Goal: Task Accomplishment & Management: Manage account settings

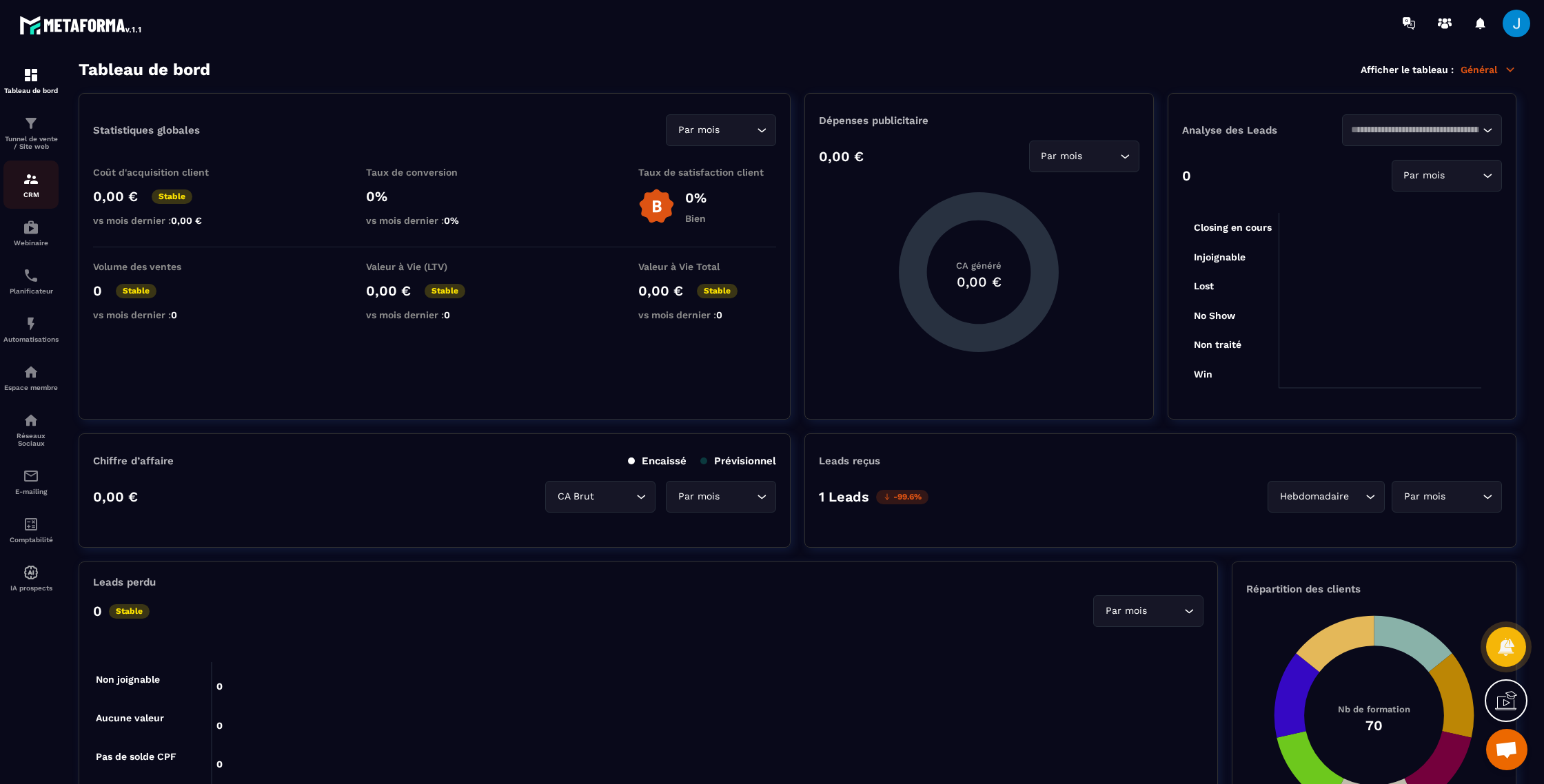
click at [20, 182] on div "CRM" at bounding box center [31, 184] width 55 height 27
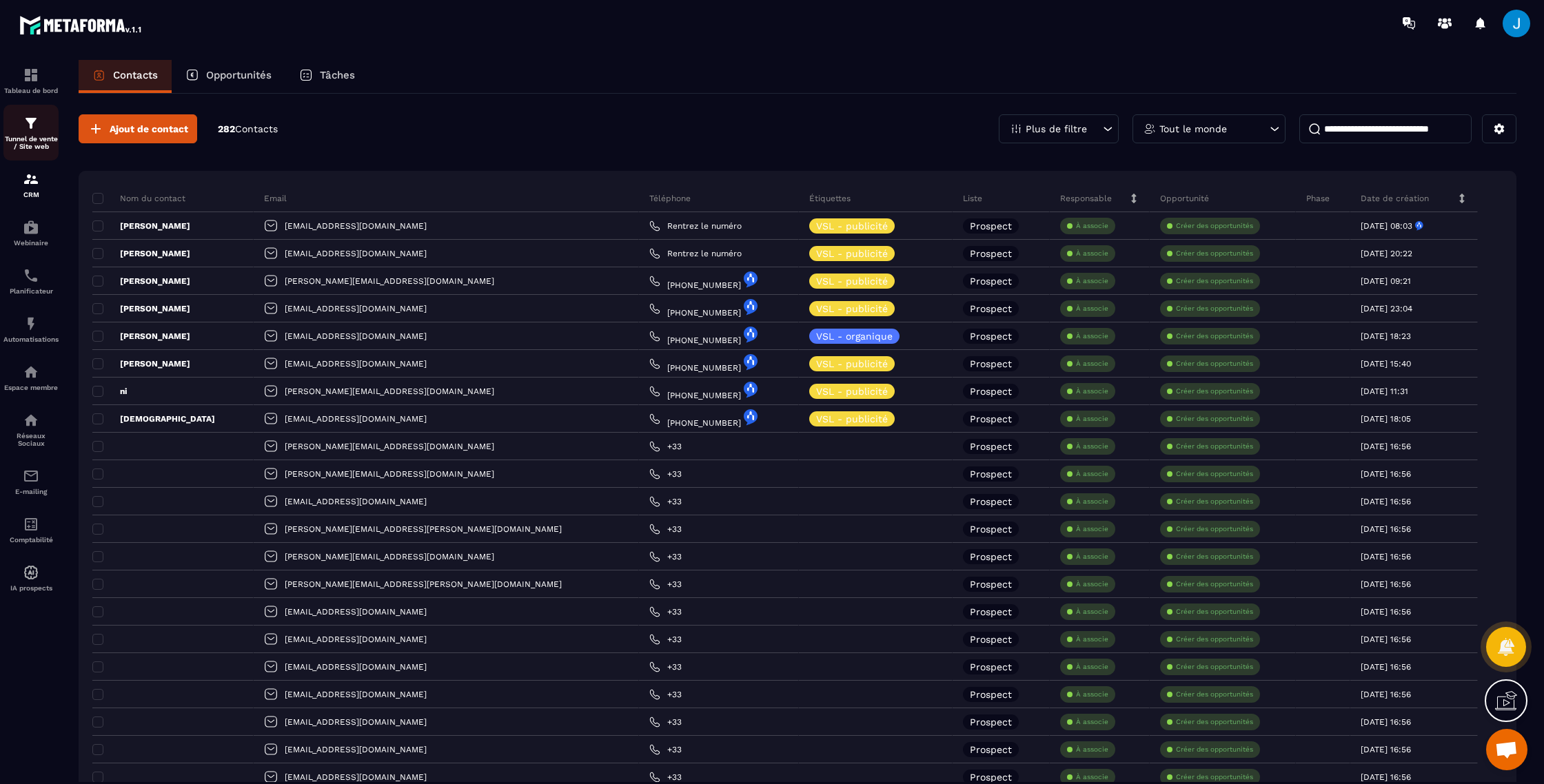
click at [34, 133] on div "Tunnel de vente / Site web" at bounding box center [31, 133] width 55 height 35
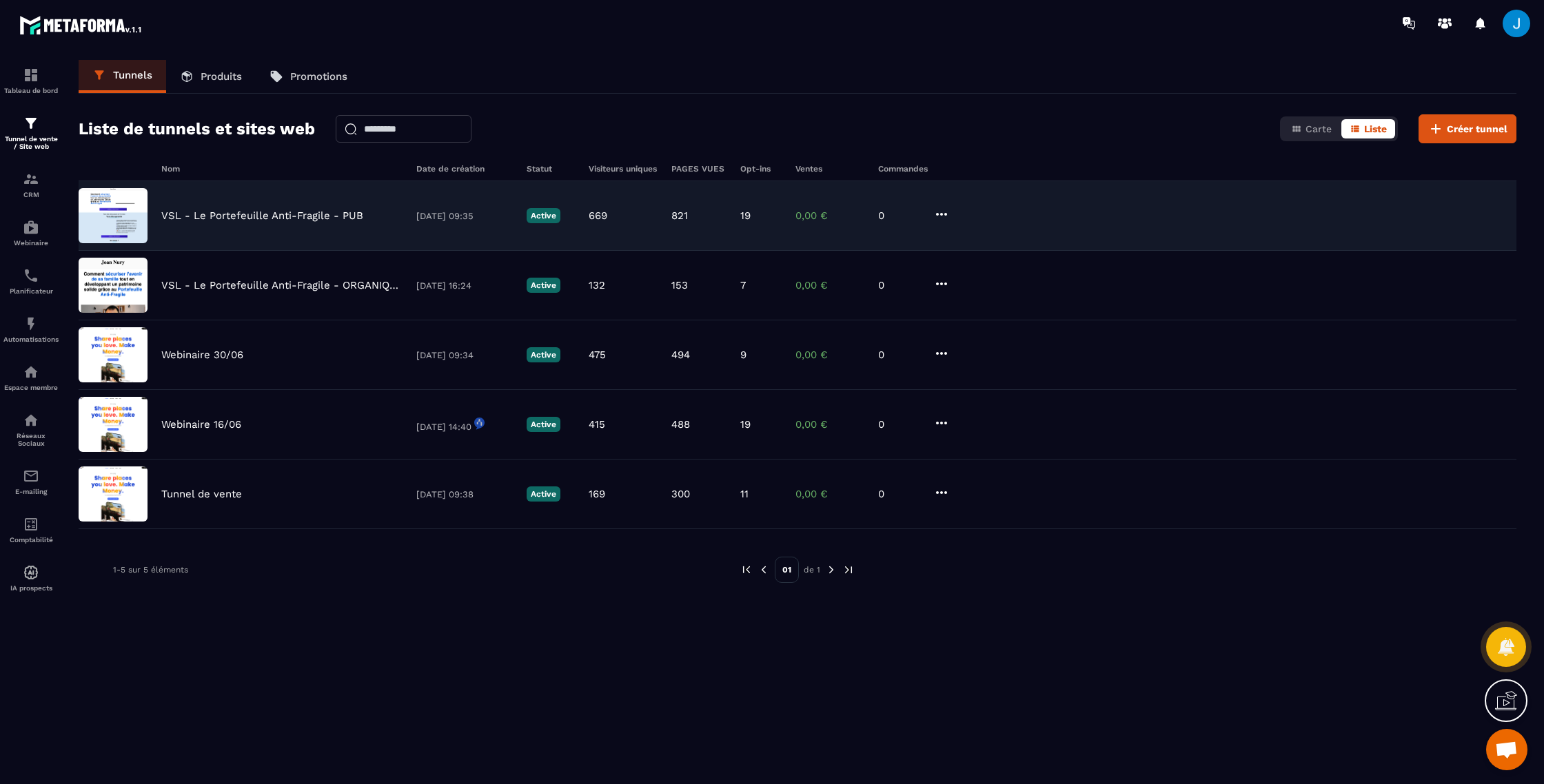
click at [258, 216] on p "VSL - Le Portefeuille Anti-Fragile - PUB" at bounding box center [262, 216] width 202 height 13
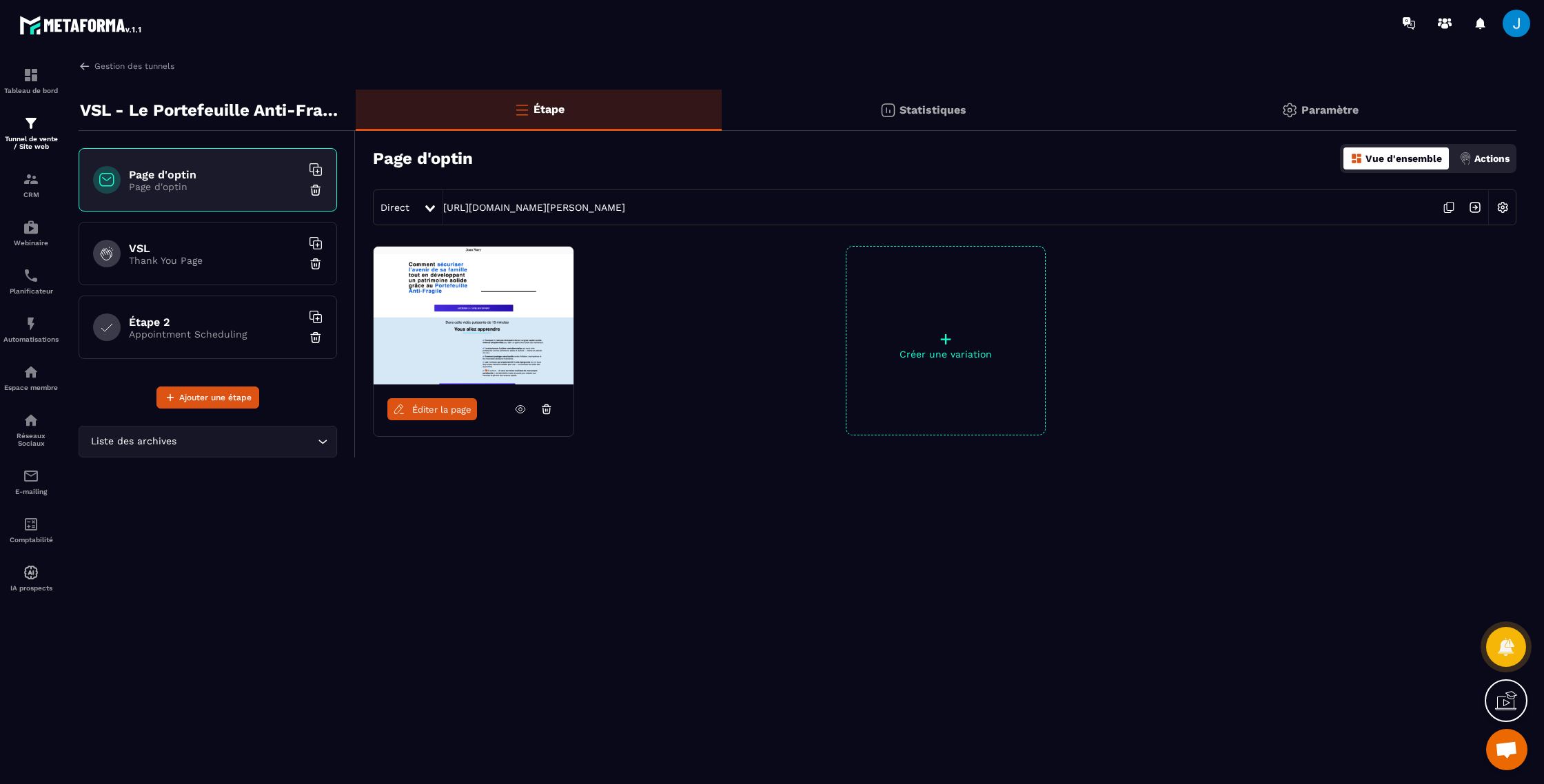
click at [892, 111] on img at bounding box center [888, 110] width 17 height 17
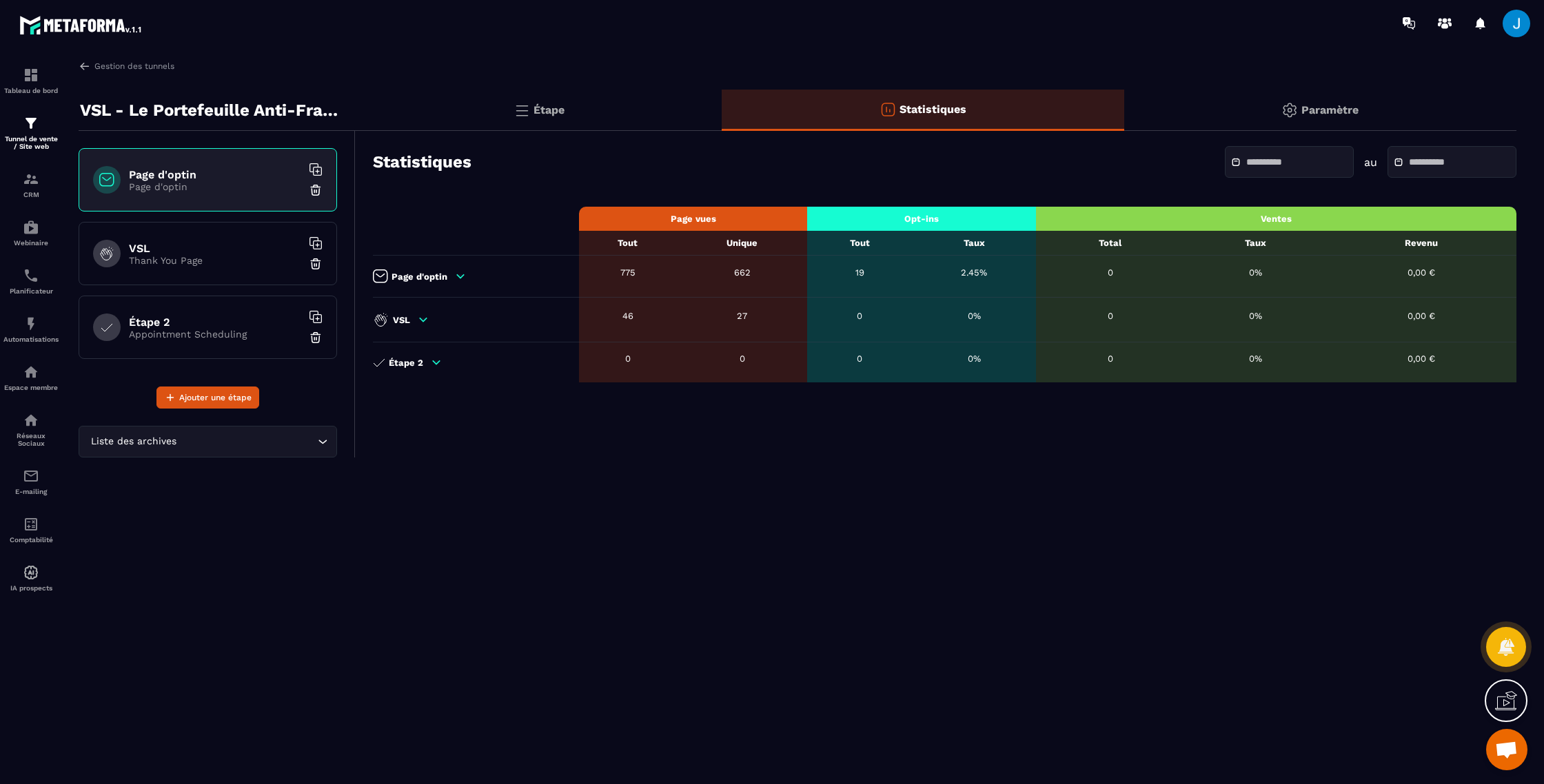
click at [1337, 157] on div at bounding box center [1289, 161] width 129 height 32
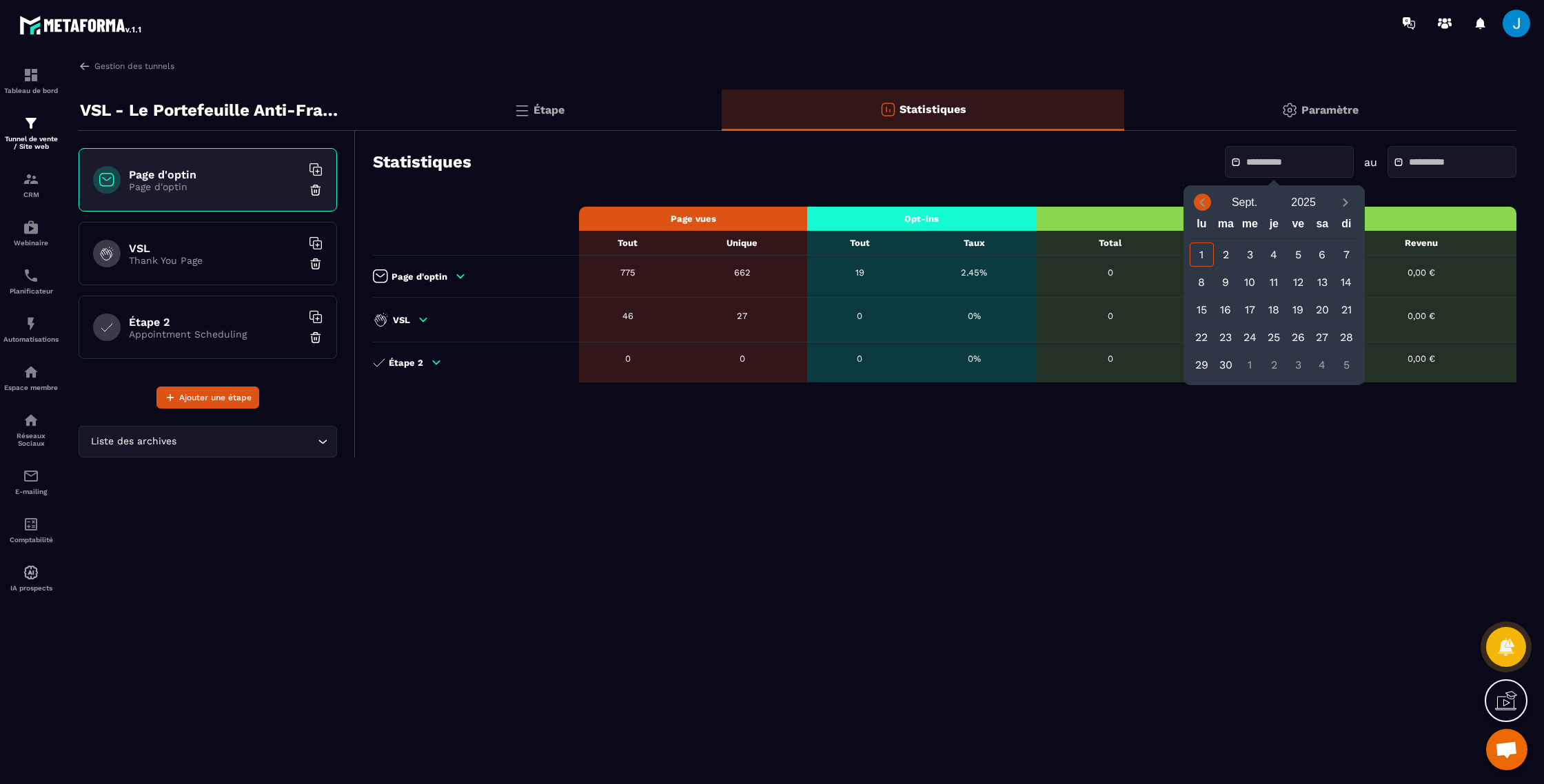
click at [1204, 203] on icon "Previous month" at bounding box center [1202, 203] width 14 height 14
click at [1202, 372] on div "25" at bounding box center [1202, 365] width 24 height 24
type input "**********"
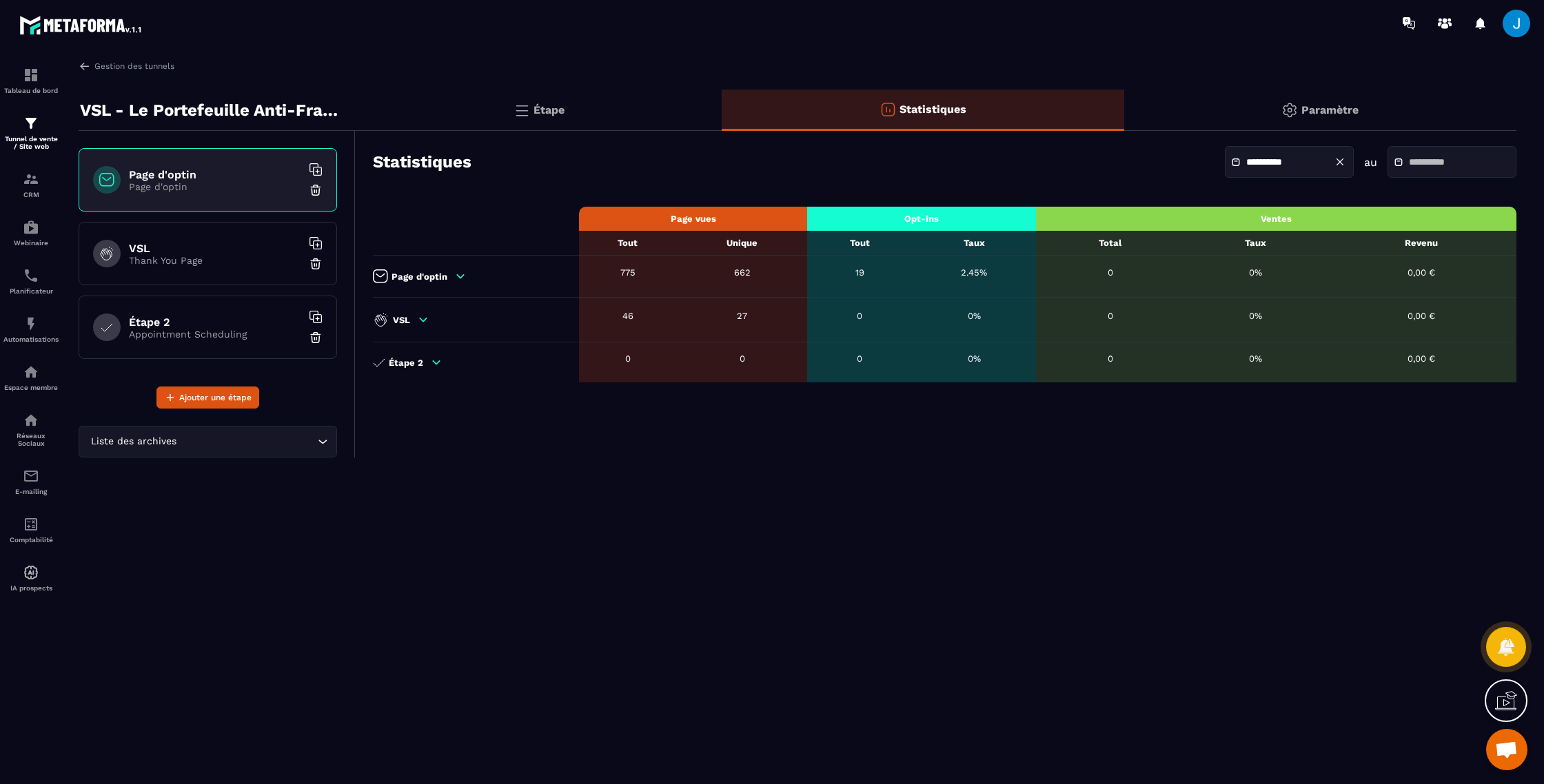
click at [1417, 164] on input "text" at bounding box center [1458, 162] width 97 height 11
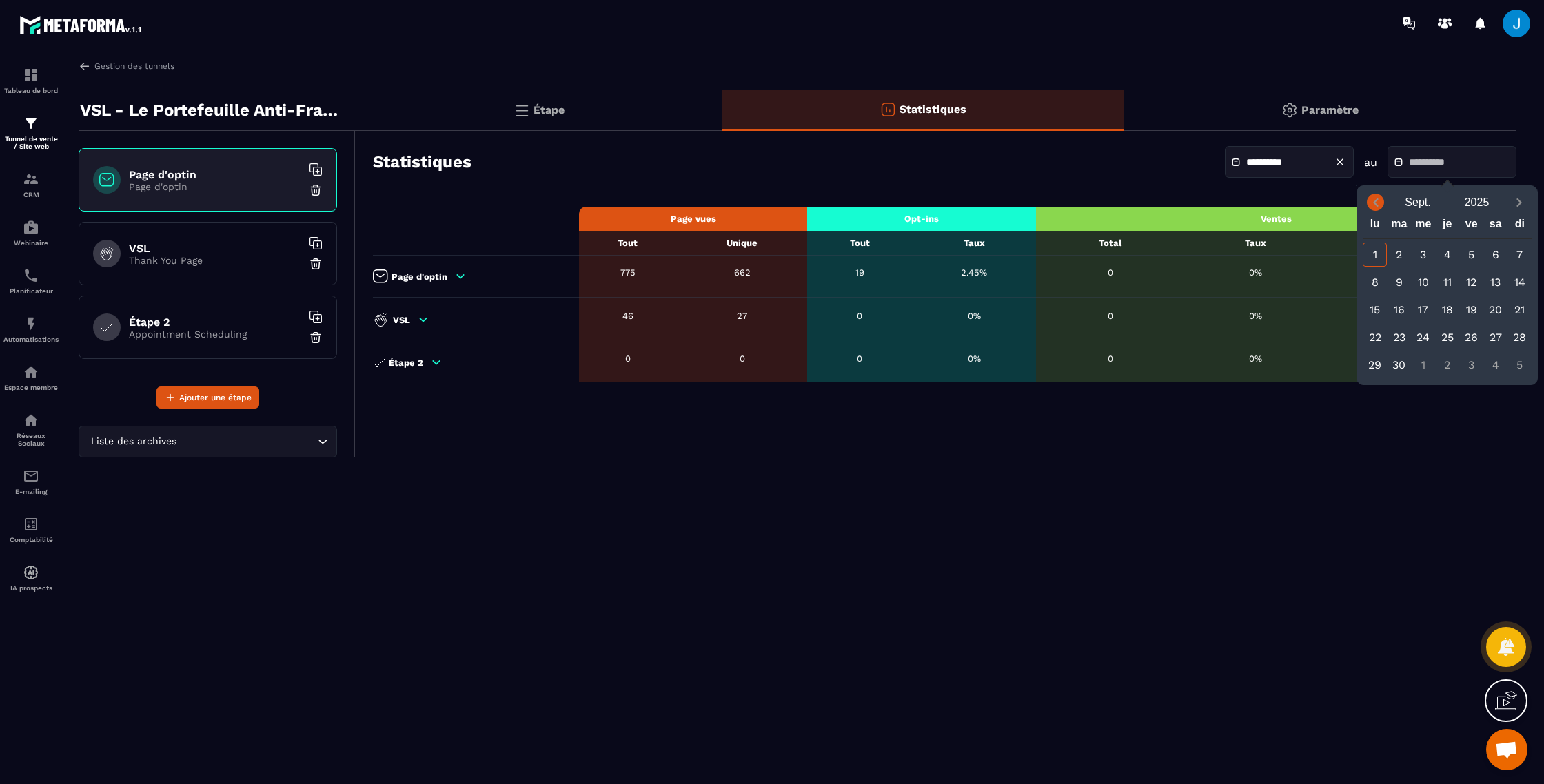
click at [1367, 201] on span "Previous month" at bounding box center [1376, 202] width 18 height 18
click at [1526, 364] on div "31" at bounding box center [1519, 365] width 24 height 24
type input "**********"
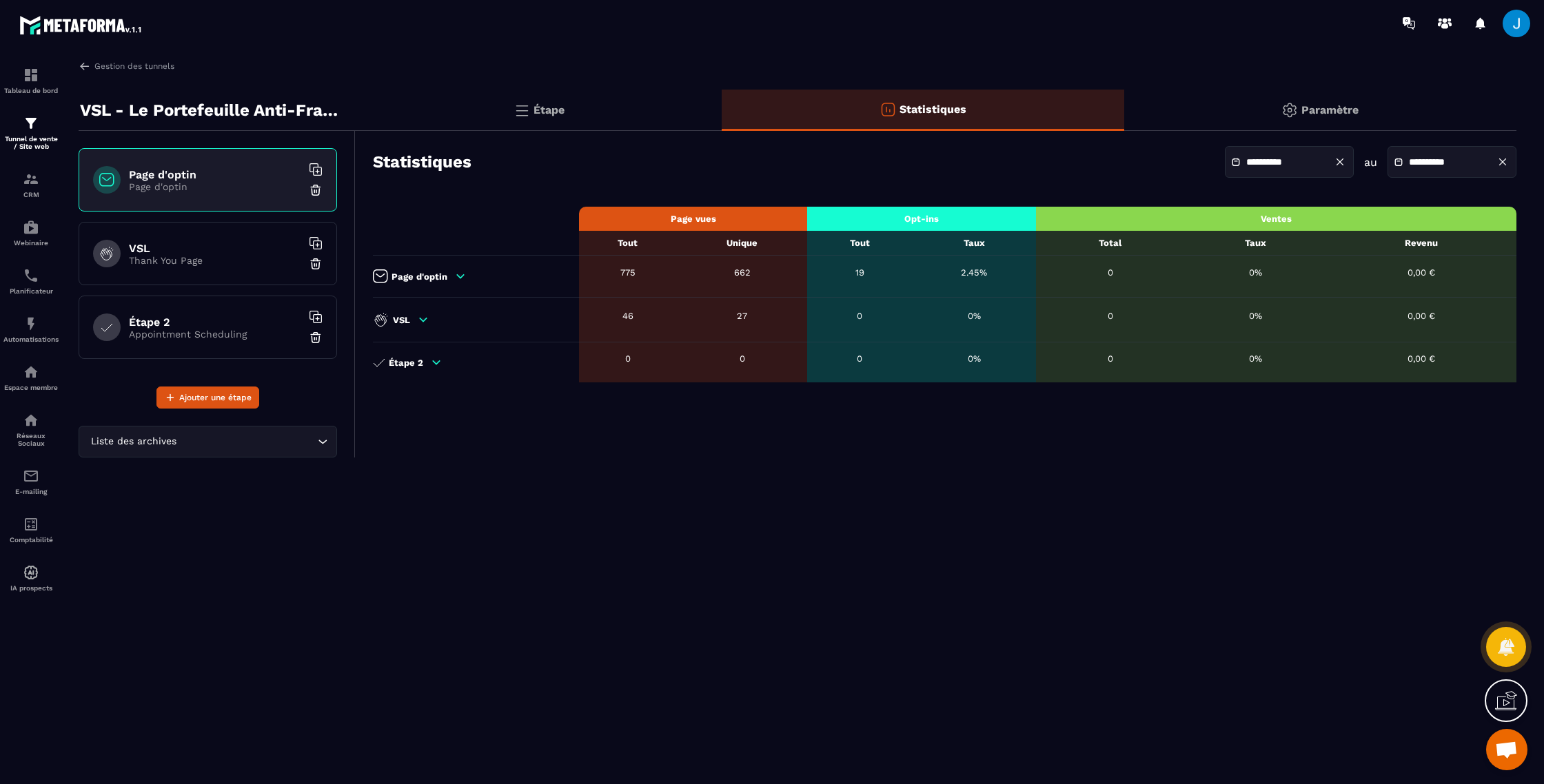
click at [450, 278] on div "Page d'optin" at bounding box center [473, 276] width 199 height 14
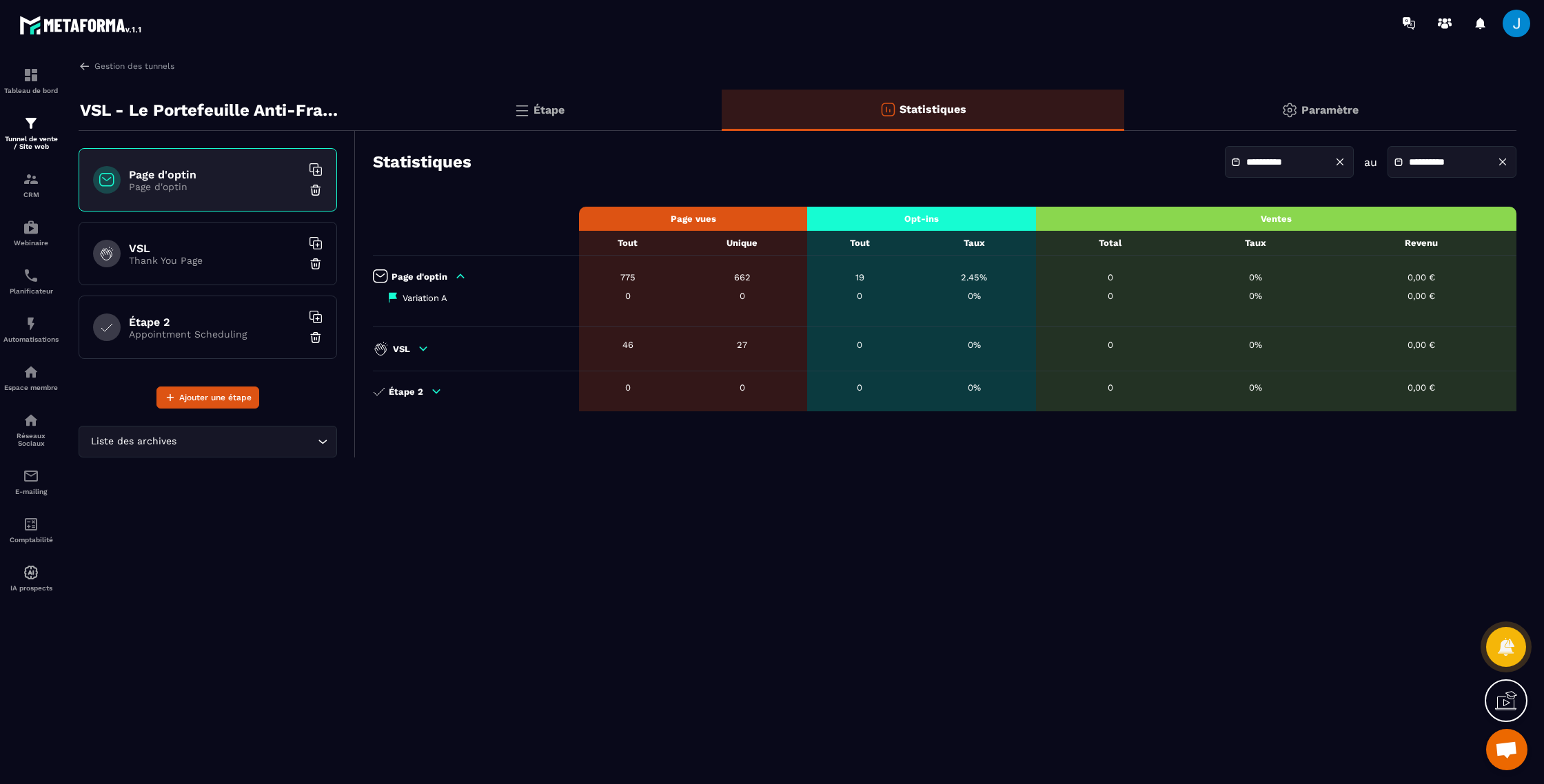
click at [462, 276] on icon at bounding box center [461, 276] width 13 height 13
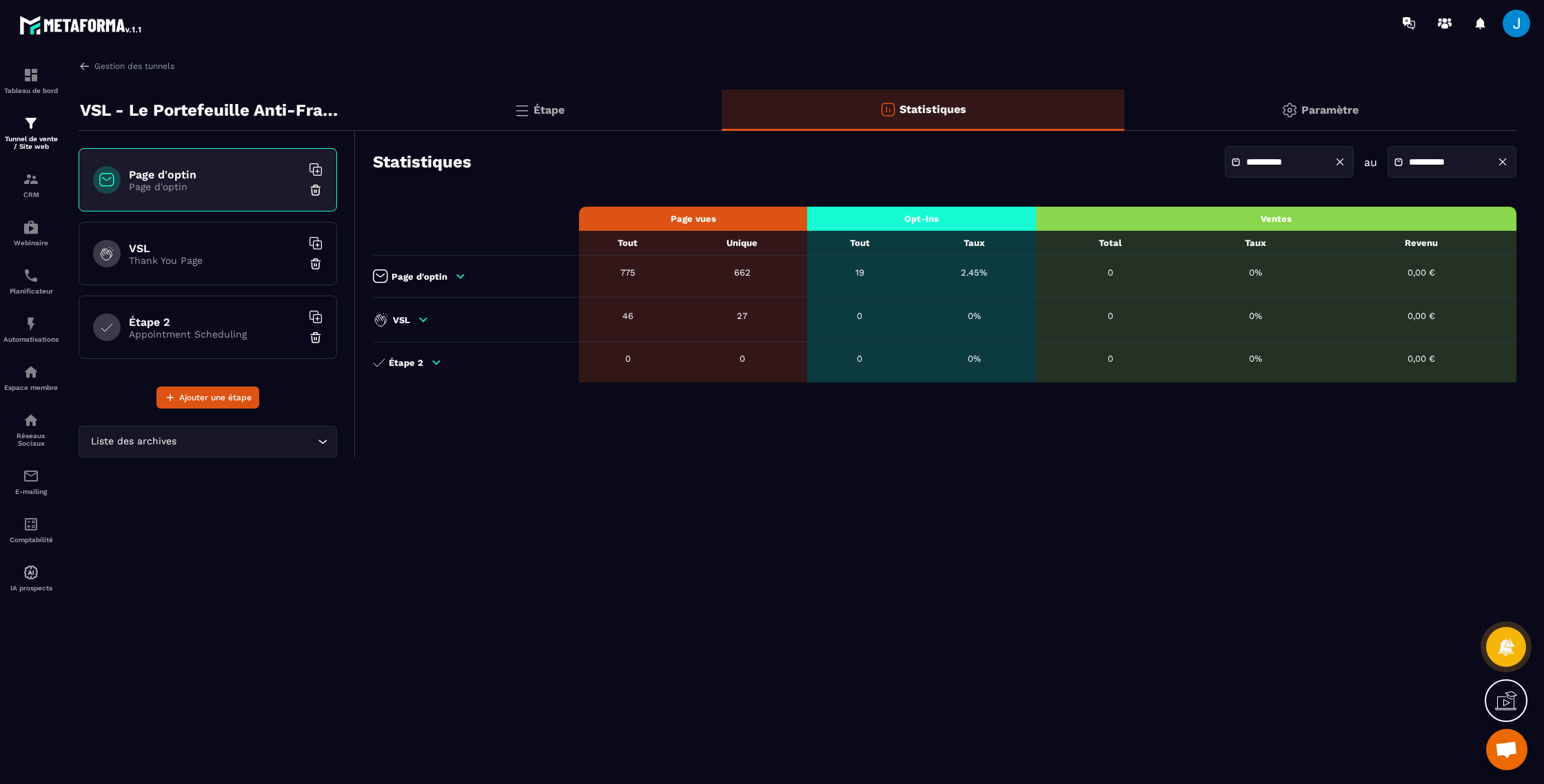
click at [1463, 166] on input "**********" at bounding box center [1458, 162] width 97 height 11
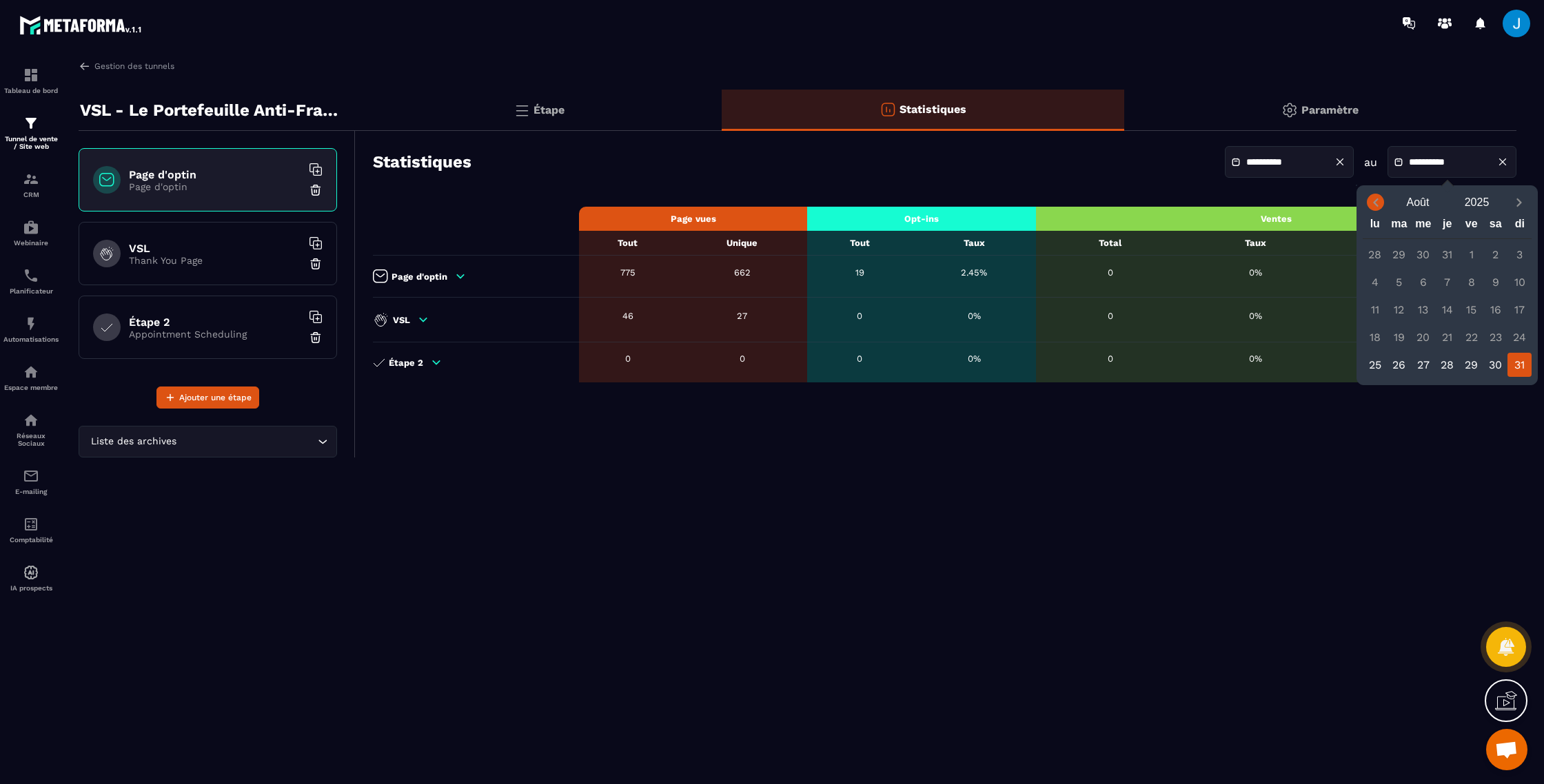
click at [1373, 197] on icon "Previous month" at bounding box center [1376, 203] width 14 height 14
click at [1525, 204] on icon "Next month" at bounding box center [1519, 203] width 14 height 14
click at [1516, 363] on div "31" at bounding box center [1519, 365] width 24 height 24
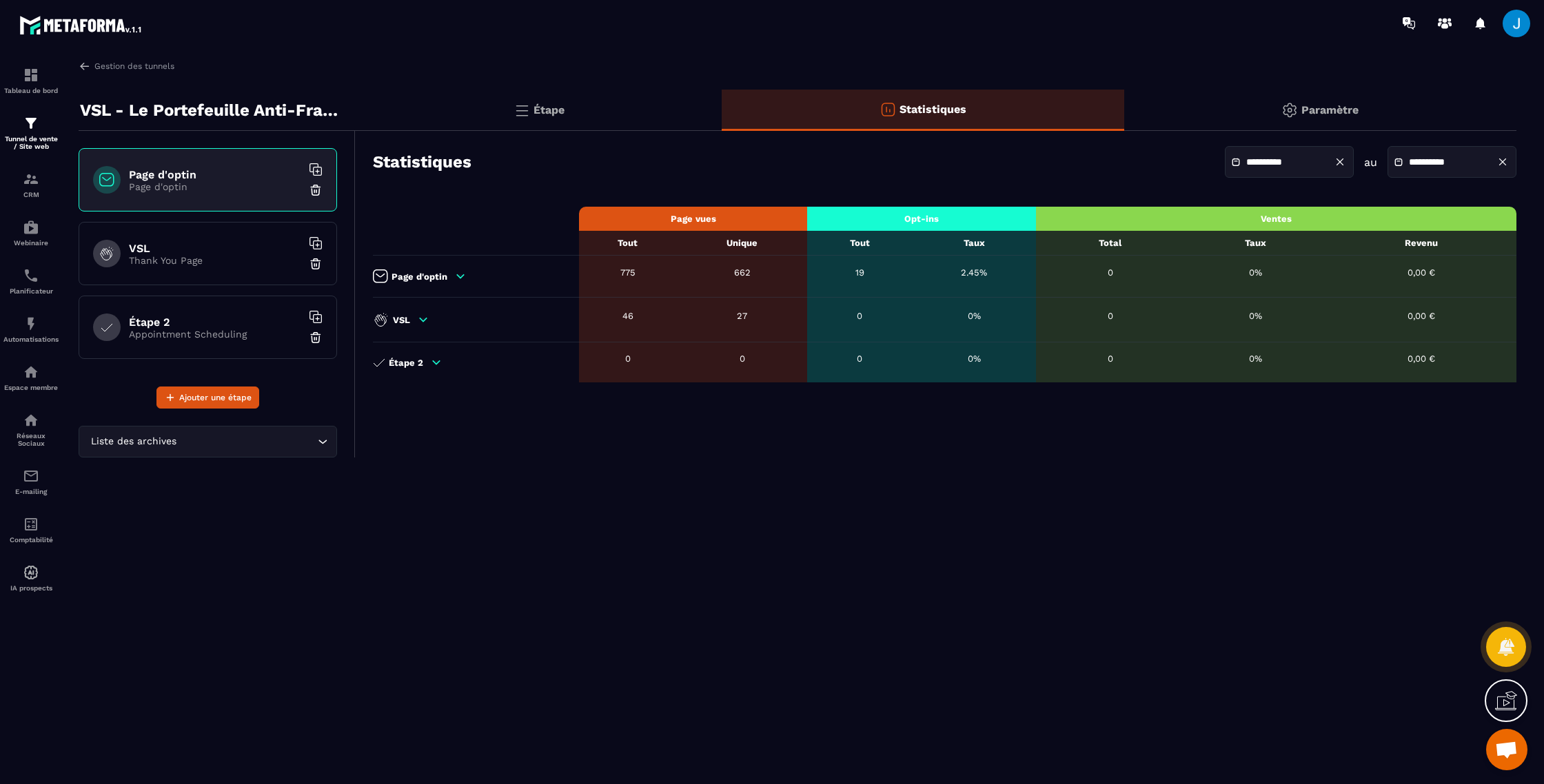
click at [428, 321] on icon at bounding box center [424, 320] width 13 height 13
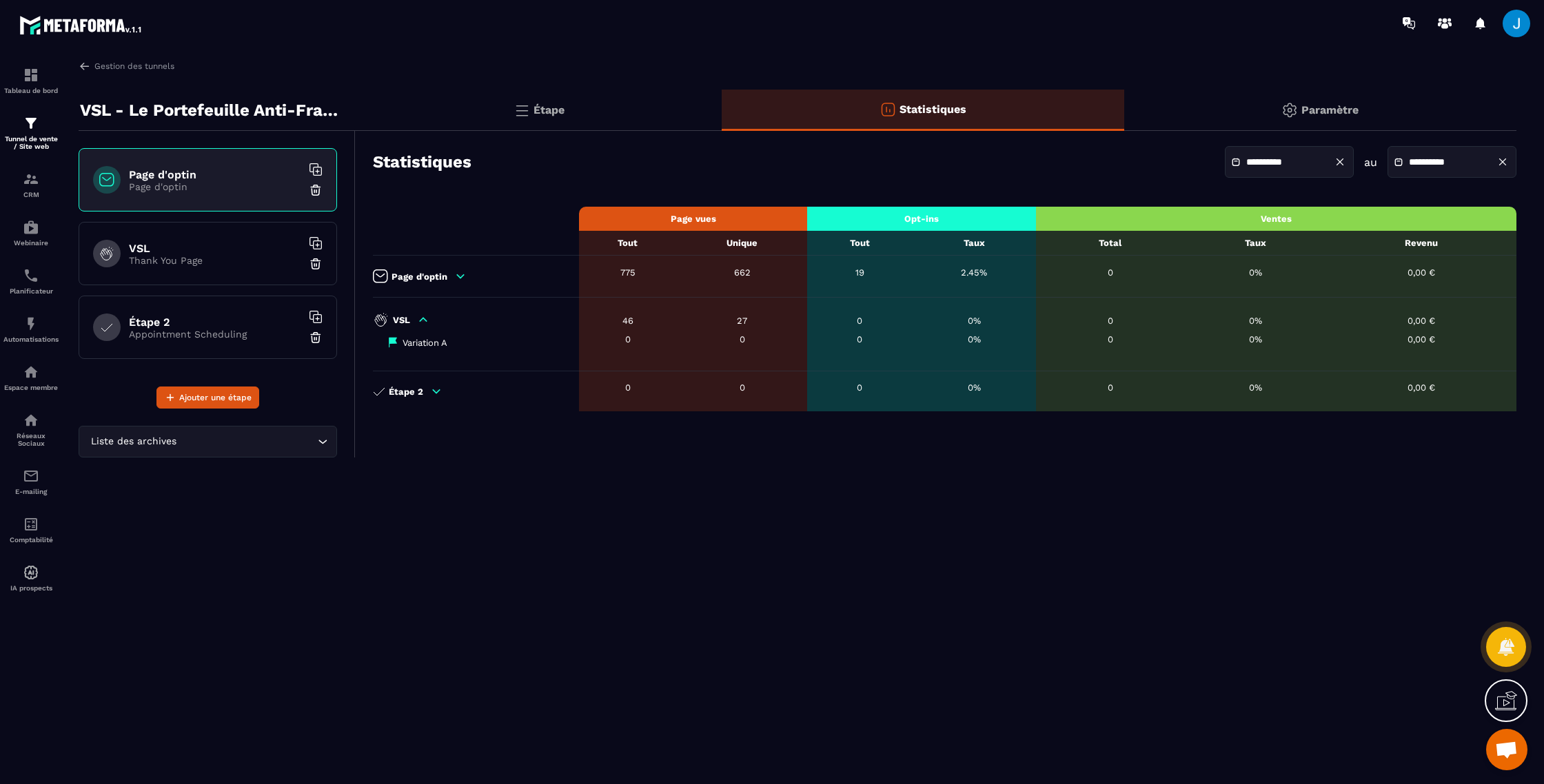
click at [423, 321] on icon at bounding box center [424, 320] width 13 height 13
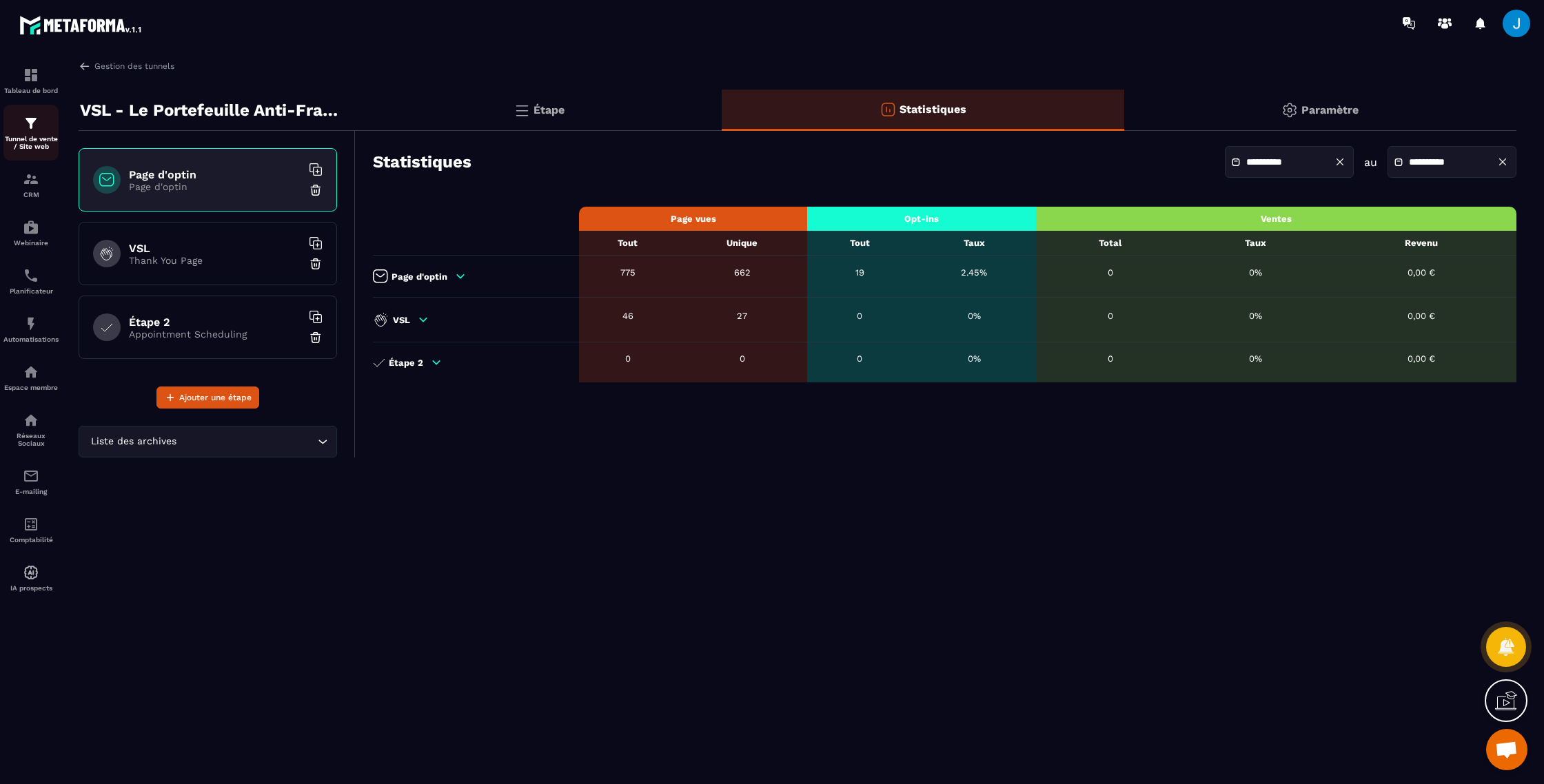
click at [40, 133] on div "Tunnel de vente / Site web" at bounding box center [31, 133] width 55 height 35
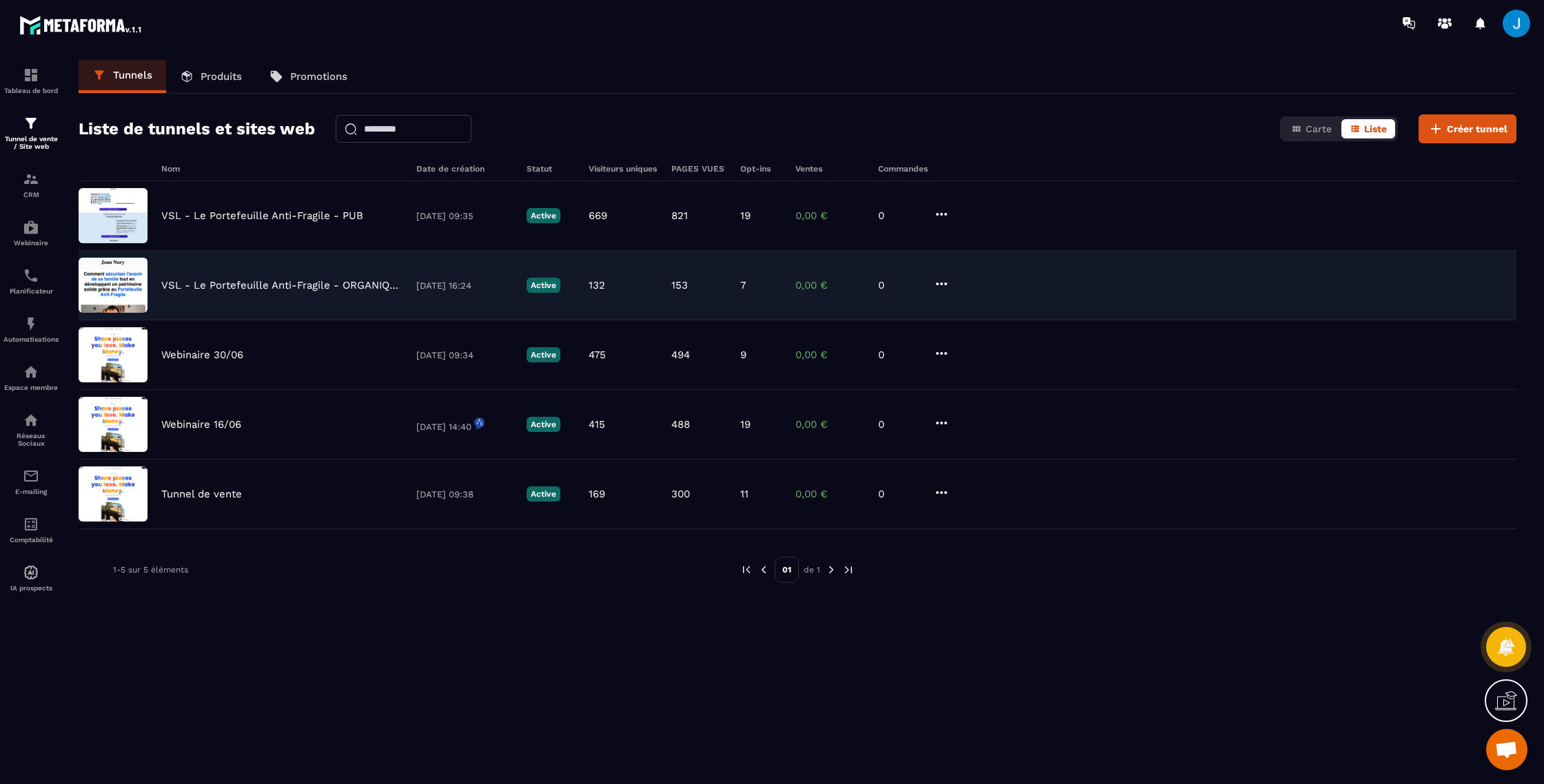
click at [261, 320] on div "VSL - Le Portefeuille Anti-Fragile - ORGANIQUE [DATE] 16:24 Active 132 153 7 0,…" at bounding box center [798, 355] width 1438 height 69
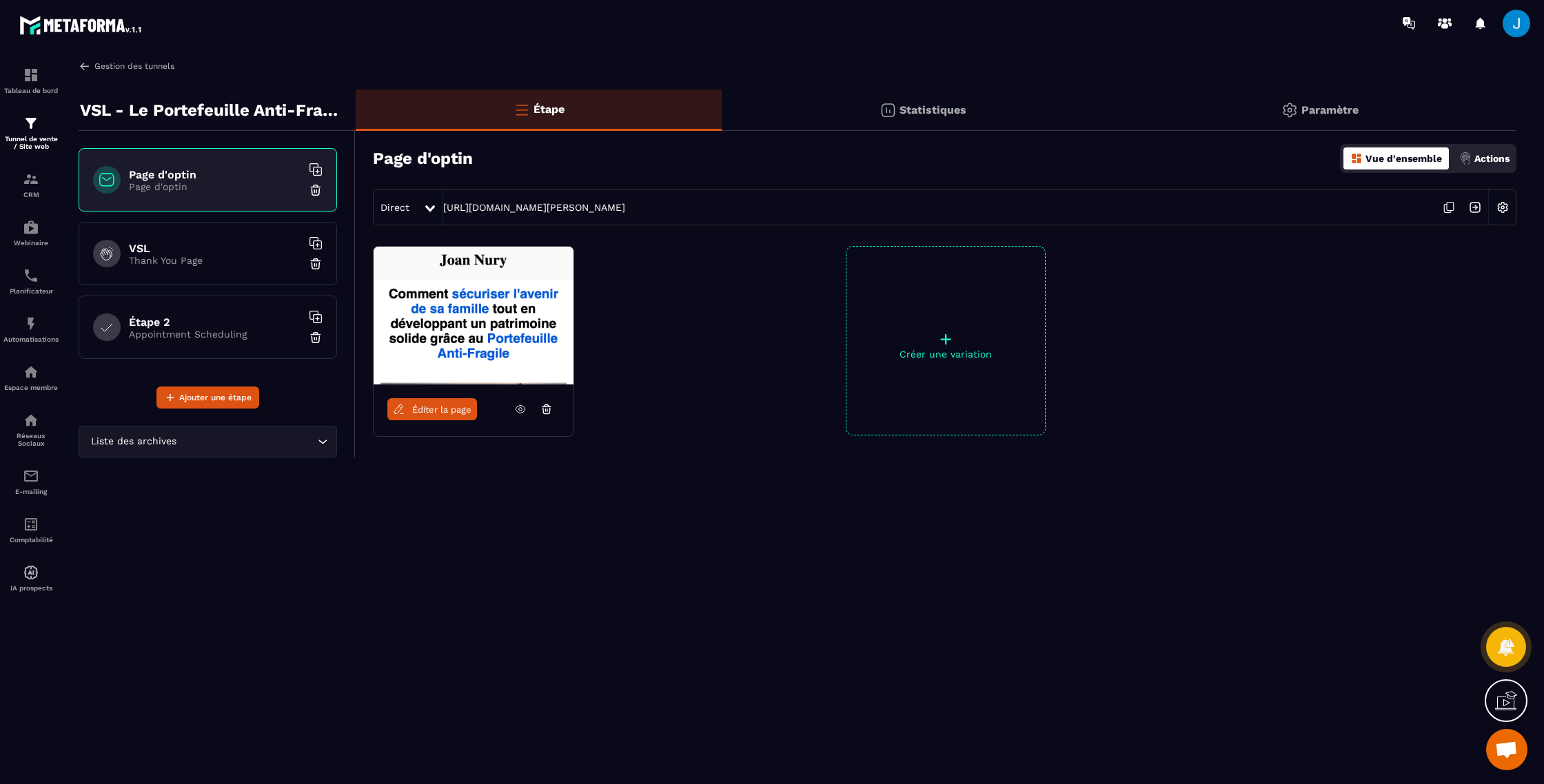
click at [90, 69] on img at bounding box center [85, 66] width 13 height 13
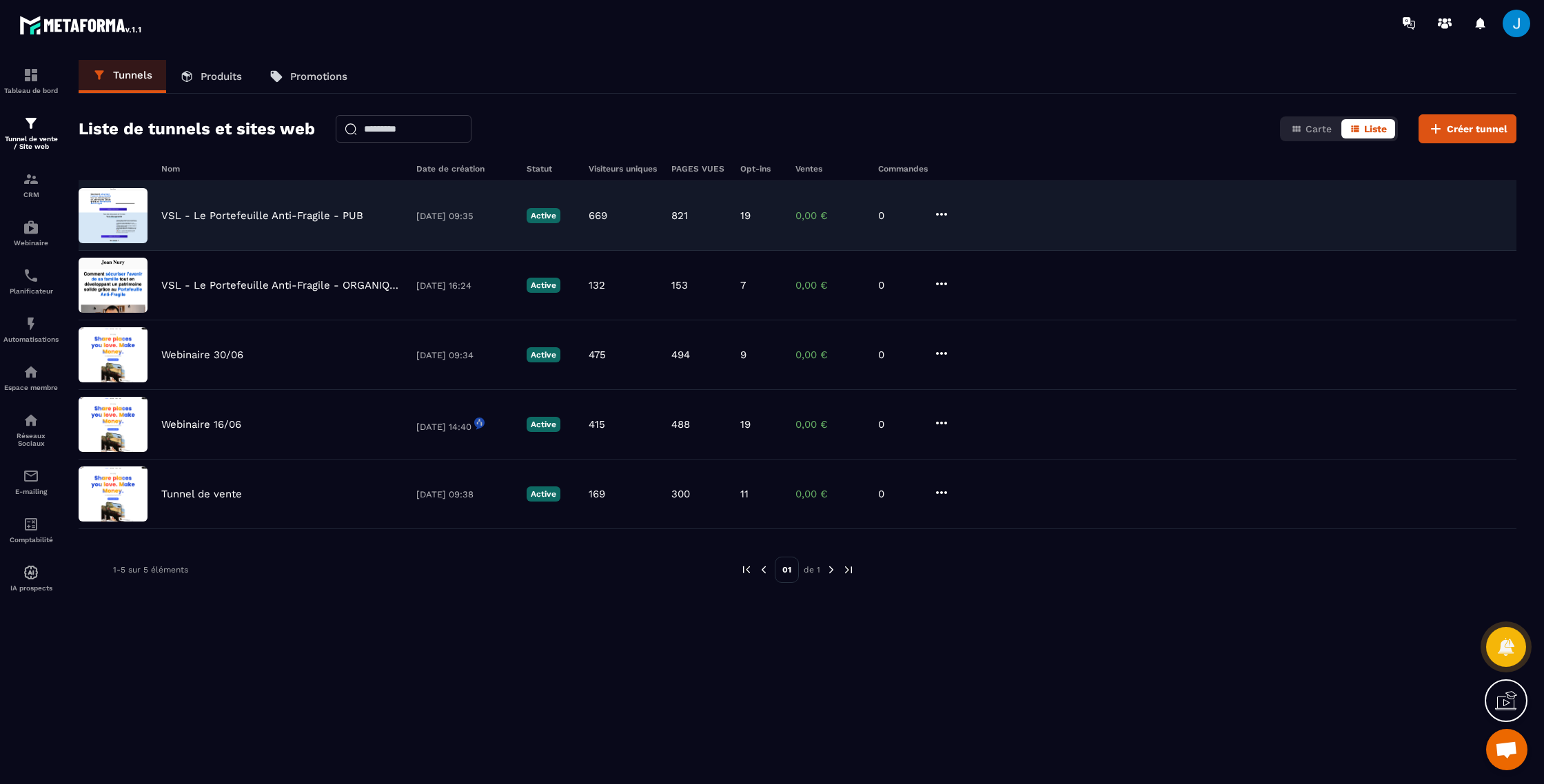
click at [315, 217] on p "VSL - Le Portefeuille Anti-Fragile - PUB" at bounding box center [262, 216] width 202 height 13
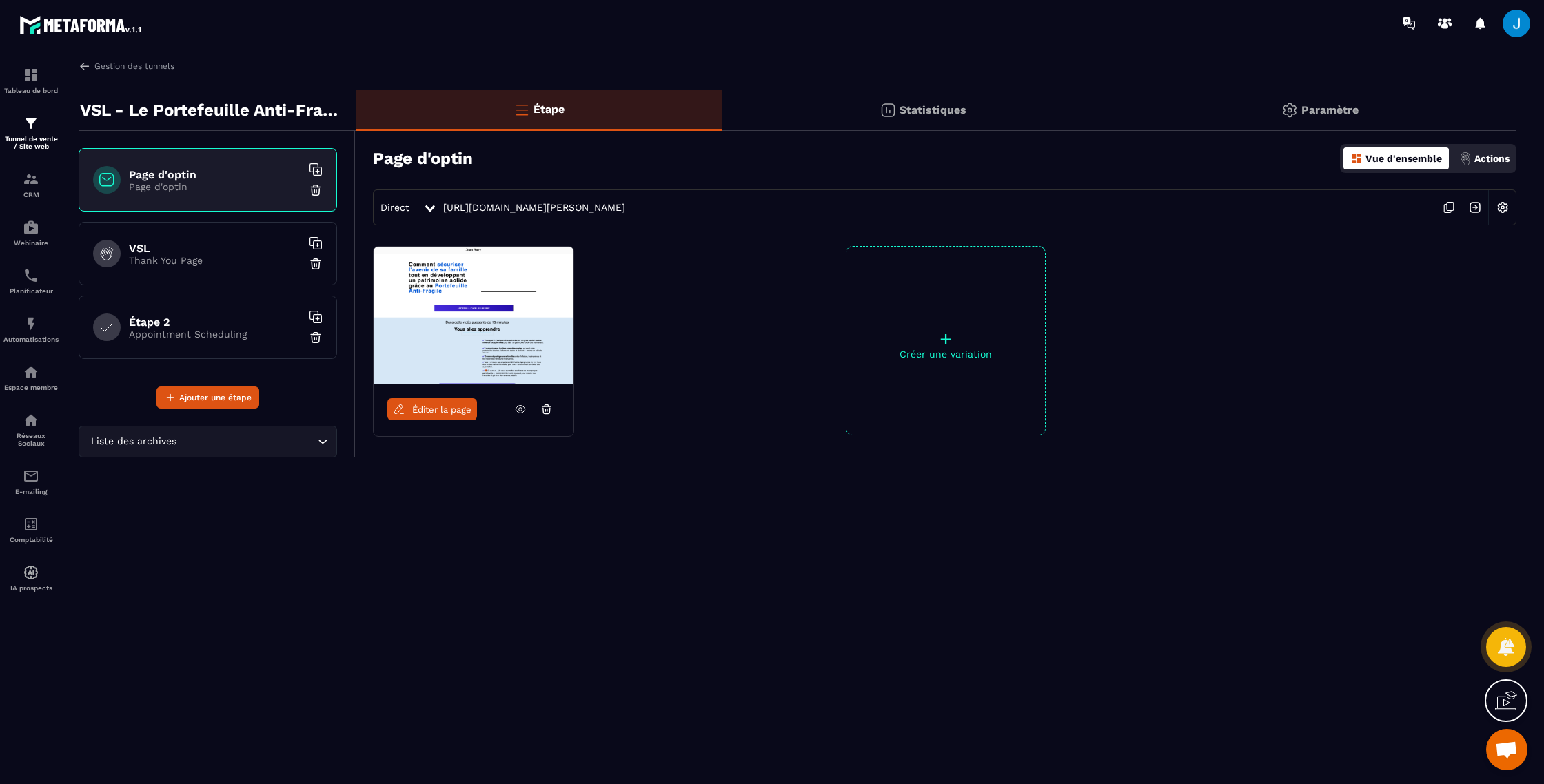
click at [1125, 107] on div "Statistiques" at bounding box center [1320, 110] width 392 height 41
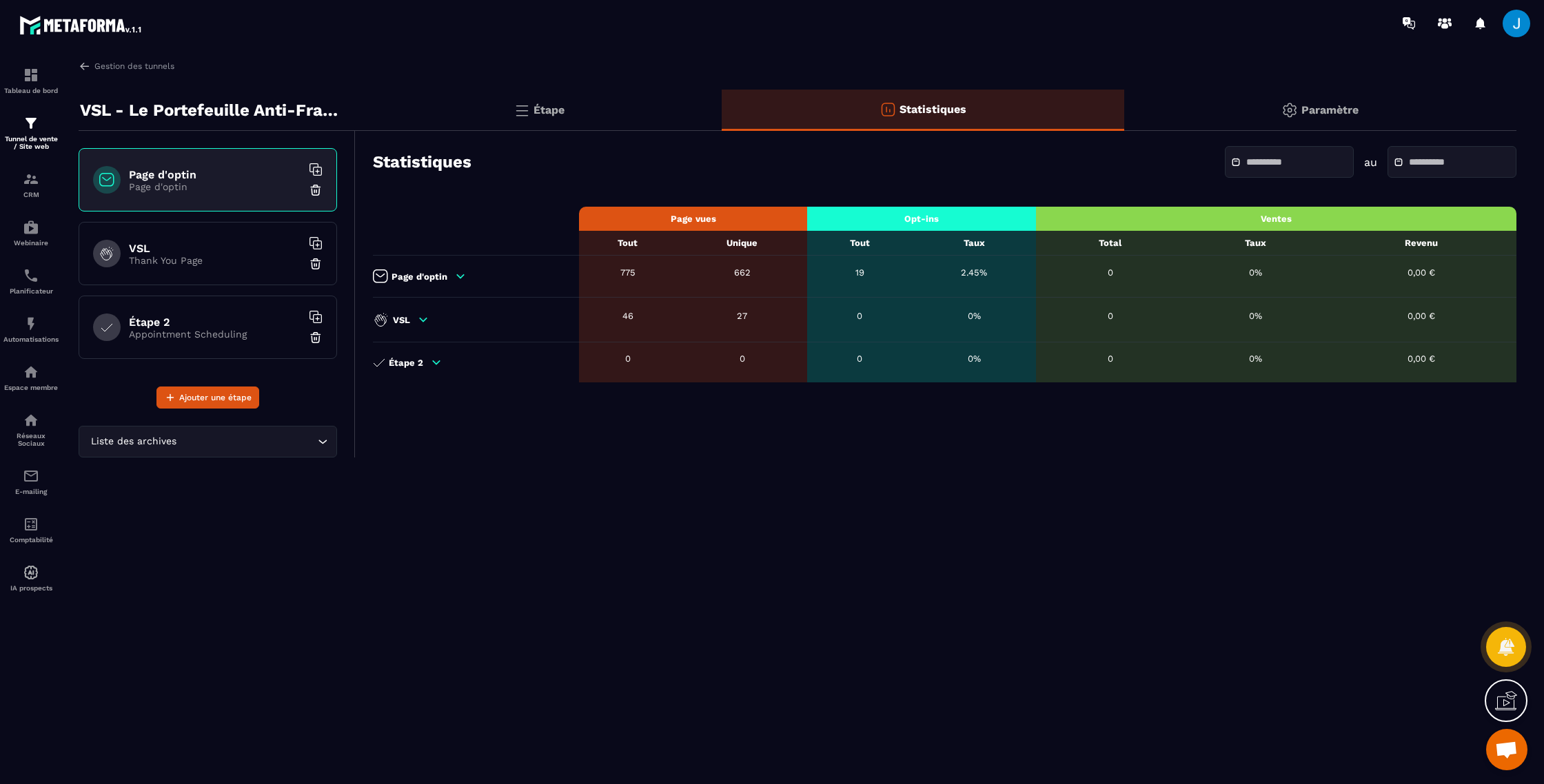
click at [1263, 104] on div "Paramètre" at bounding box center [1320, 110] width 392 height 41
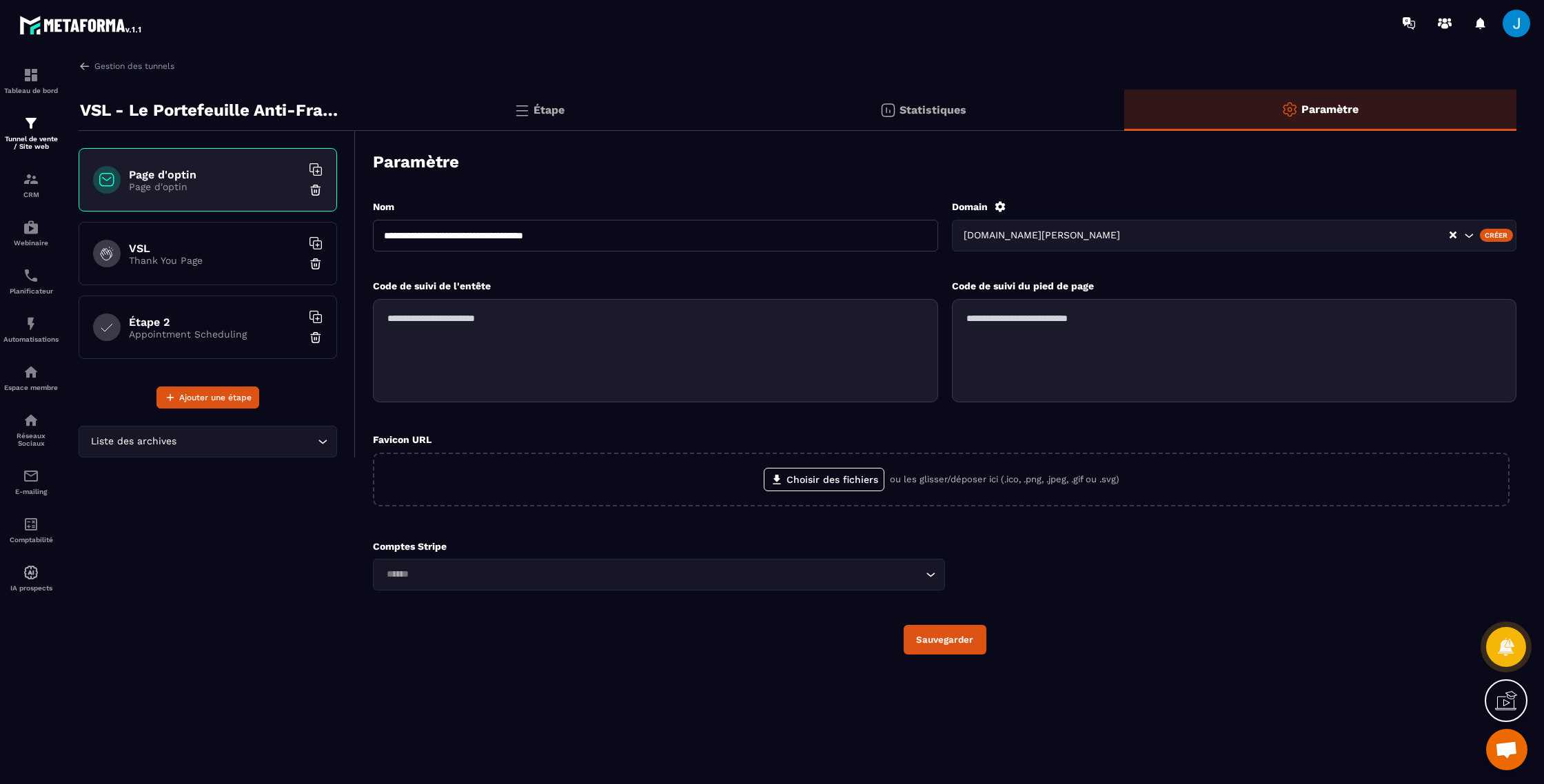
click at [1125, 114] on div "Statistiques" at bounding box center [1320, 110] width 392 height 41
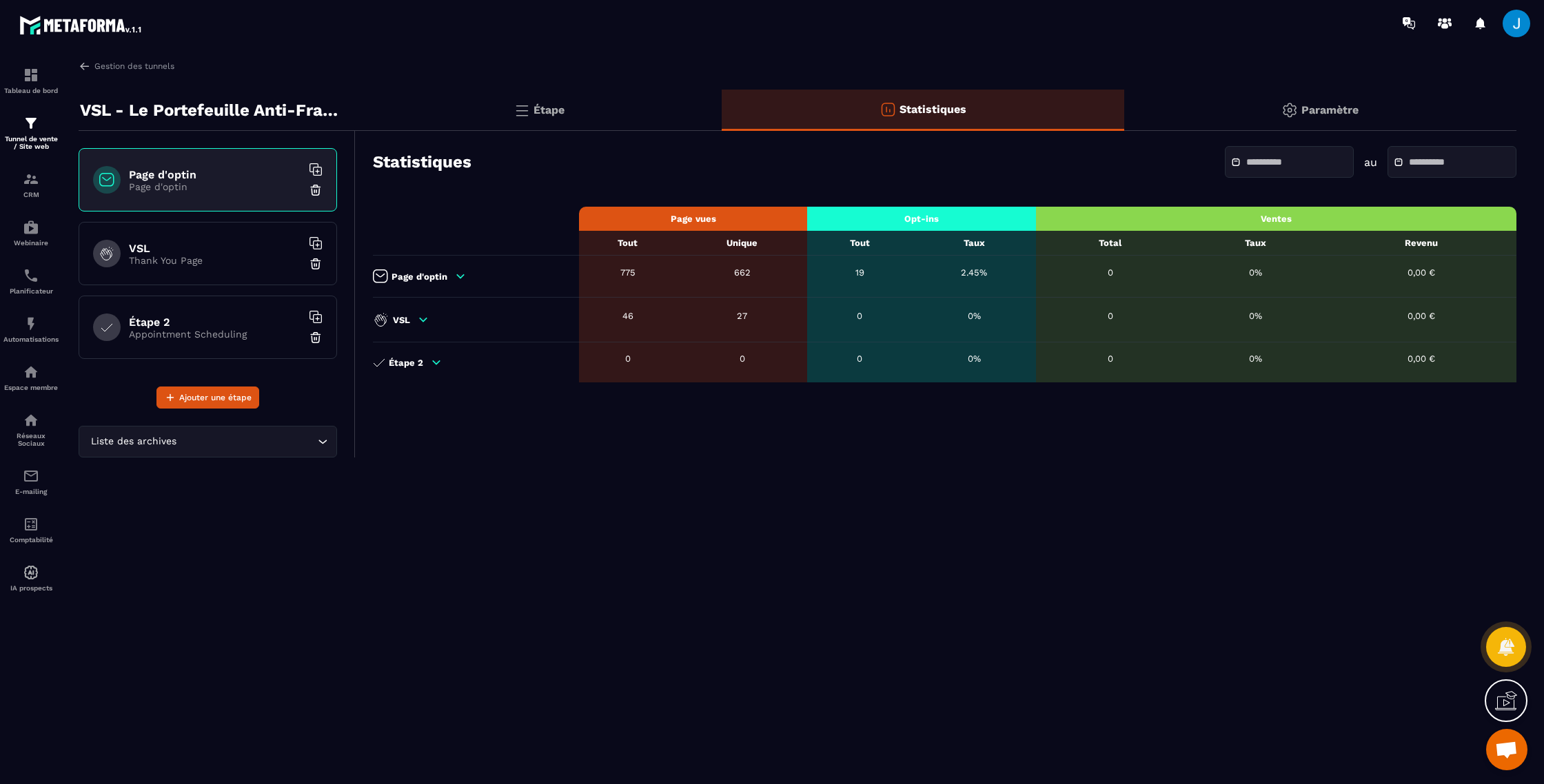
click at [1320, 165] on input "text" at bounding box center [1295, 162] width 97 height 11
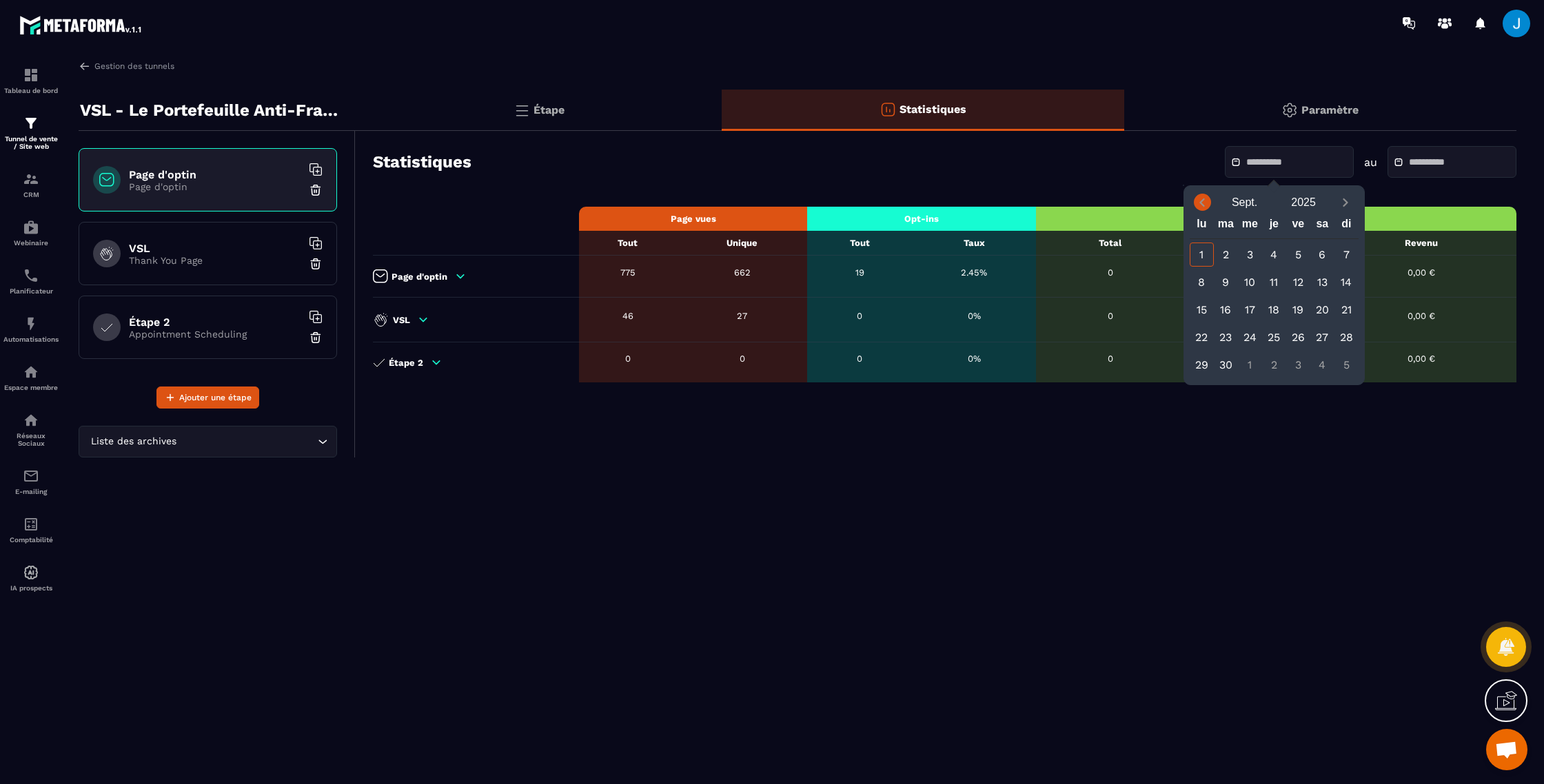
click at [1207, 201] on icon "Previous month" at bounding box center [1202, 203] width 14 height 14
click at [1202, 372] on div "25" at bounding box center [1202, 365] width 24 height 24
type input "**********"
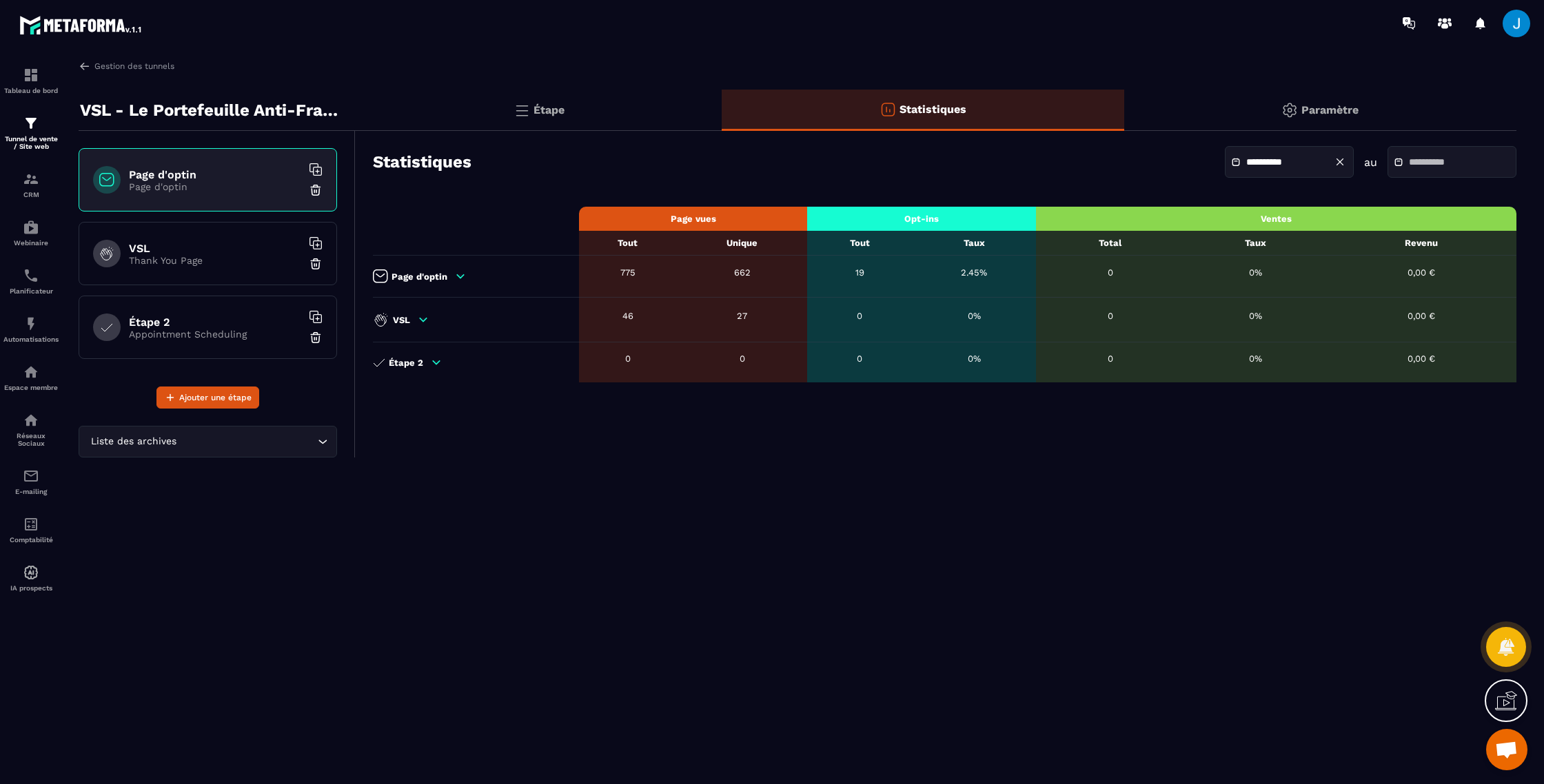
click at [1416, 162] on input "text" at bounding box center [1458, 162] width 97 height 11
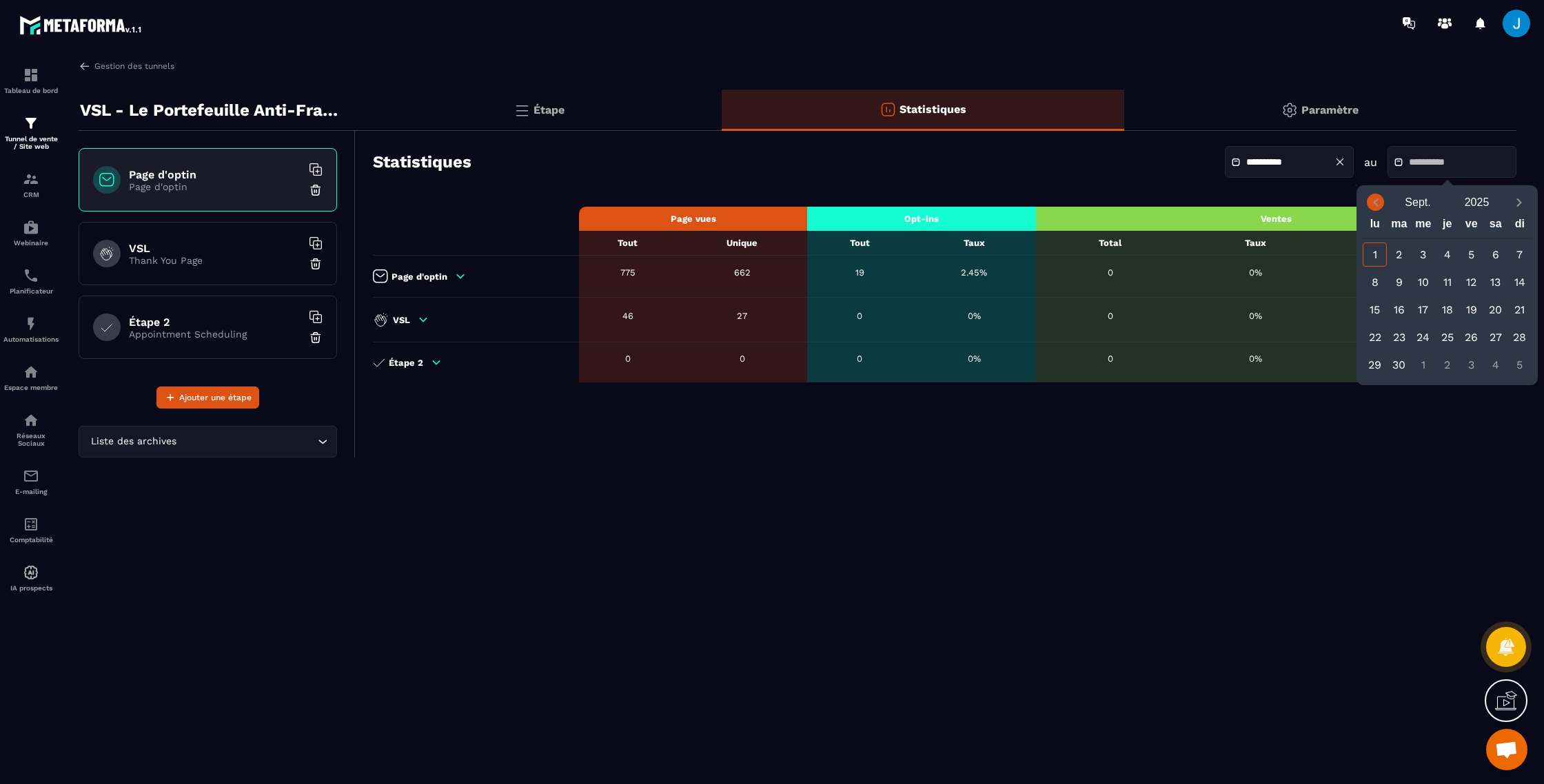
click at [1378, 201] on icon "Previous month" at bounding box center [1376, 203] width 14 height 14
click at [1517, 365] on div "31" at bounding box center [1519, 365] width 24 height 24
type input "**********"
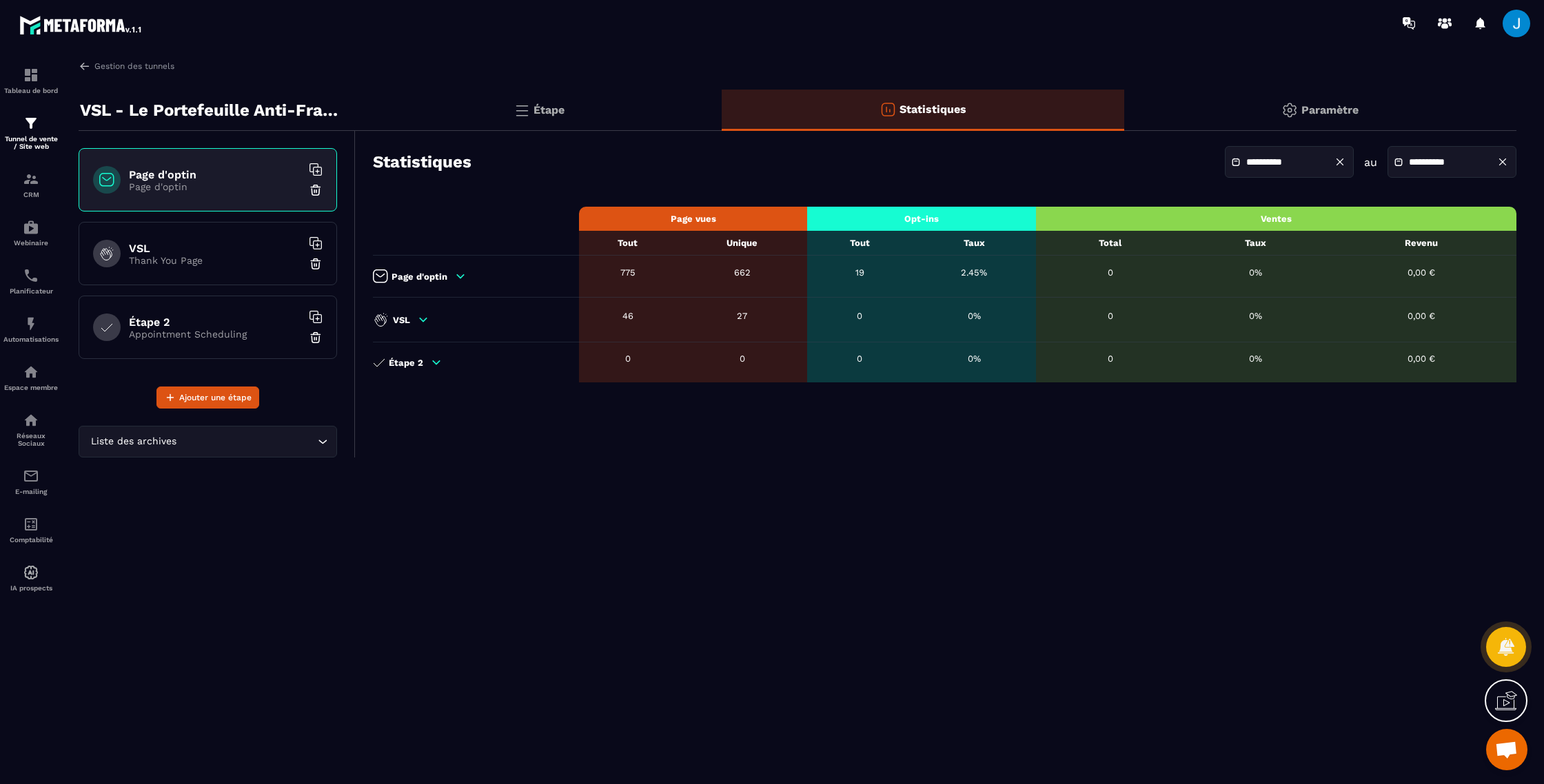
click at [1304, 163] on input "**********" at bounding box center [1295, 162] width 97 height 11
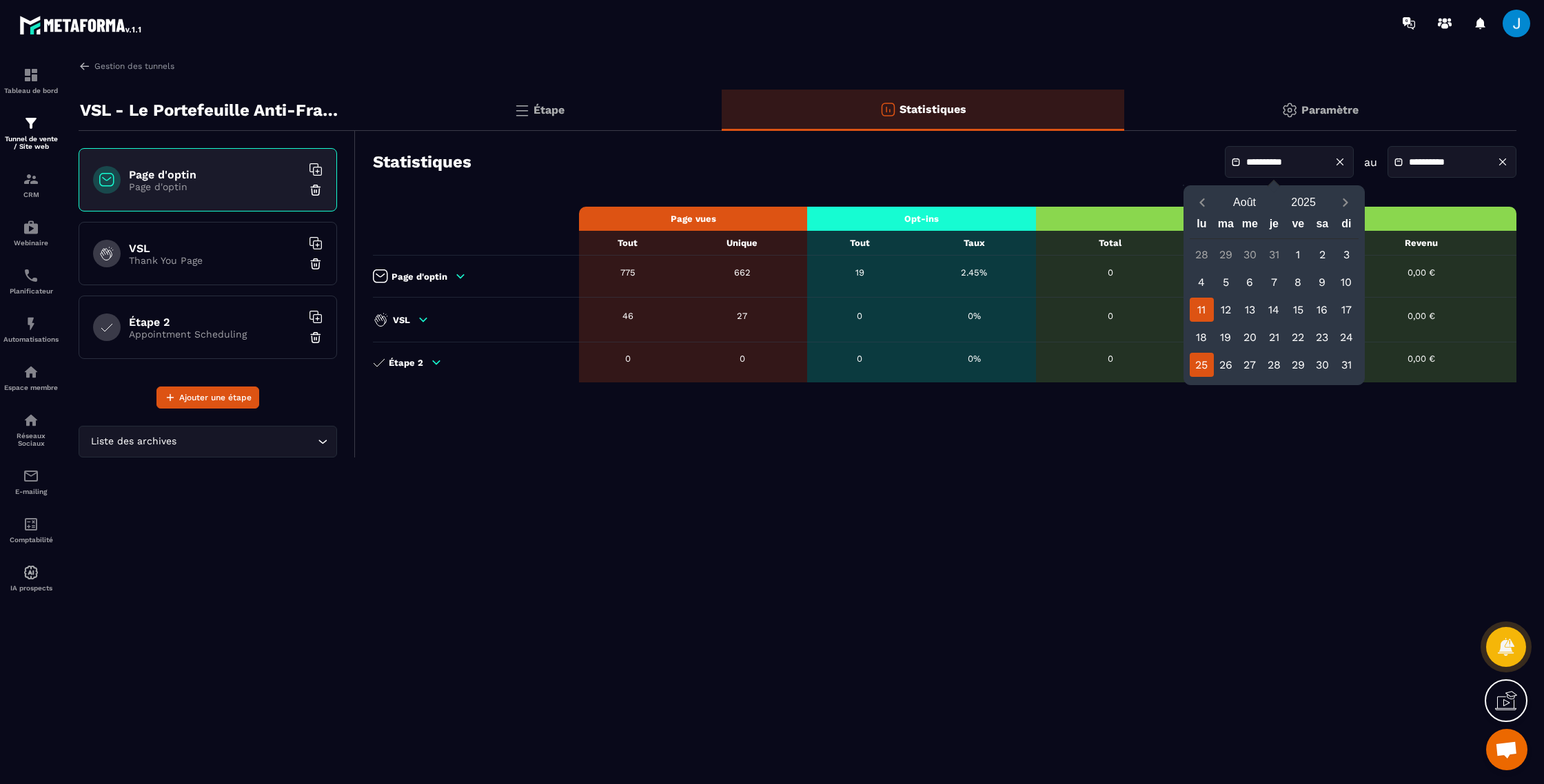
click at [1202, 316] on div "11" at bounding box center [1202, 310] width 24 height 24
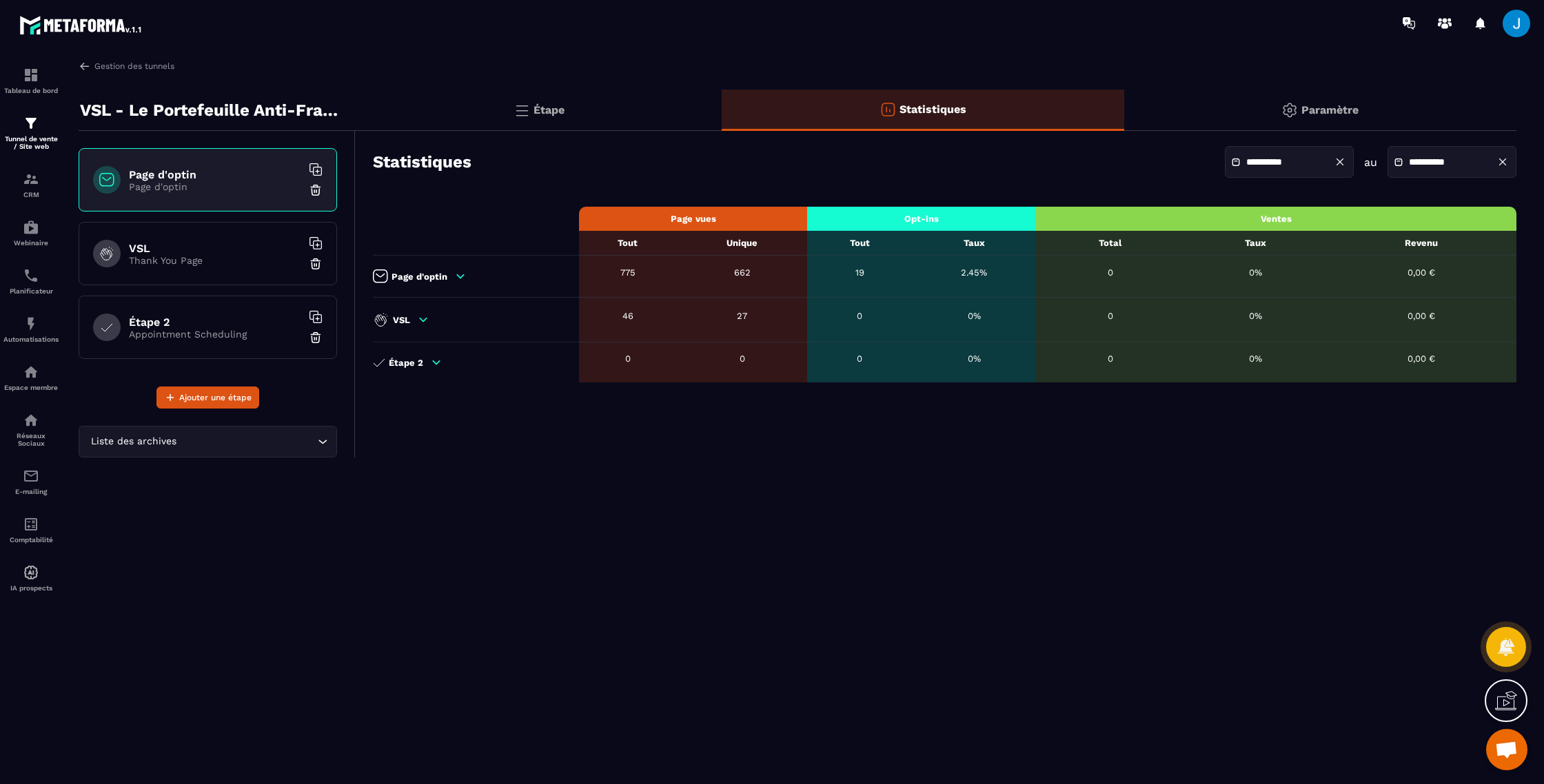
click at [953, 222] on th "Opt-ins" at bounding box center [922, 219] width 229 height 24
click at [1171, 219] on th "Ventes" at bounding box center [1276, 219] width 481 height 24
click at [1330, 215] on th "Ventes" at bounding box center [1276, 219] width 481 height 24
click at [992, 219] on th "Opt-ins" at bounding box center [922, 219] width 229 height 24
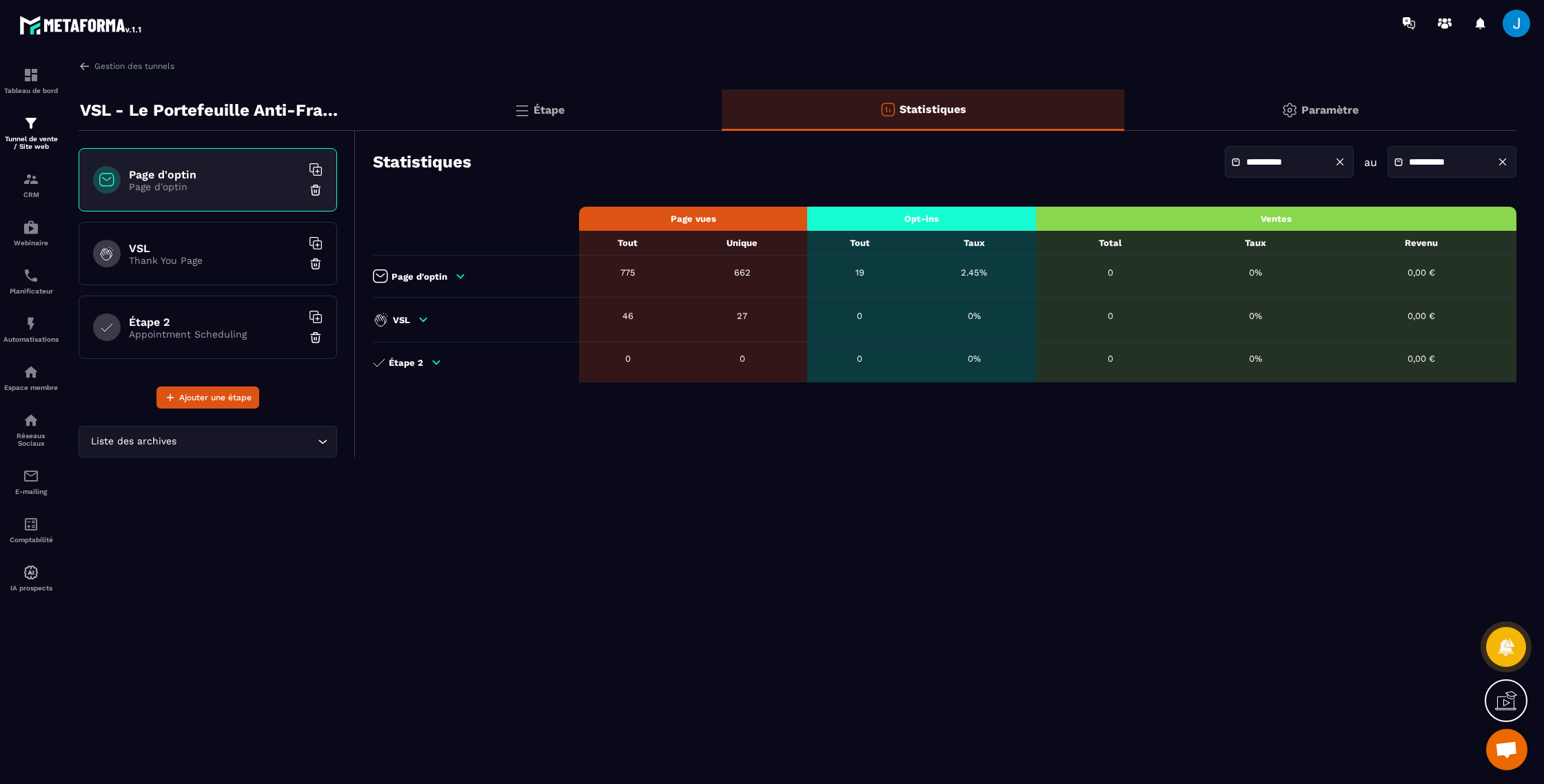
click at [992, 219] on th "Opt-ins" at bounding box center [922, 219] width 229 height 24
click at [720, 217] on th "Page vues" at bounding box center [693, 219] width 229 height 24
click at [450, 272] on div "Page d'optin" at bounding box center [473, 276] width 199 height 14
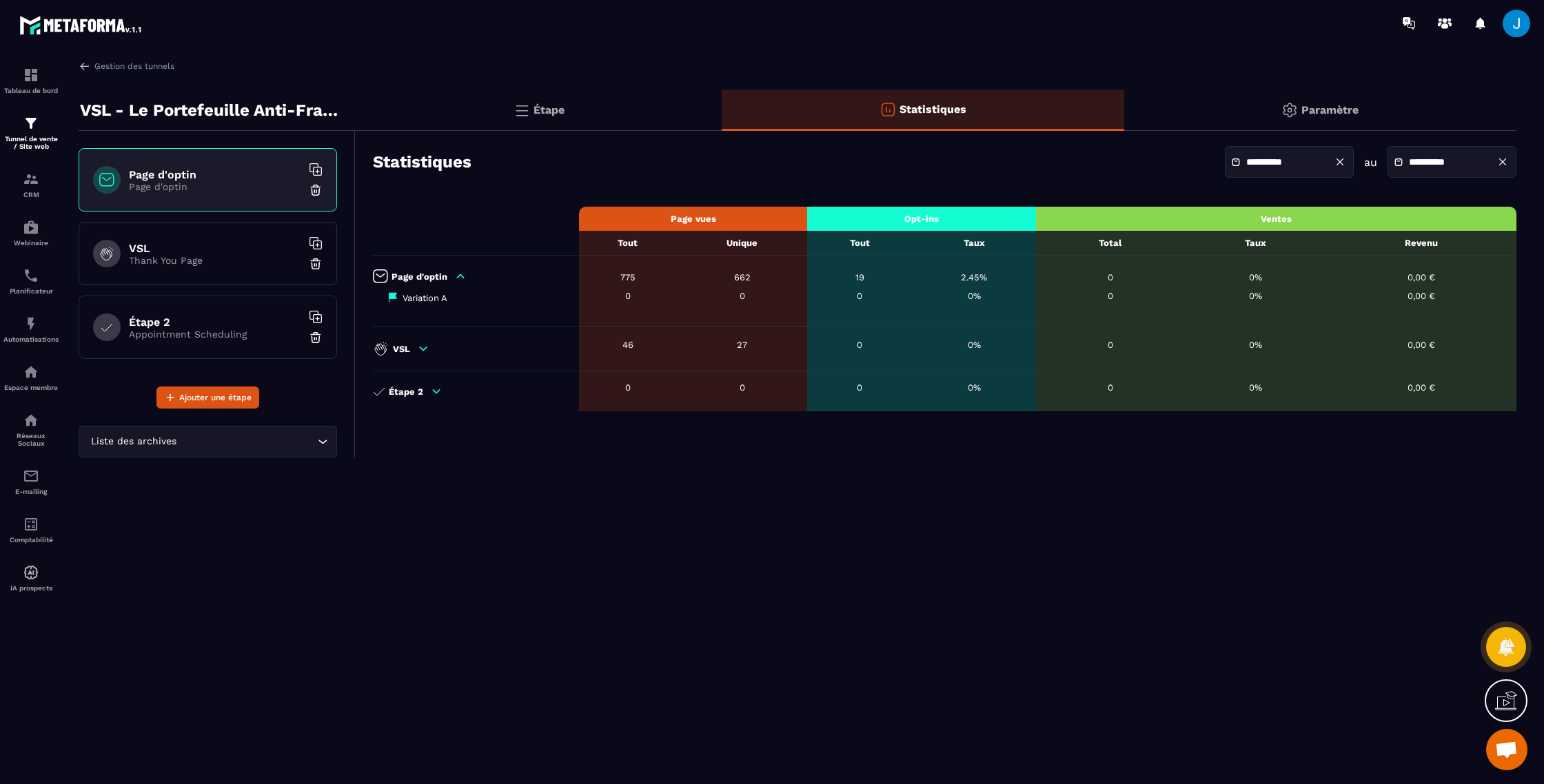
click at [418, 344] on icon at bounding box center [424, 349] width 13 height 13
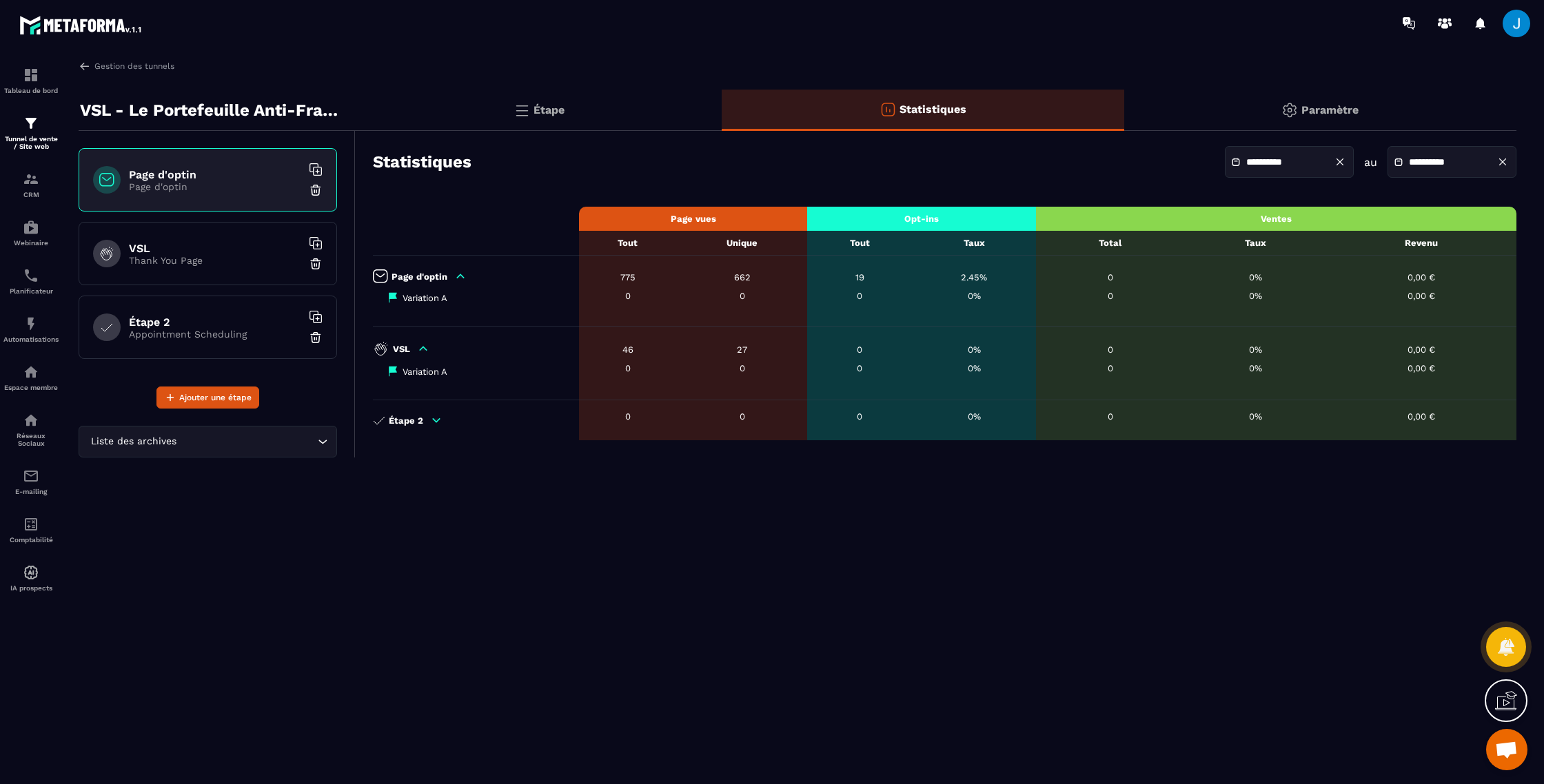
click at [435, 414] on icon at bounding box center [436, 421] width 13 height 13
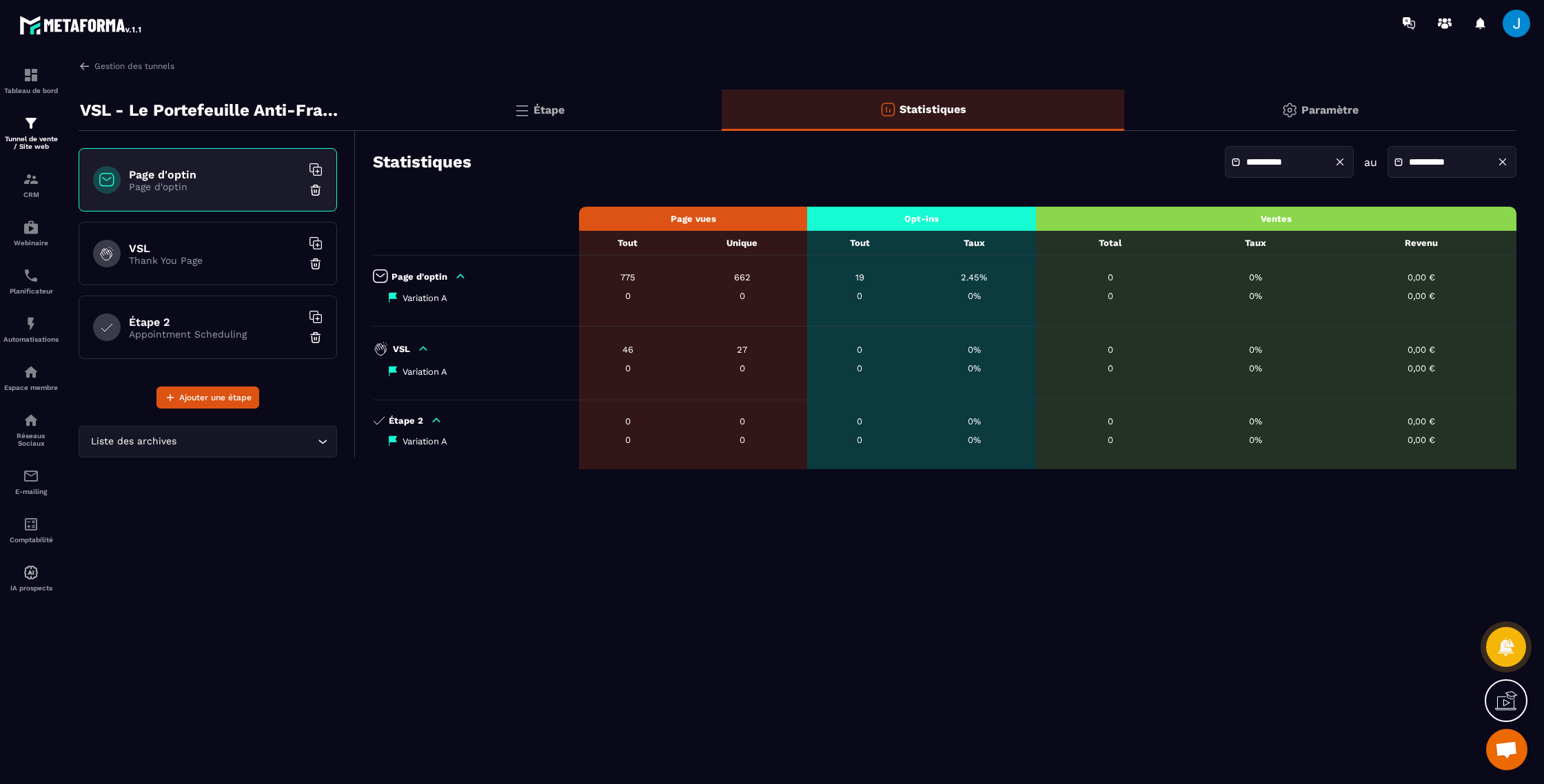
click at [434, 419] on icon at bounding box center [436, 420] width 8 height 4
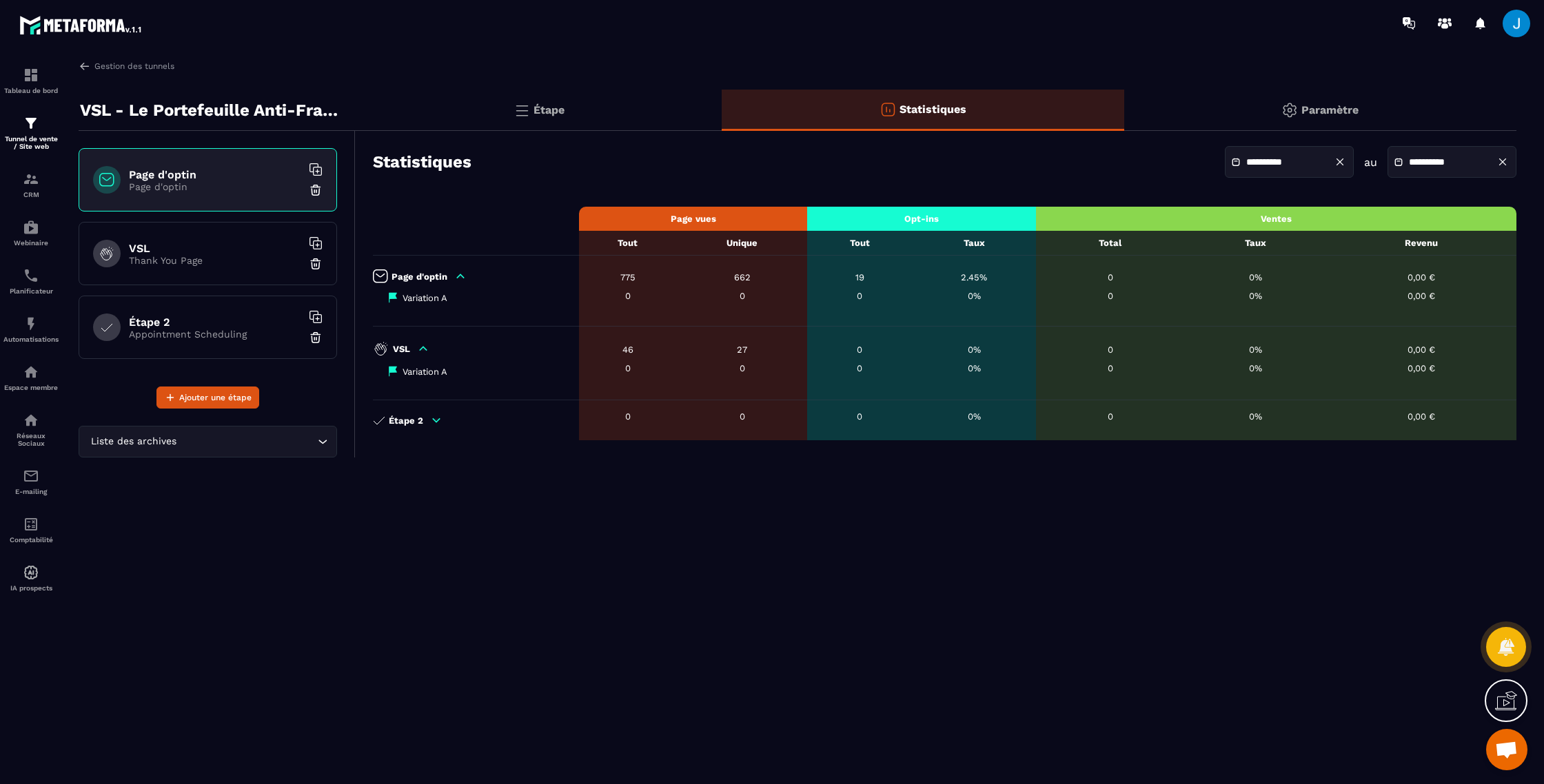
drag, startPoint x: 431, startPoint y: 356, endPoint x: 435, endPoint y: 342, distance: 14.6
click at [431, 356] on div "VSL" at bounding box center [473, 349] width 199 height 17
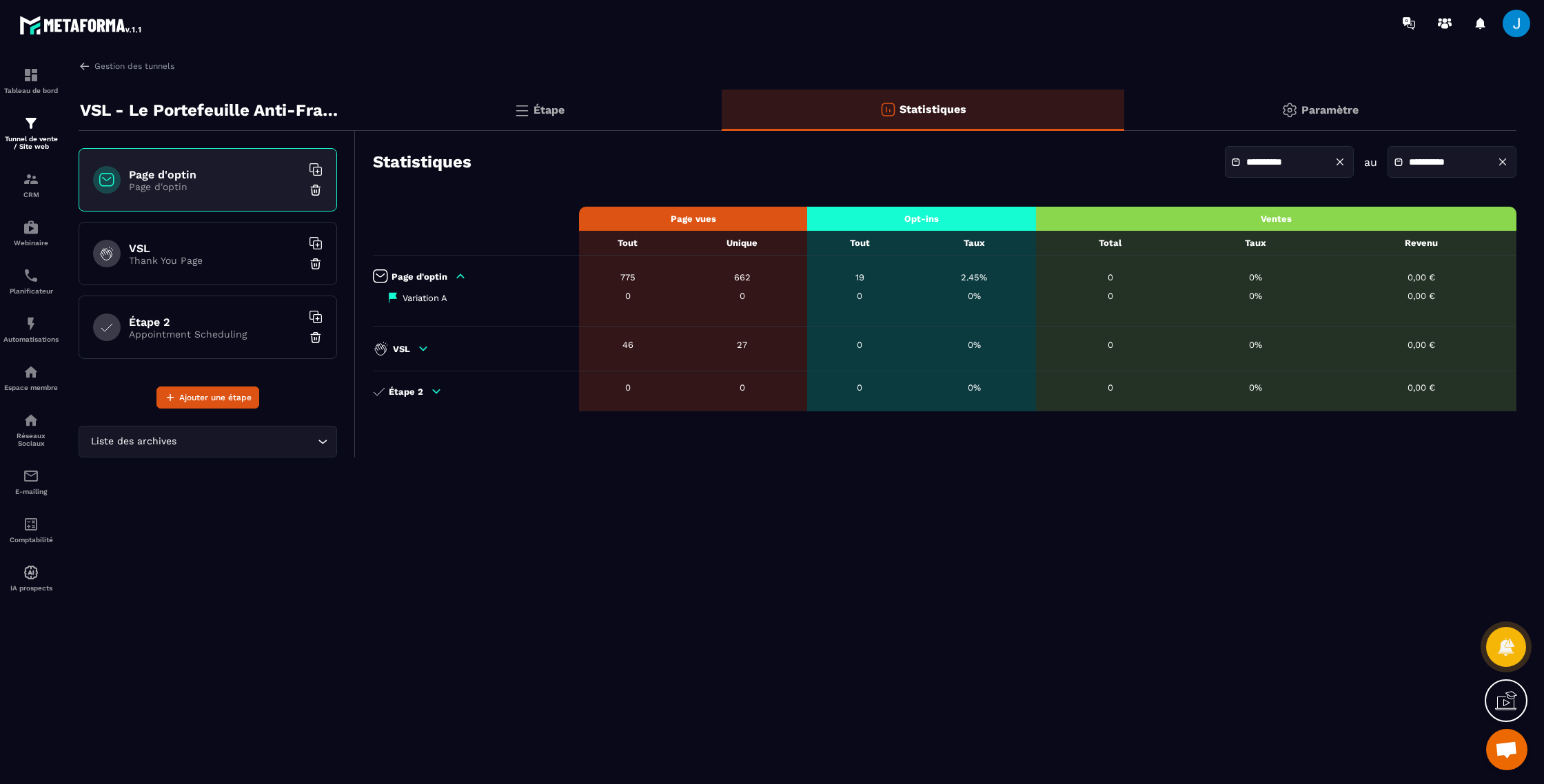
click at [450, 289] on td "Page d'optin Variation A" at bounding box center [476, 291] width 206 height 71
click at [455, 283] on td "Page d'optin Variation A" at bounding box center [476, 291] width 206 height 71
click at [467, 278] on div "Page d'optin" at bounding box center [473, 276] width 199 height 14
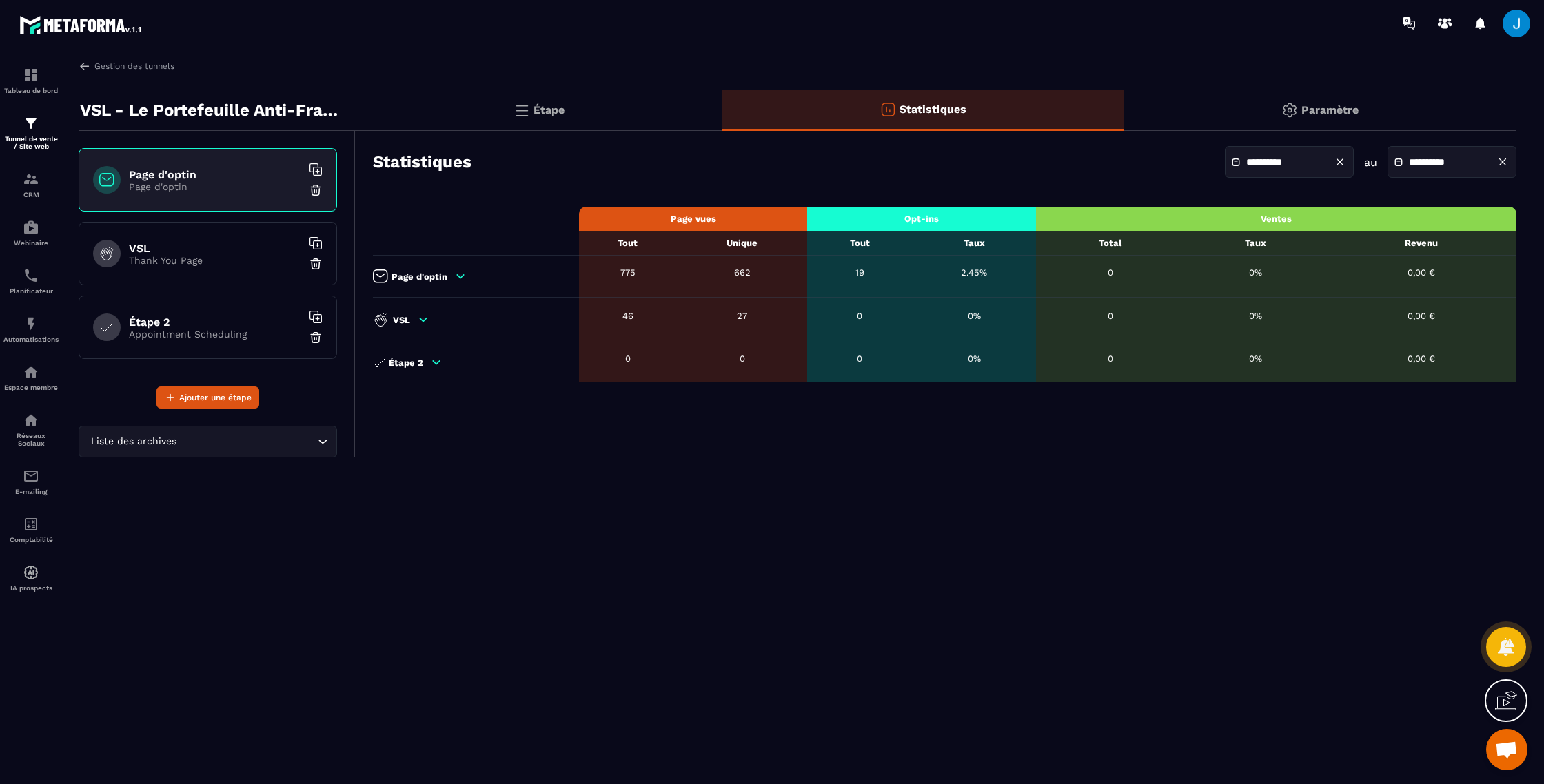
click at [940, 275] on div "2.45%" at bounding box center [974, 272] width 110 height 11
click at [1282, 164] on input "**********" at bounding box center [1295, 162] width 97 height 11
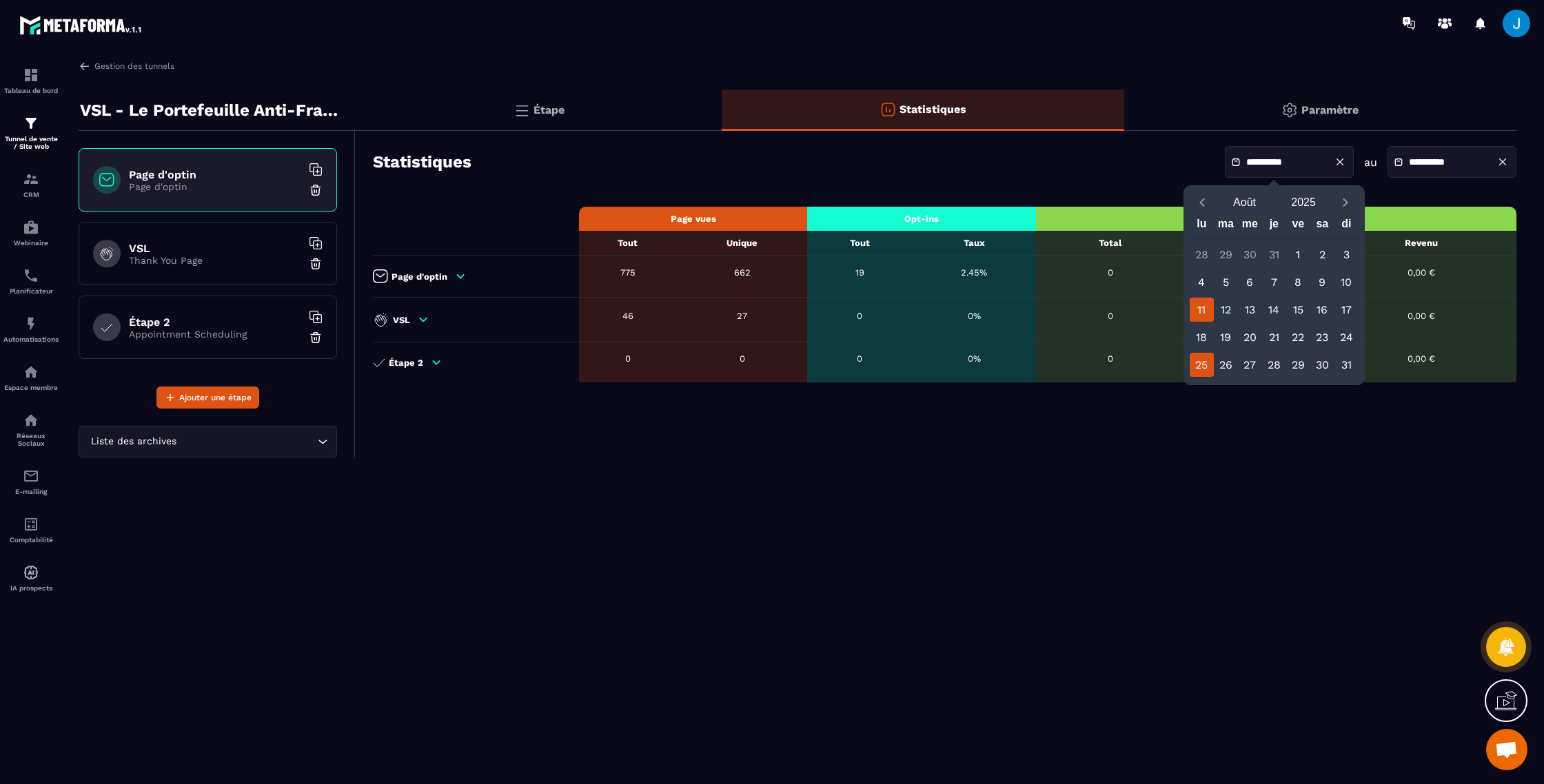
click at [1196, 360] on div "25" at bounding box center [1202, 365] width 24 height 24
type input "**********"
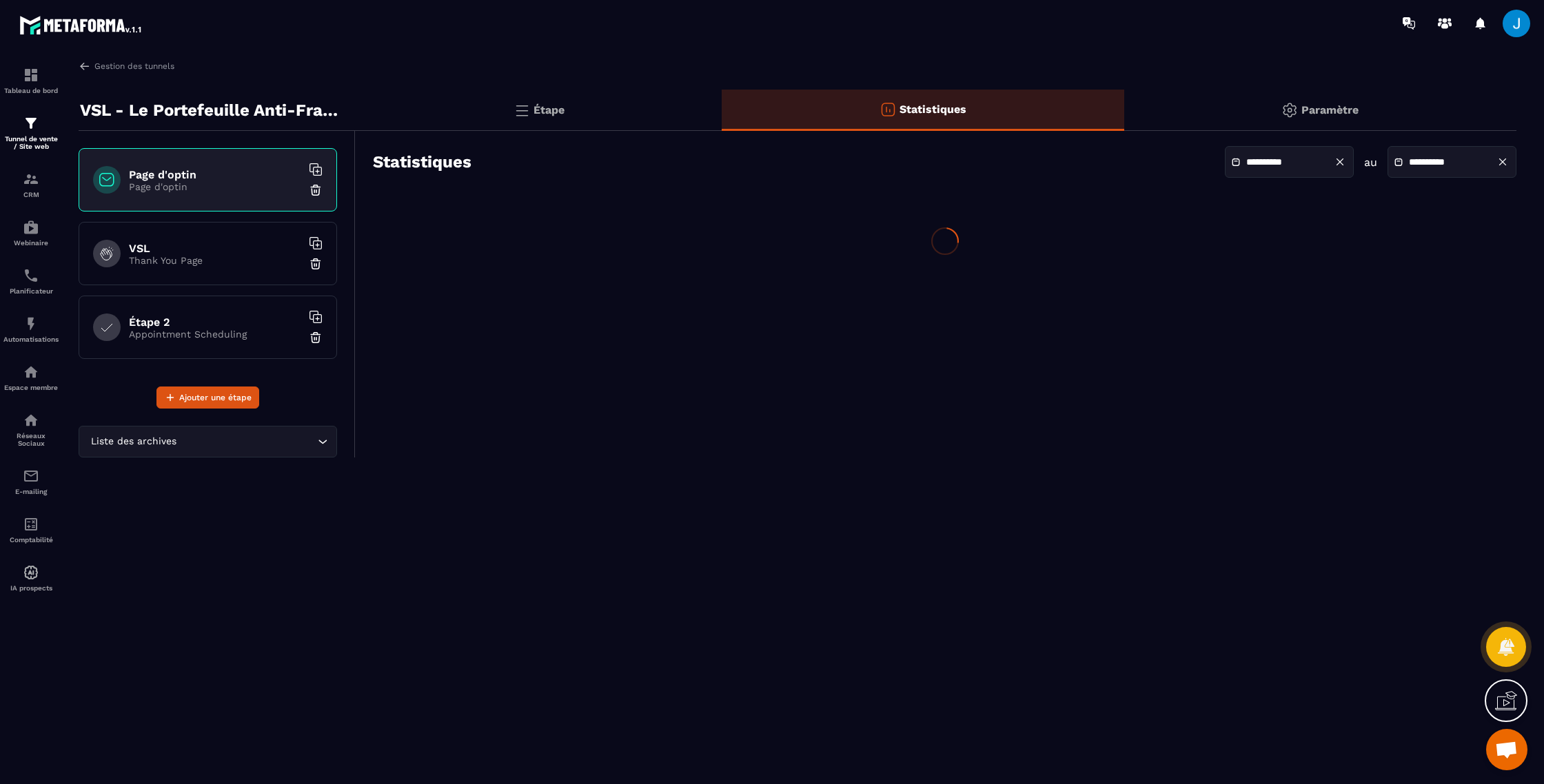
click at [1414, 165] on input "**********" at bounding box center [1458, 162] width 97 height 11
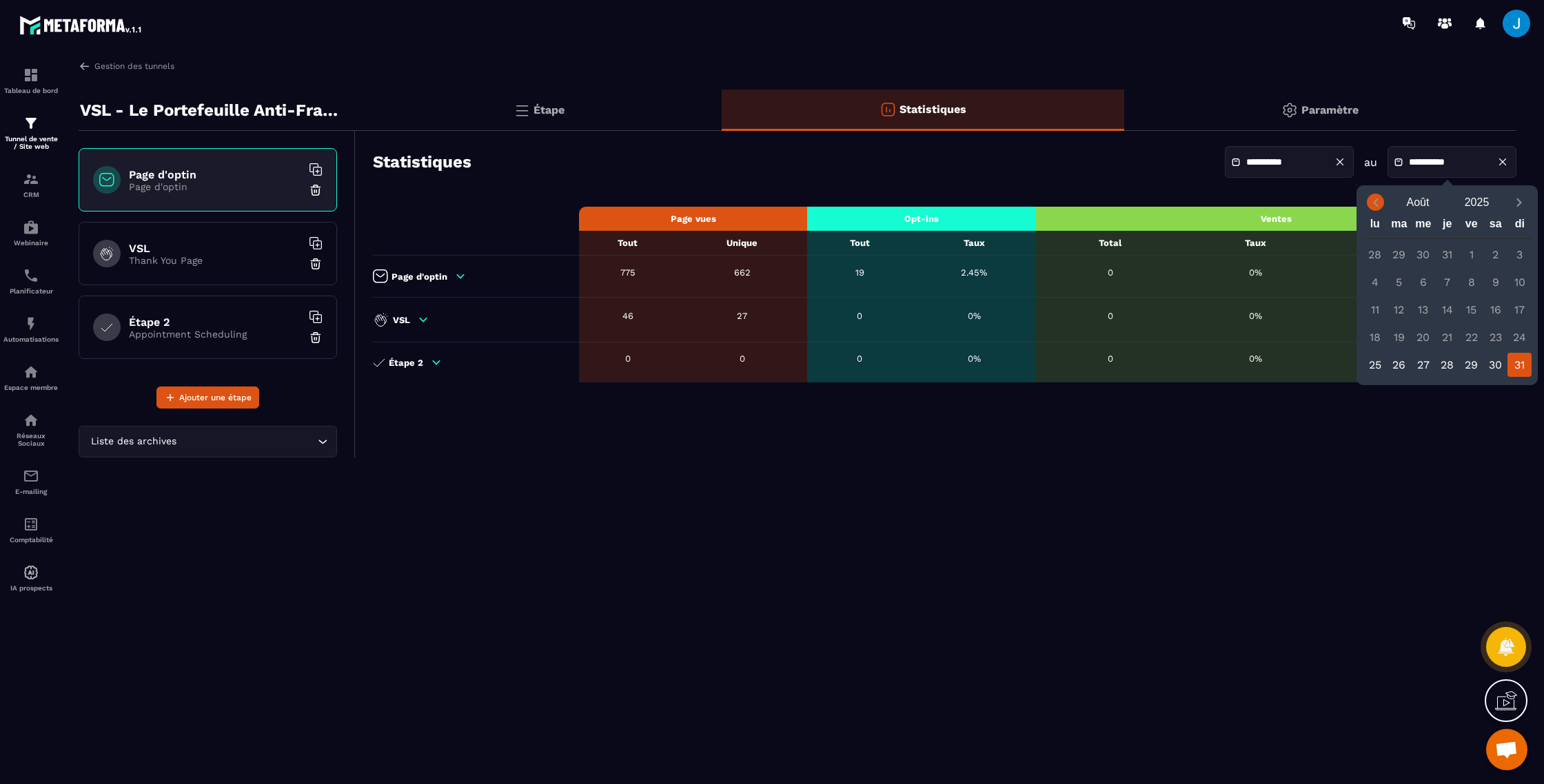
click at [1376, 202] on icon "Previous month" at bounding box center [1376, 203] width 14 height 14
click at [1526, 199] on icon "Next month" at bounding box center [1519, 203] width 14 height 14
click at [1526, 370] on div "31" at bounding box center [1519, 365] width 24 height 24
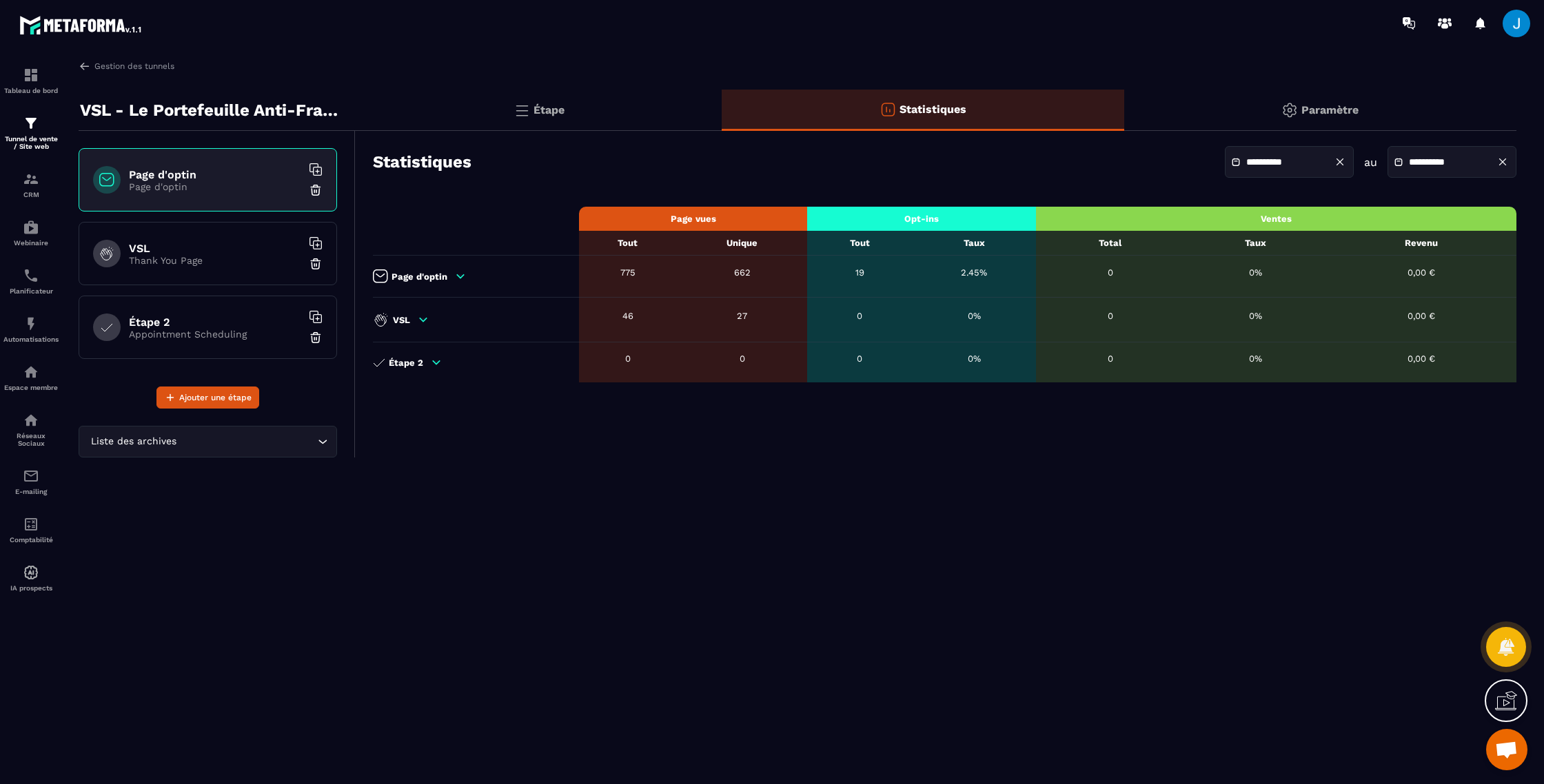
click at [1271, 117] on div "Paramètre" at bounding box center [1320, 110] width 392 height 41
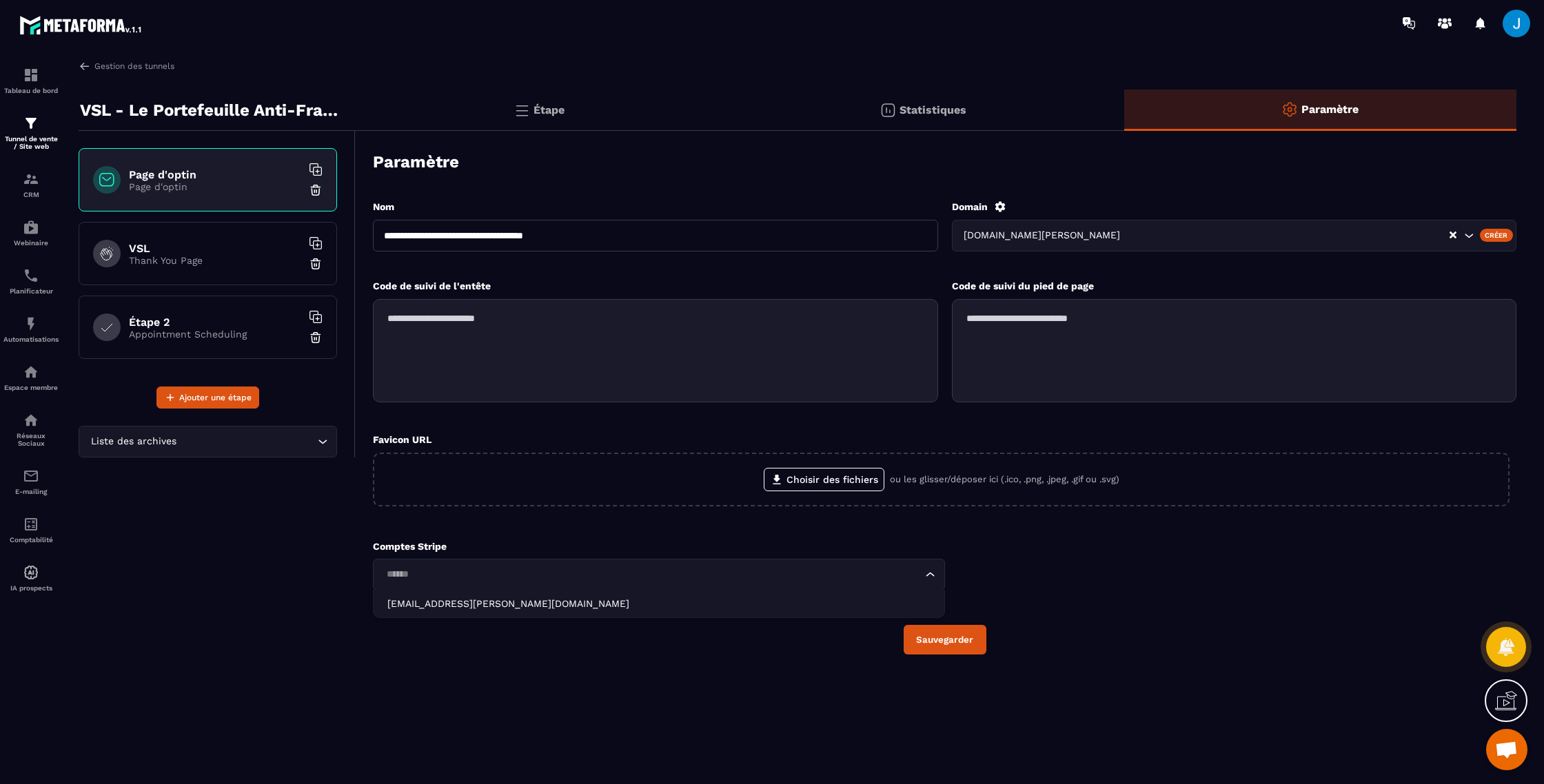
click at [866, 567] on div "Loading..." at bounding box center [659, 574] width 572 height 32
click at [814, 595] on li "[EMAIL_ADDRESS][PERSON_NAME][DOMAIN_NAME]" at bounding box center [659, 603] width 571 height 27
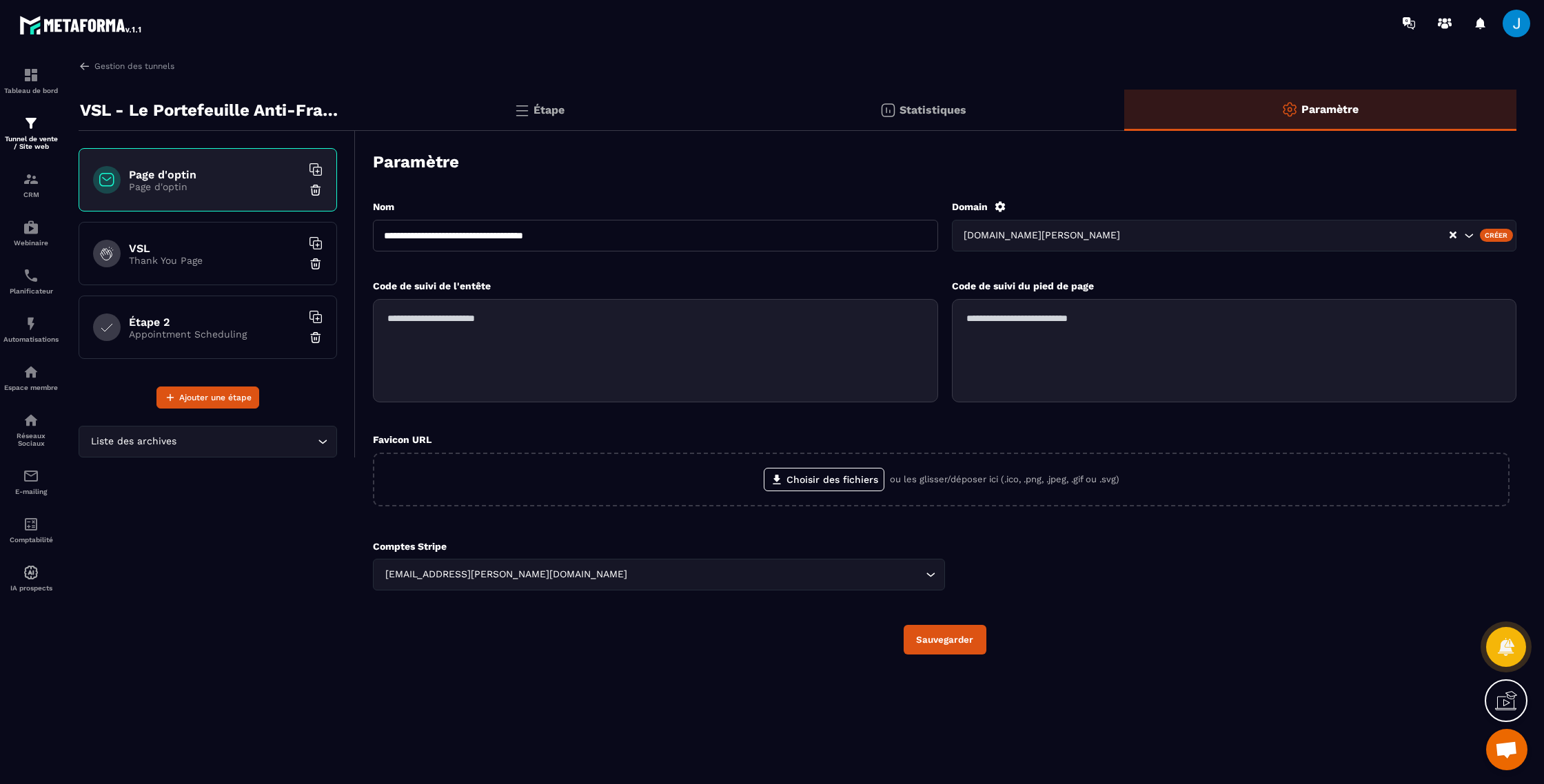
click at [1125, 116] on div "Statistiques" at bounding box center [1320, 110] width 392 height 41
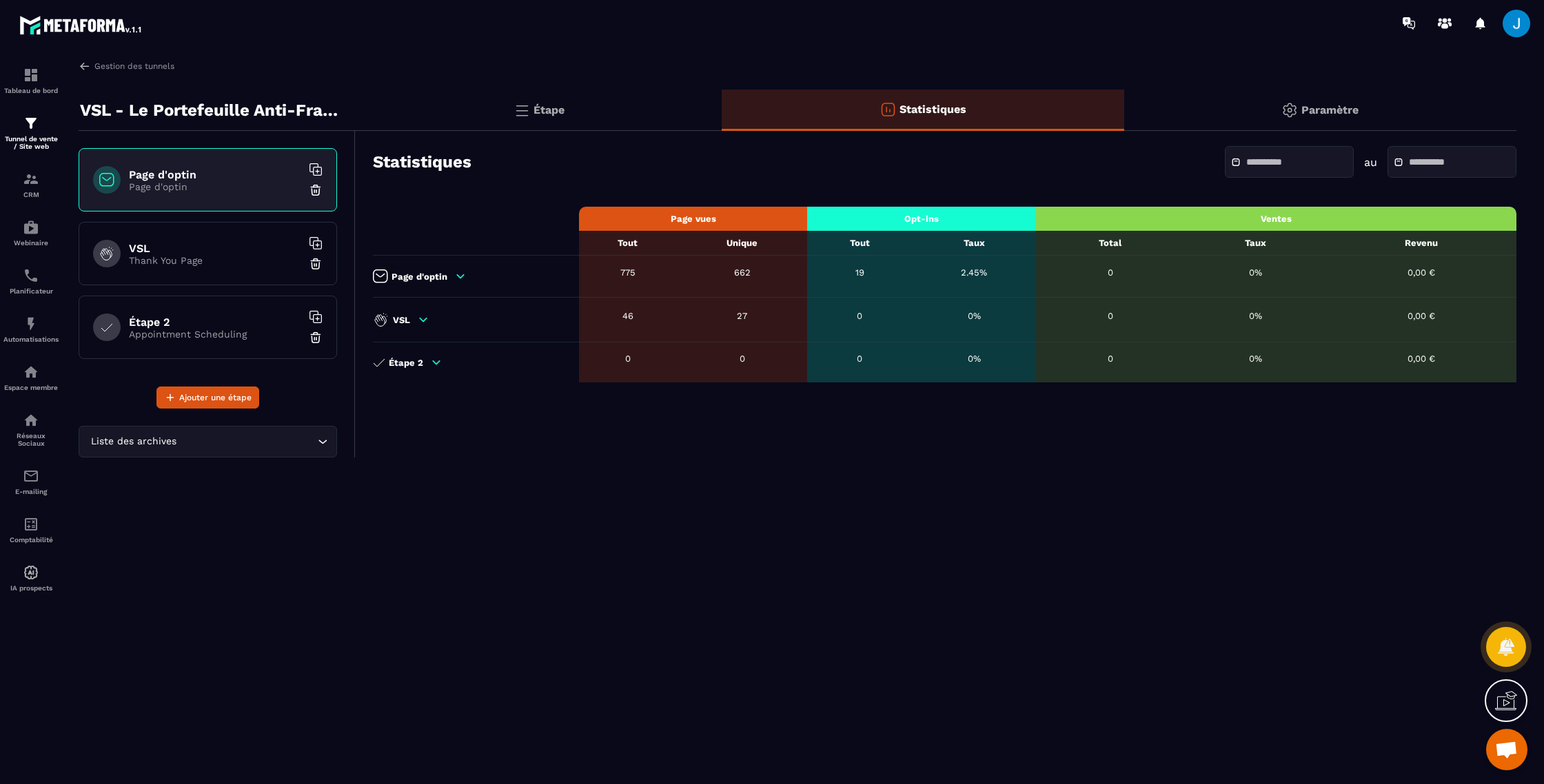
click at [878, 288] on td "19" at bounding box center [859, 277] width 105 height 42
click at [840, 270] on div "19" at bounding box center [860, 272] width 91 height 11
click at [22, 179] on img at bounding box center [31, 180] width 17 height 17
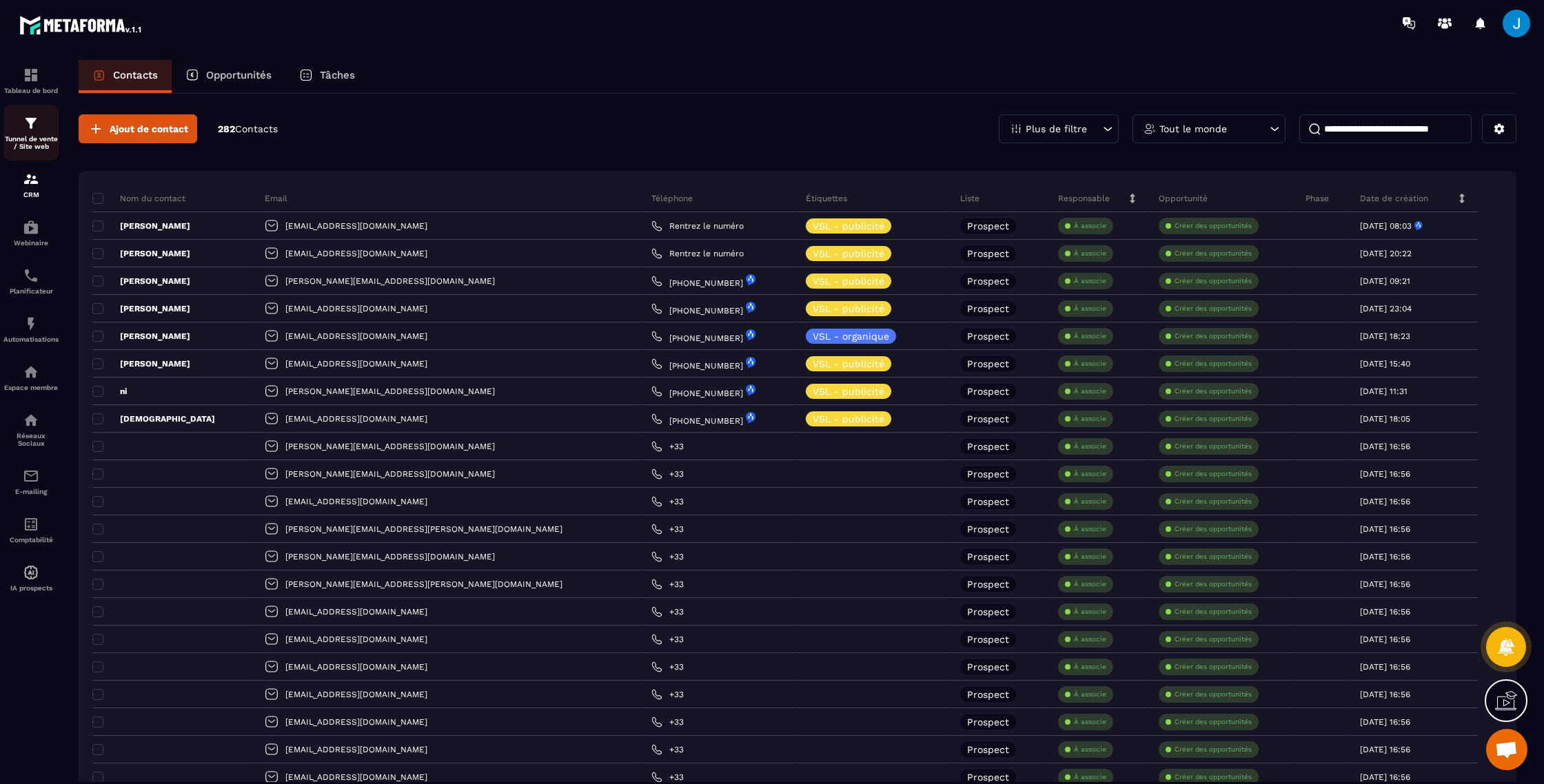
click at [29, 131] on img at bounding box center [31, 123] width 17 height 17
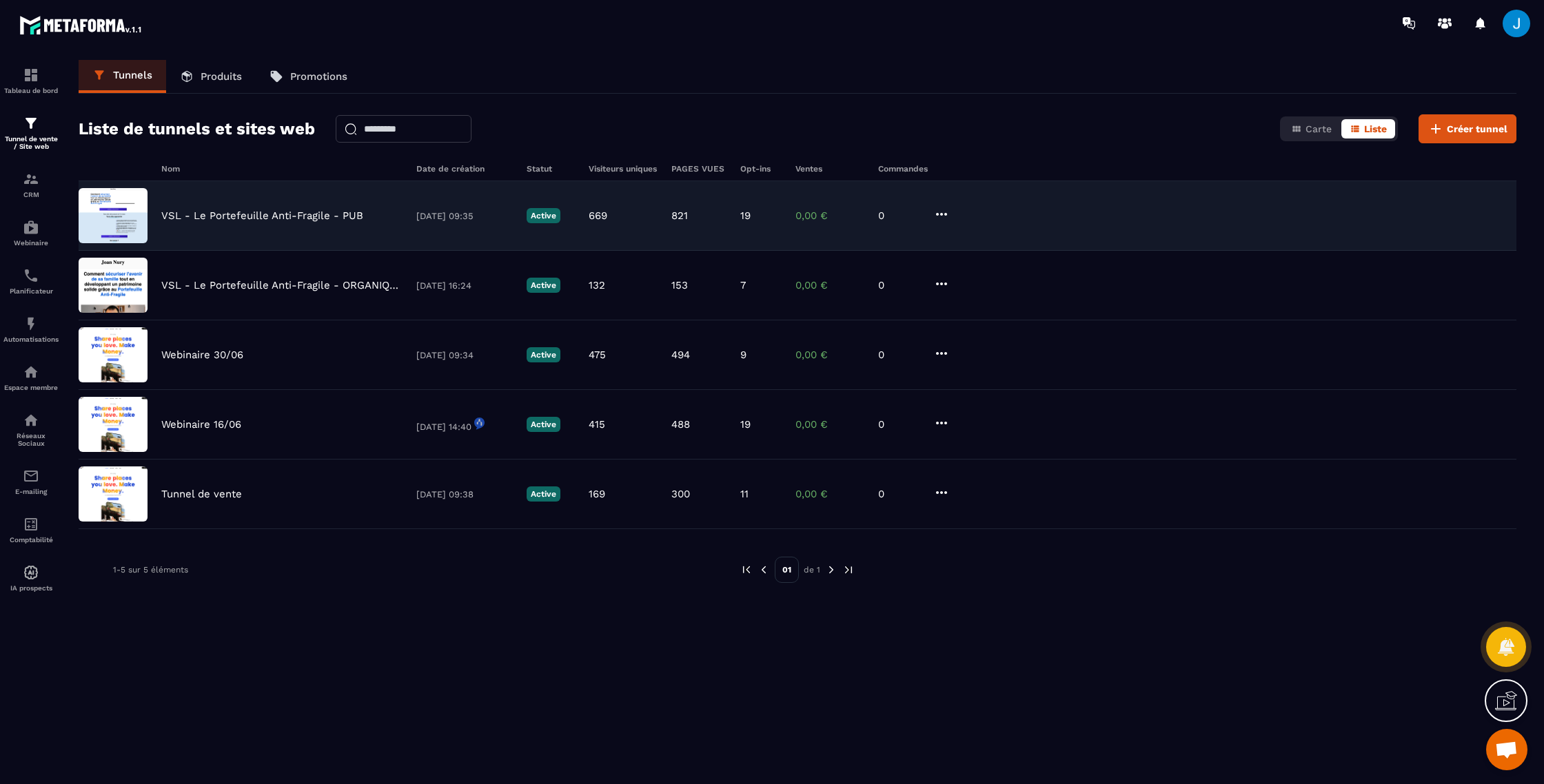
click at [939, 213] on icon at bounding box center [942, 215] width 17 height 17
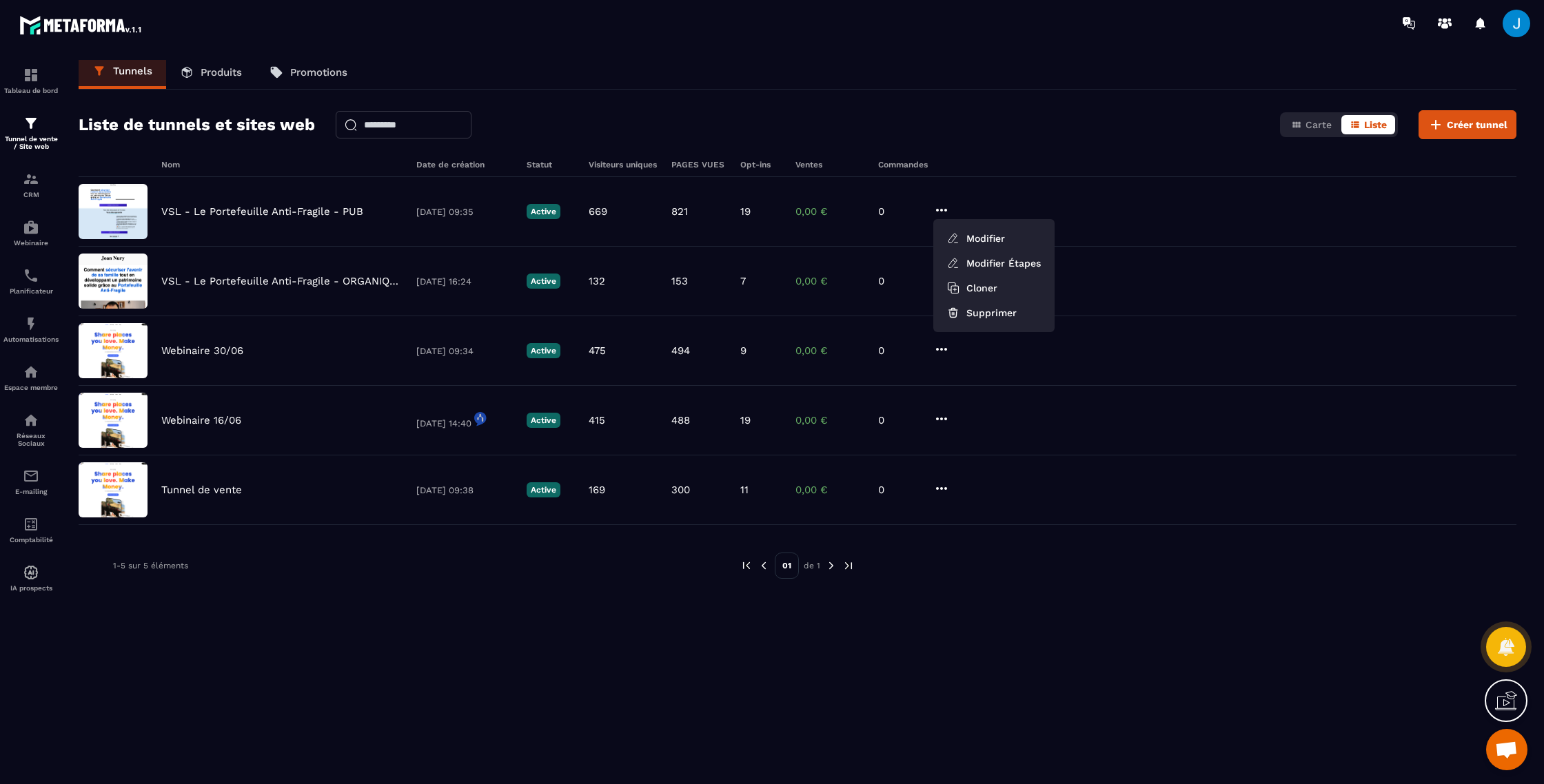
click at [1048, 653] on div "Nom Date de création Statut Visiteurs uniques PAGES VUES Opt-ins Ventes Command…" at bounding box center [798, 483] width 1438 height 647
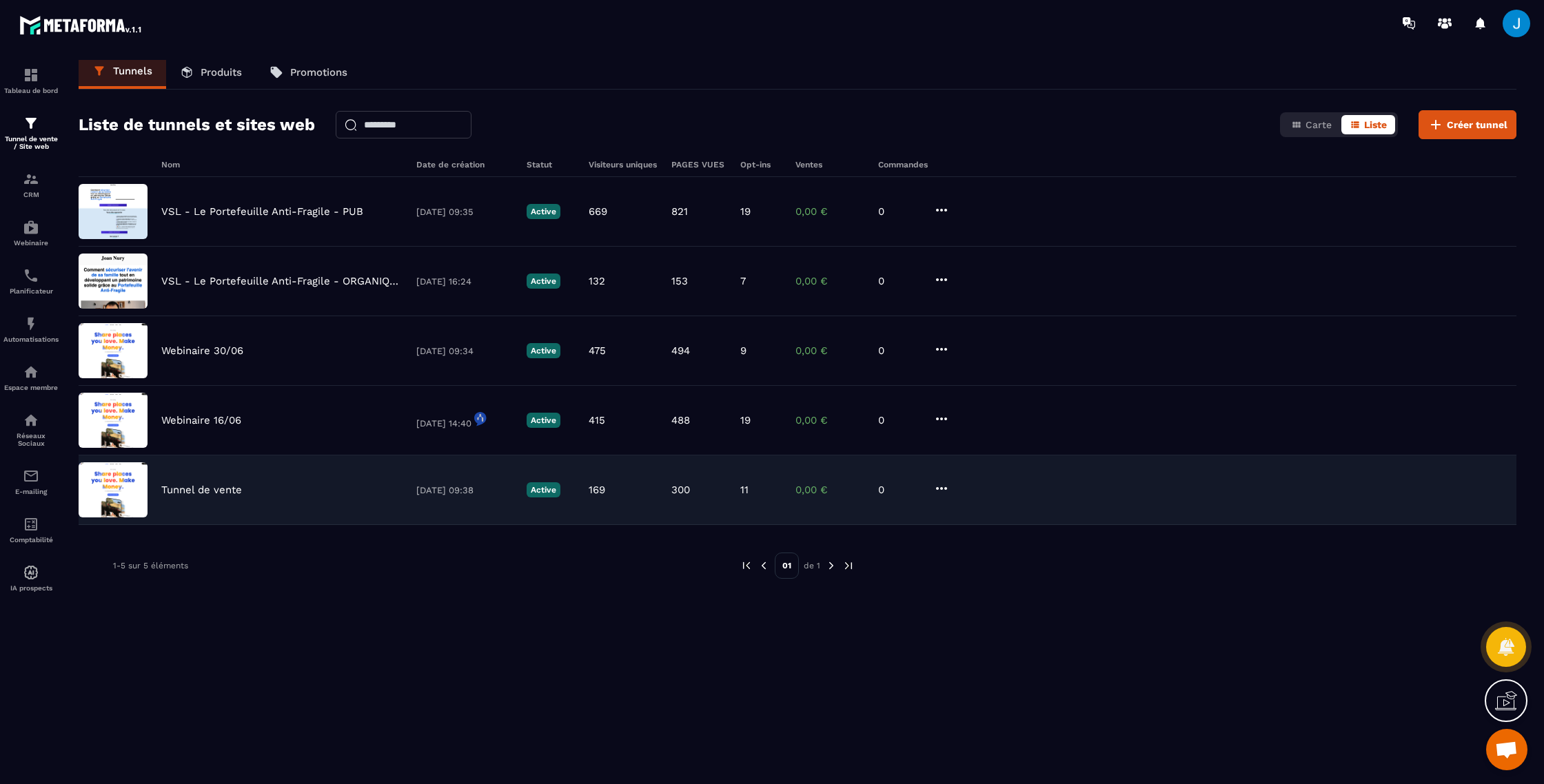
scroll to position [2, 0]
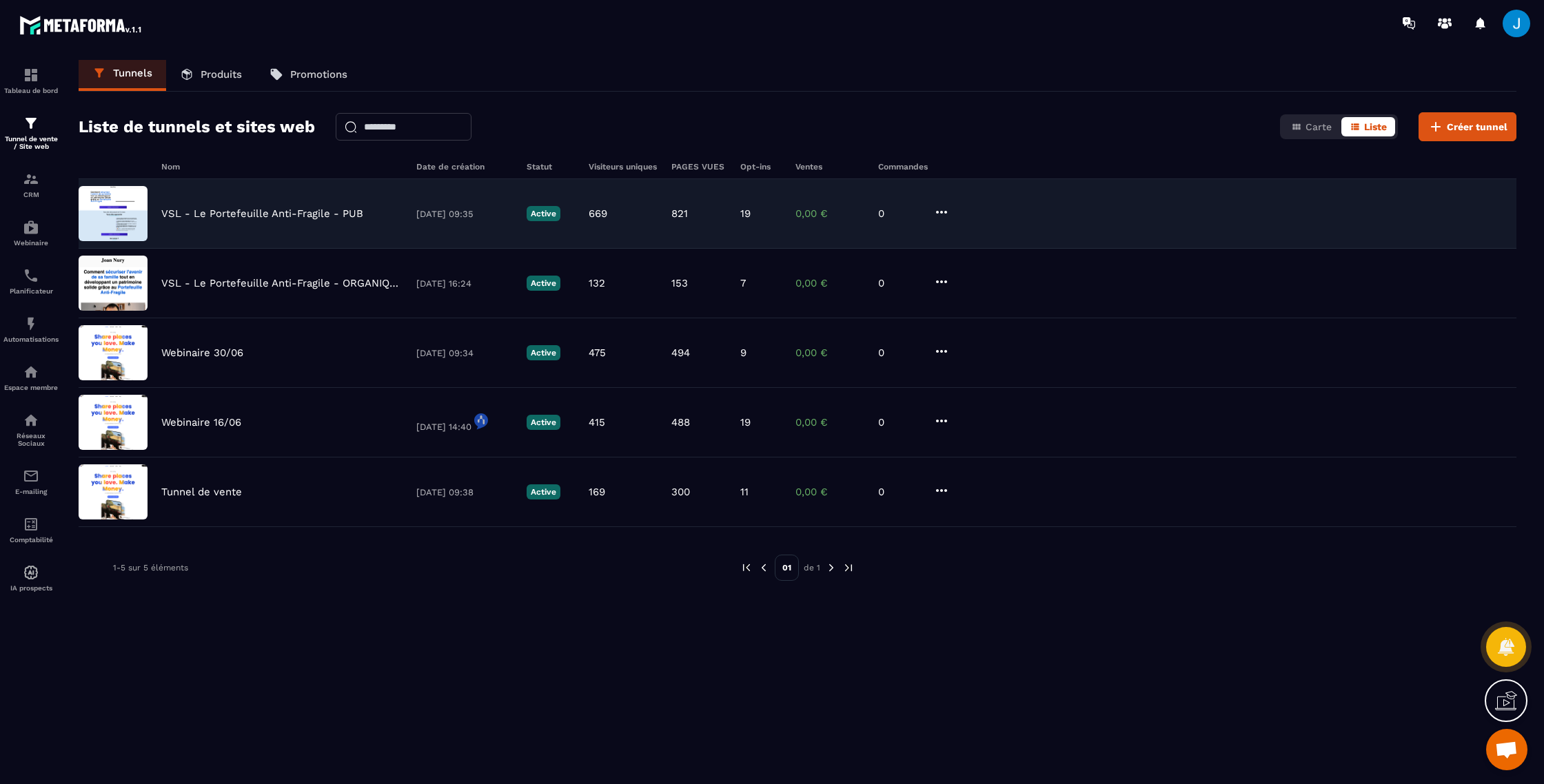
click at [184, 219] on p "VSL - Le Portefeuille Anti-Fragile - PUB" at bounding box center [262, 214] width 202 height 13
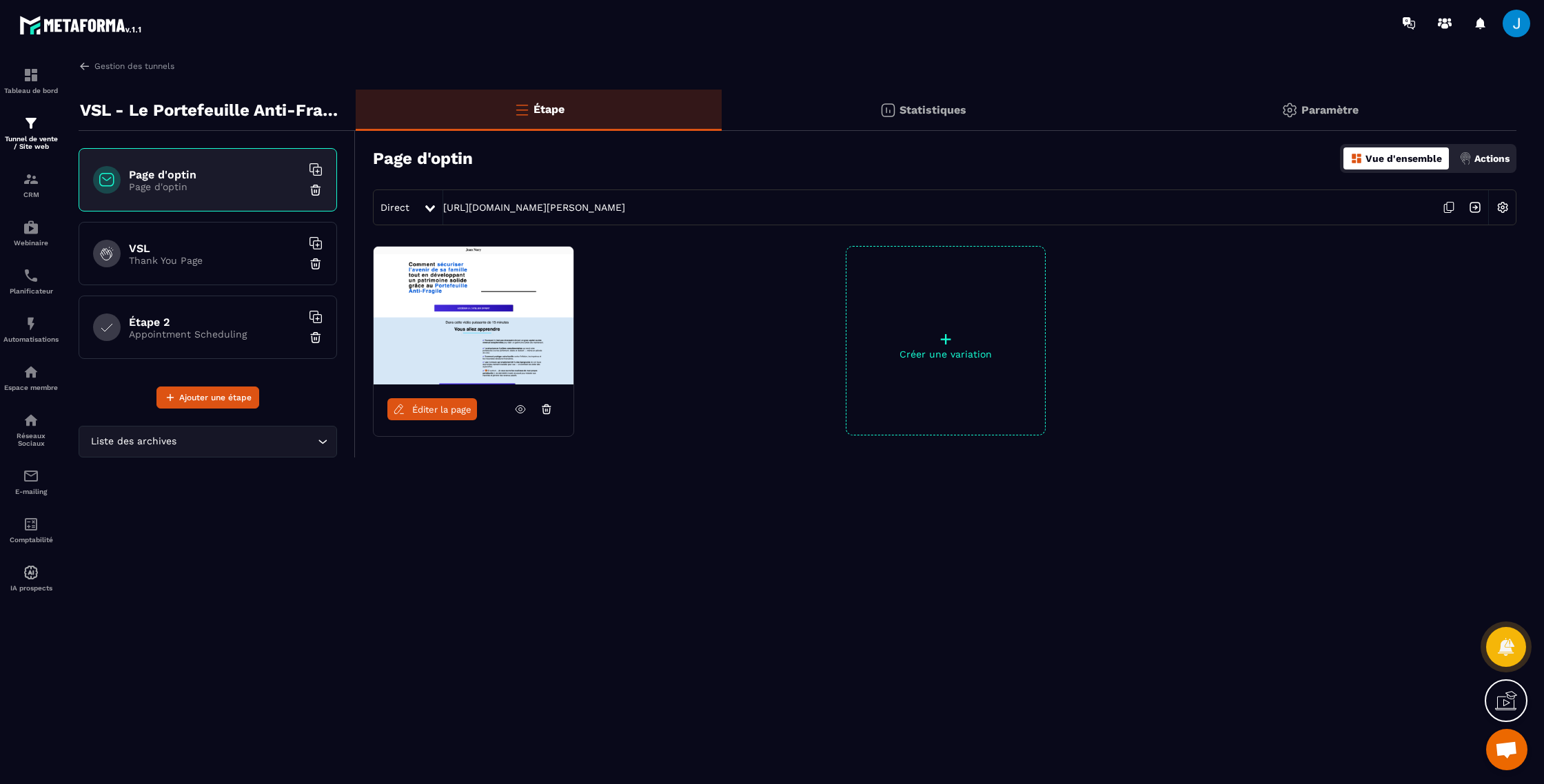
click at [1361, 109] on div "Paramètre" at bounding box center [1320, 110] width 392 height 41
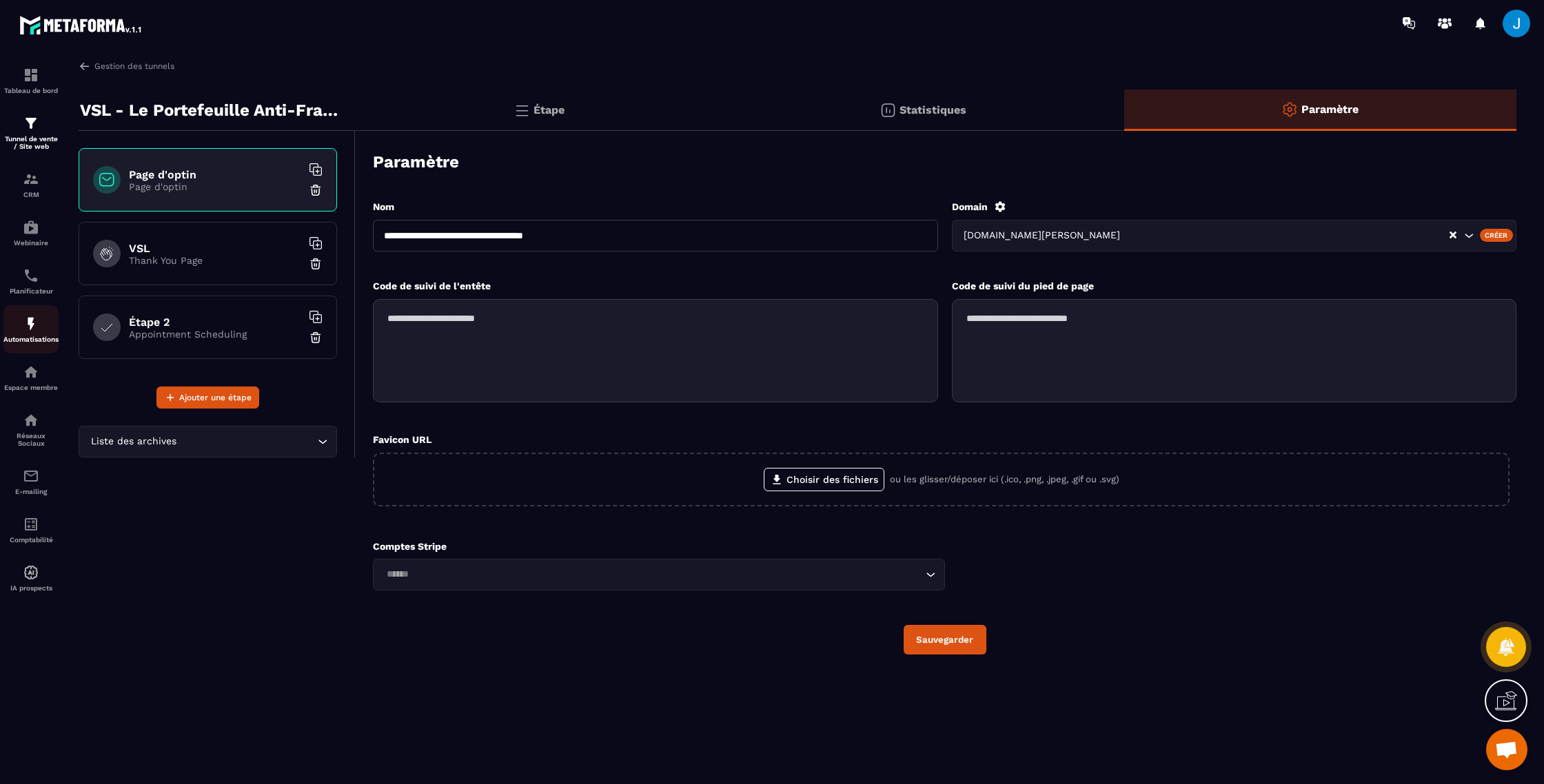
click at [37, 328] on img at bounding box center [31, 324] width 17 height 17
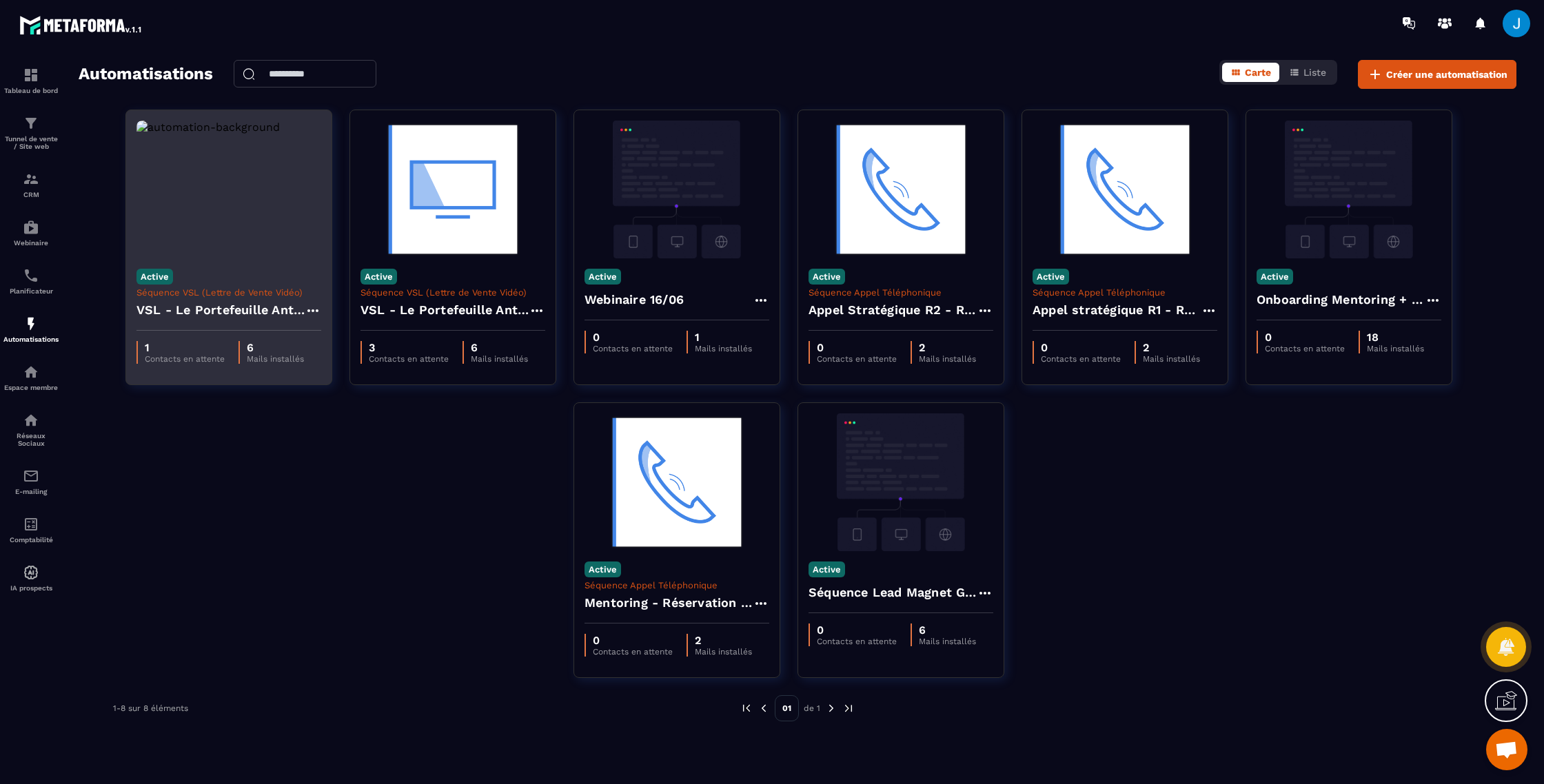
click at [219, 310] on h4 "VSL - Le Portefeuille Anti-Fragile - Copy" at bounding box center [221, 310] width 168 height 20
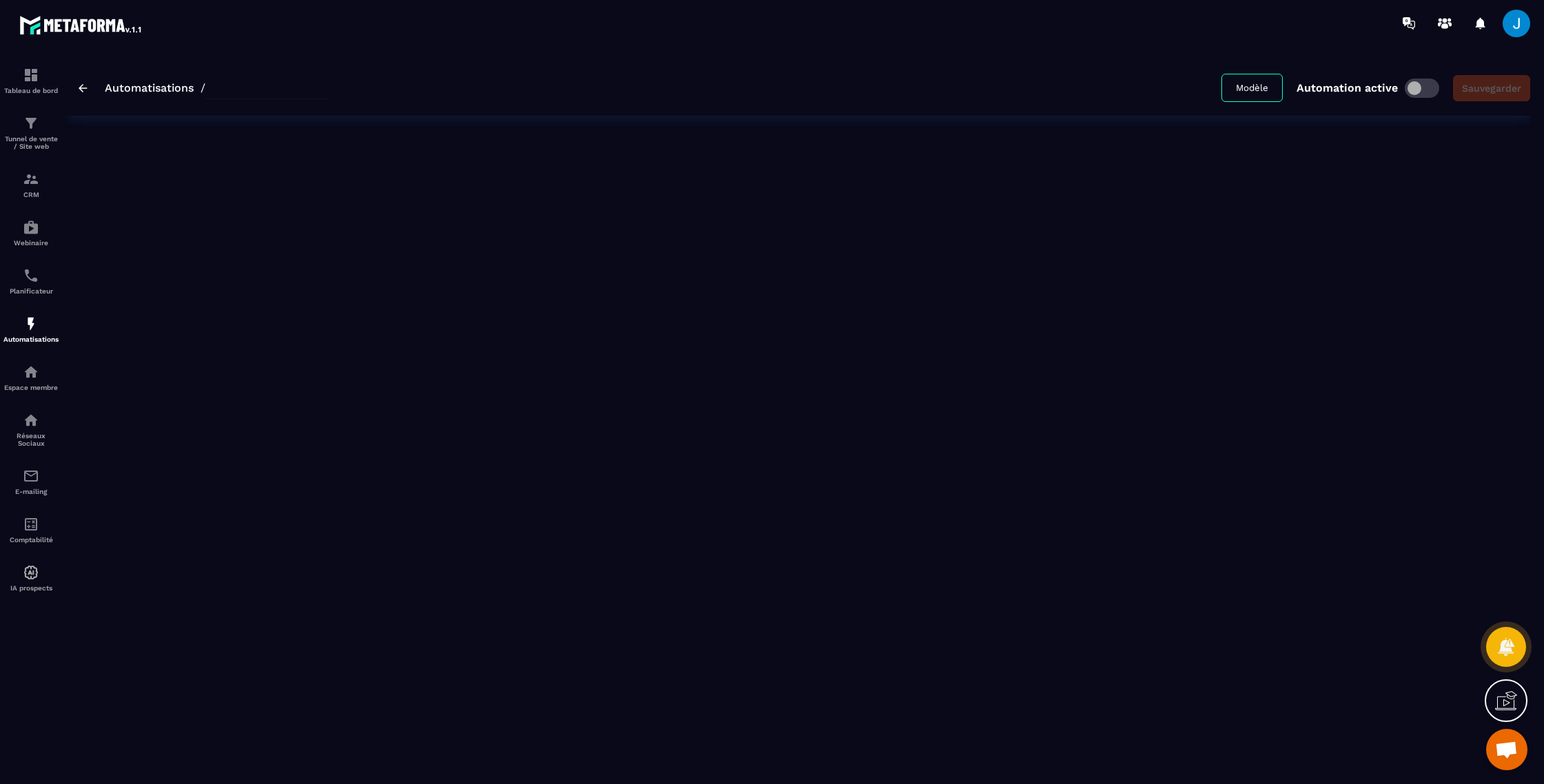
type input "**********"
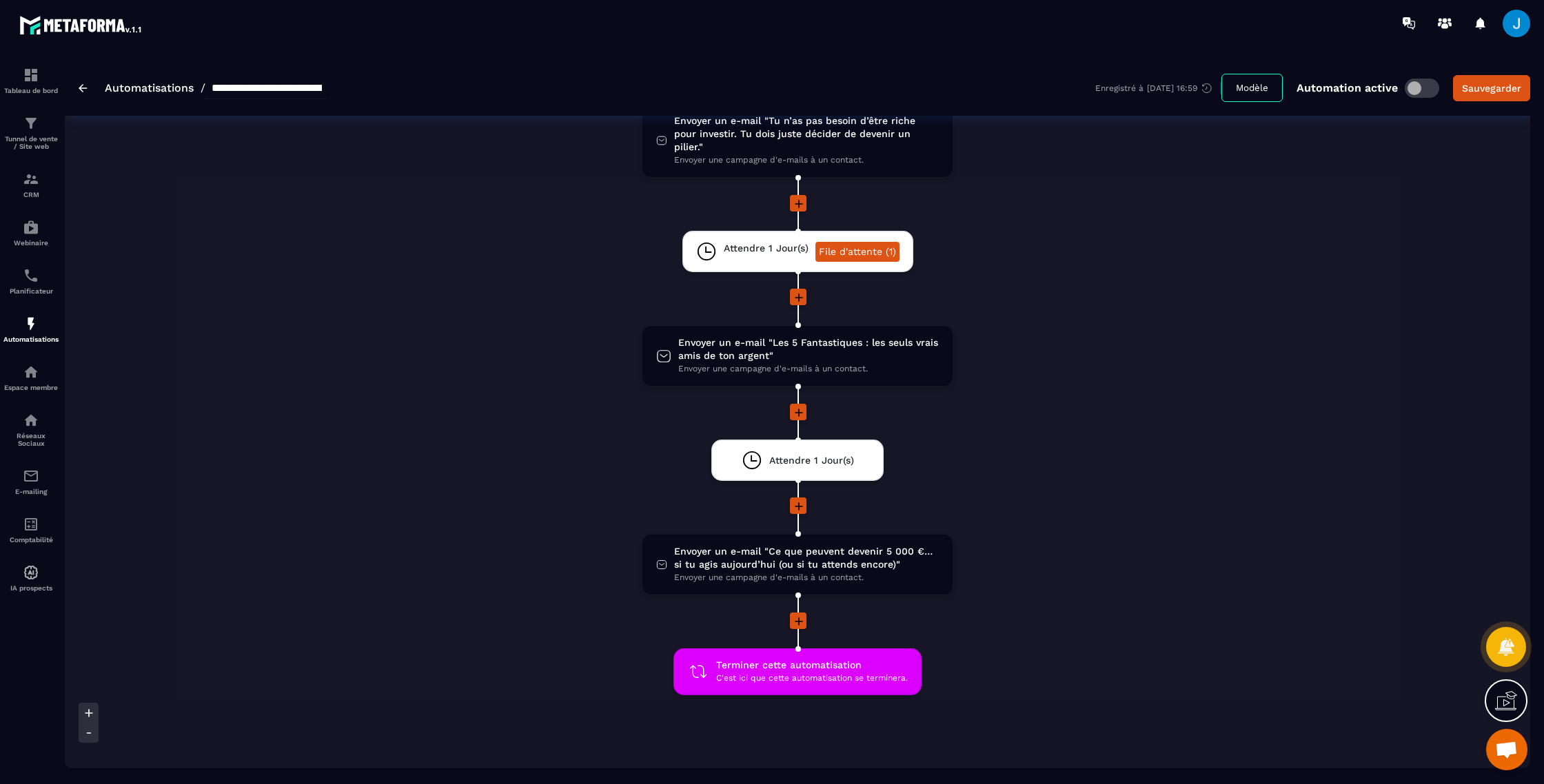
scroll to position [820, 0]
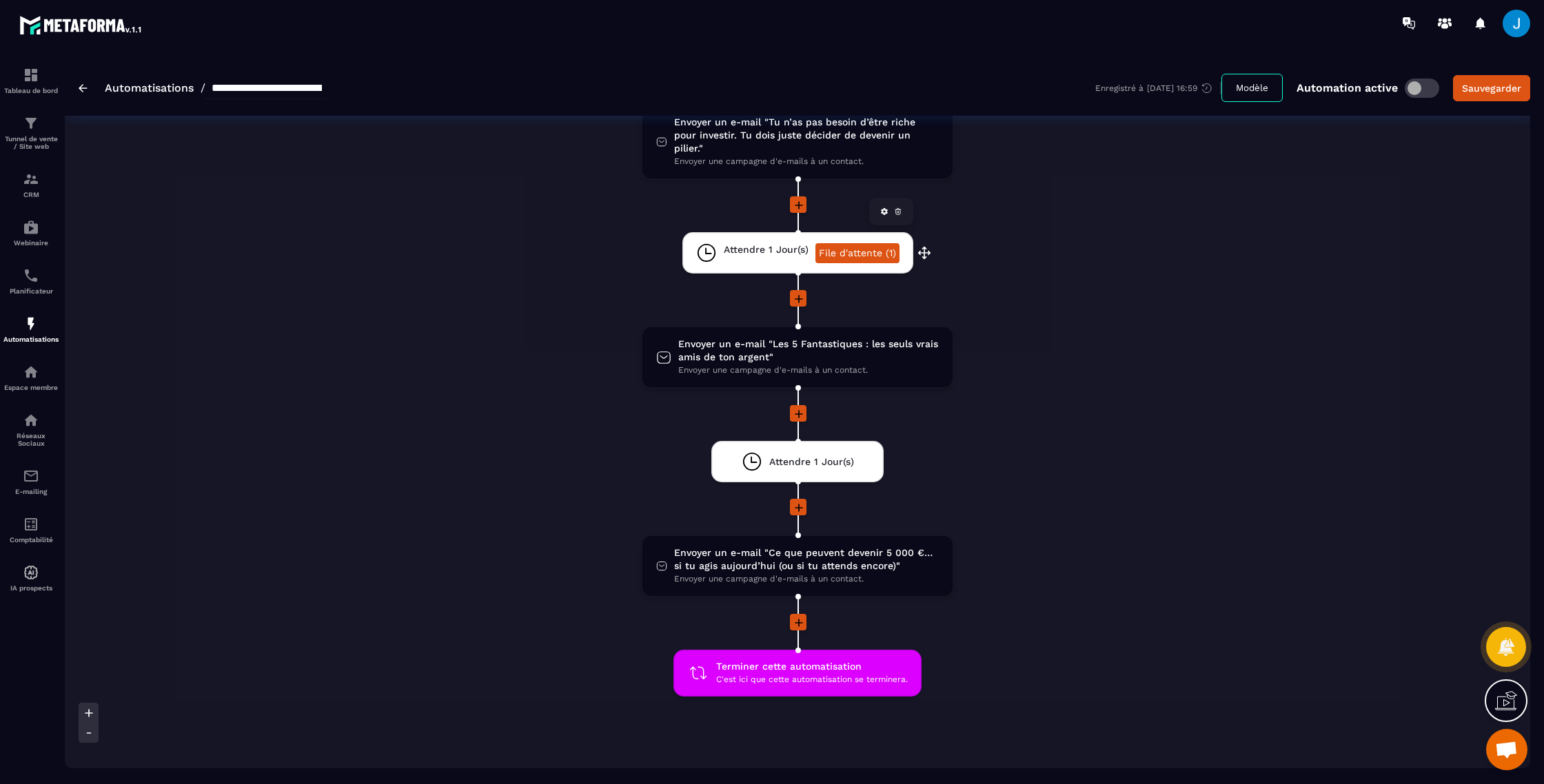
click at [840, 243] on link "File d'attente (1)" at bounding box center [858, 253] width 84 height 20
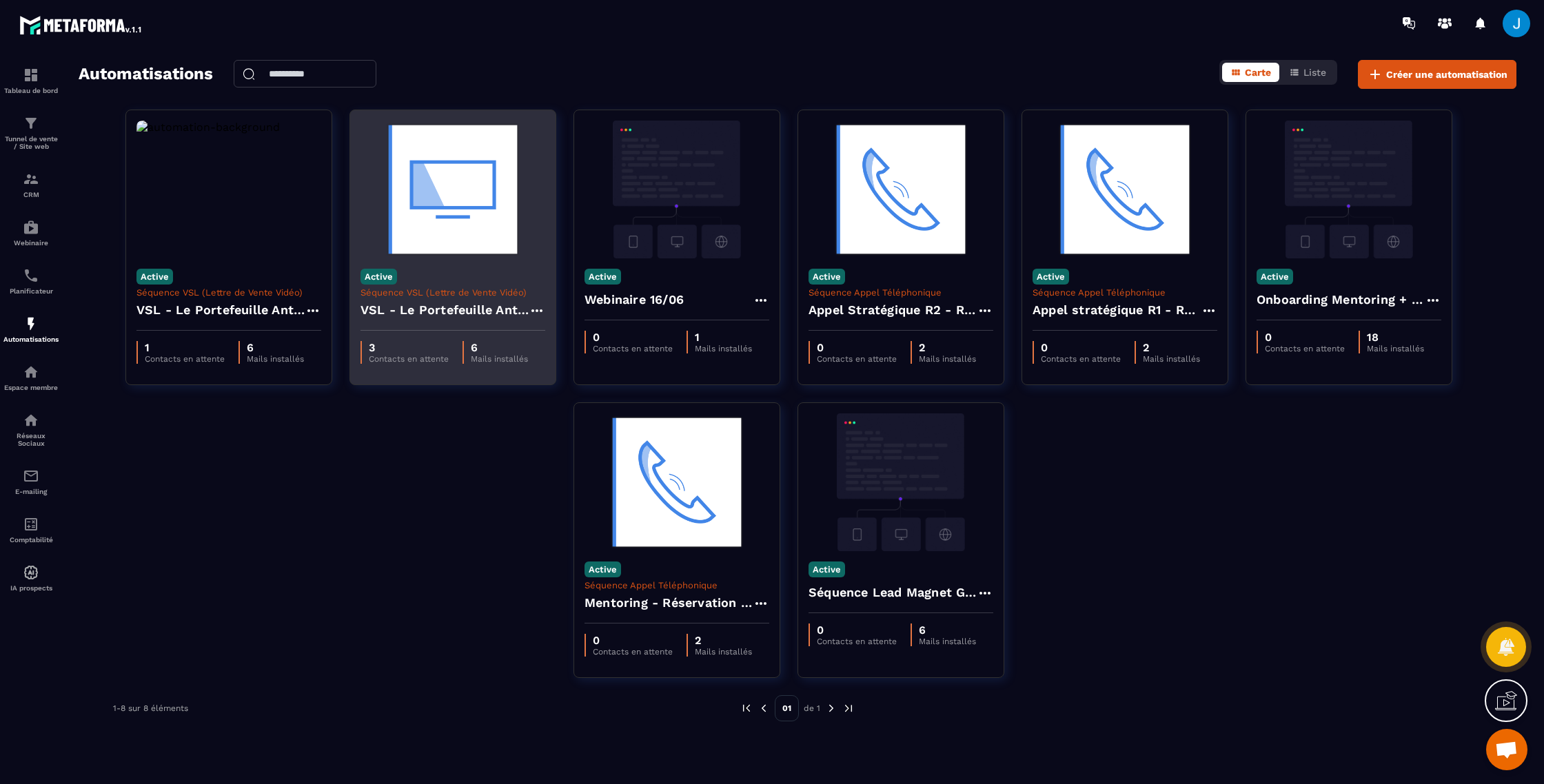
click at [464, 281] on div "Active Séquence VSL (Lettre de Vente Vidéo) VSL - Le Portefeuille Anti-Fragile" at bounding box center [452, 295] width 206 height 72
click at [450, 311] on h4 "VSL - Le Portefeuille Anti-Fragile" at bounding box center [445, 310] width 168 height 20
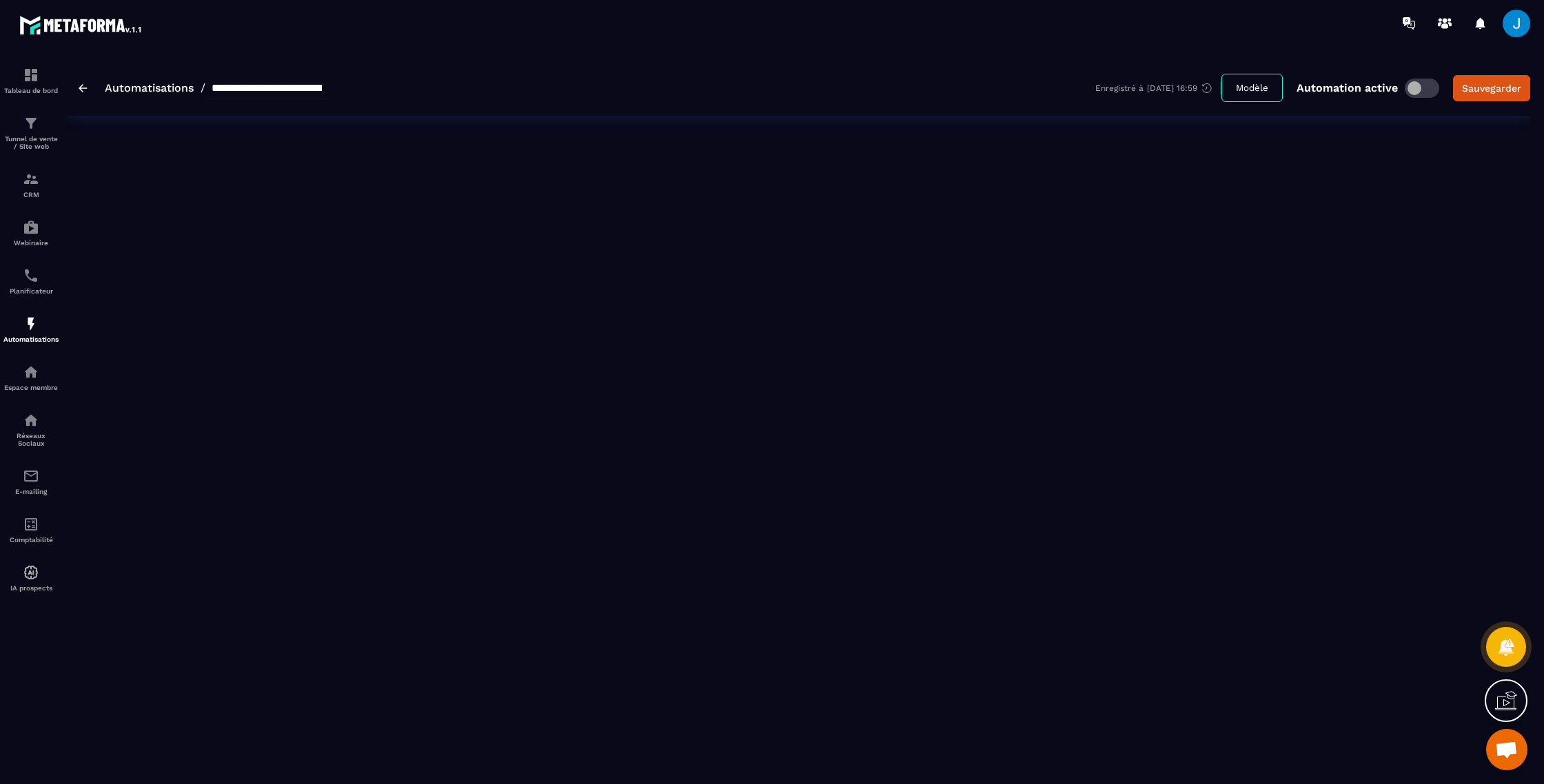
type input "**********"
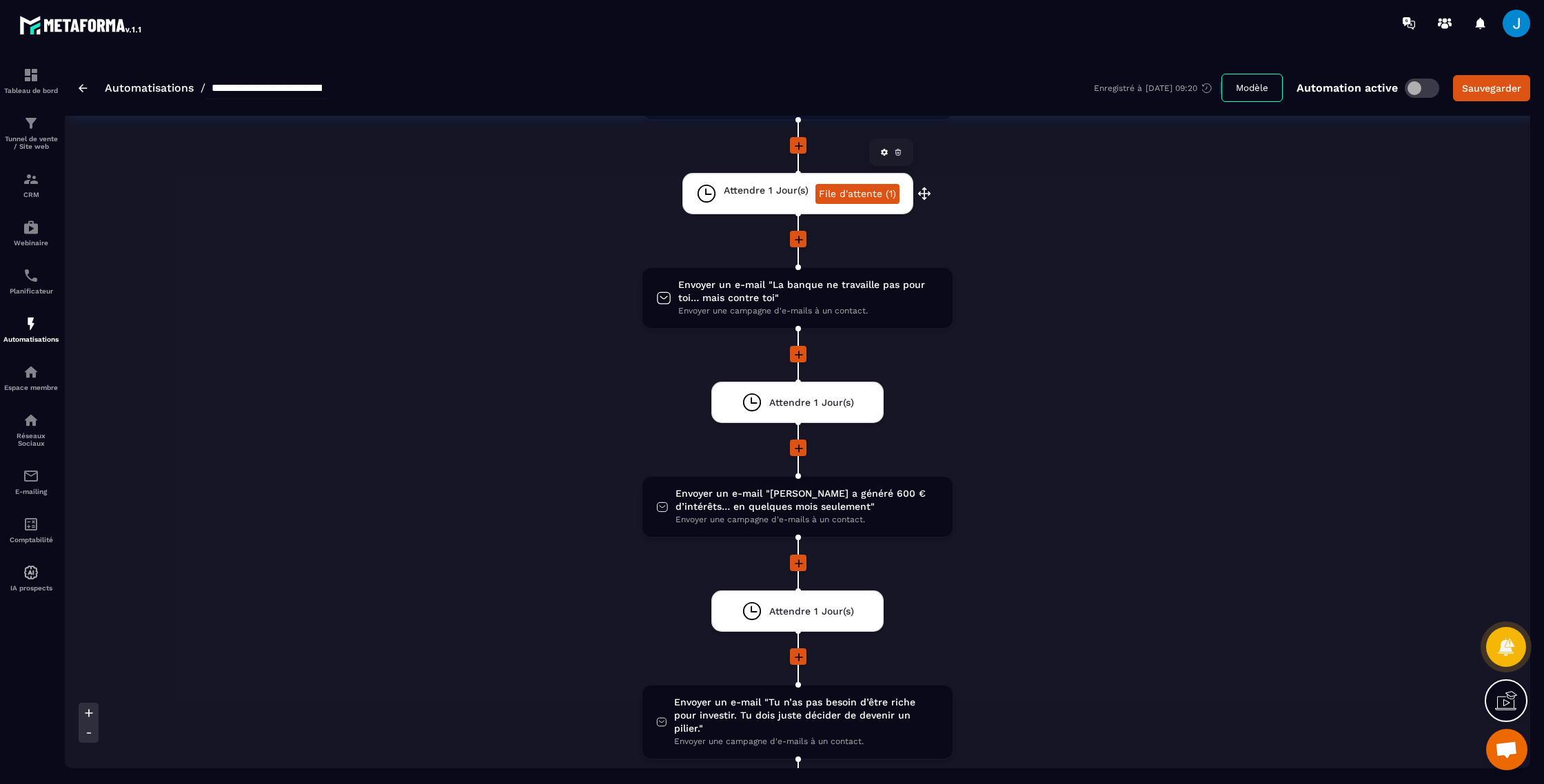
scroll to position [567, 0]
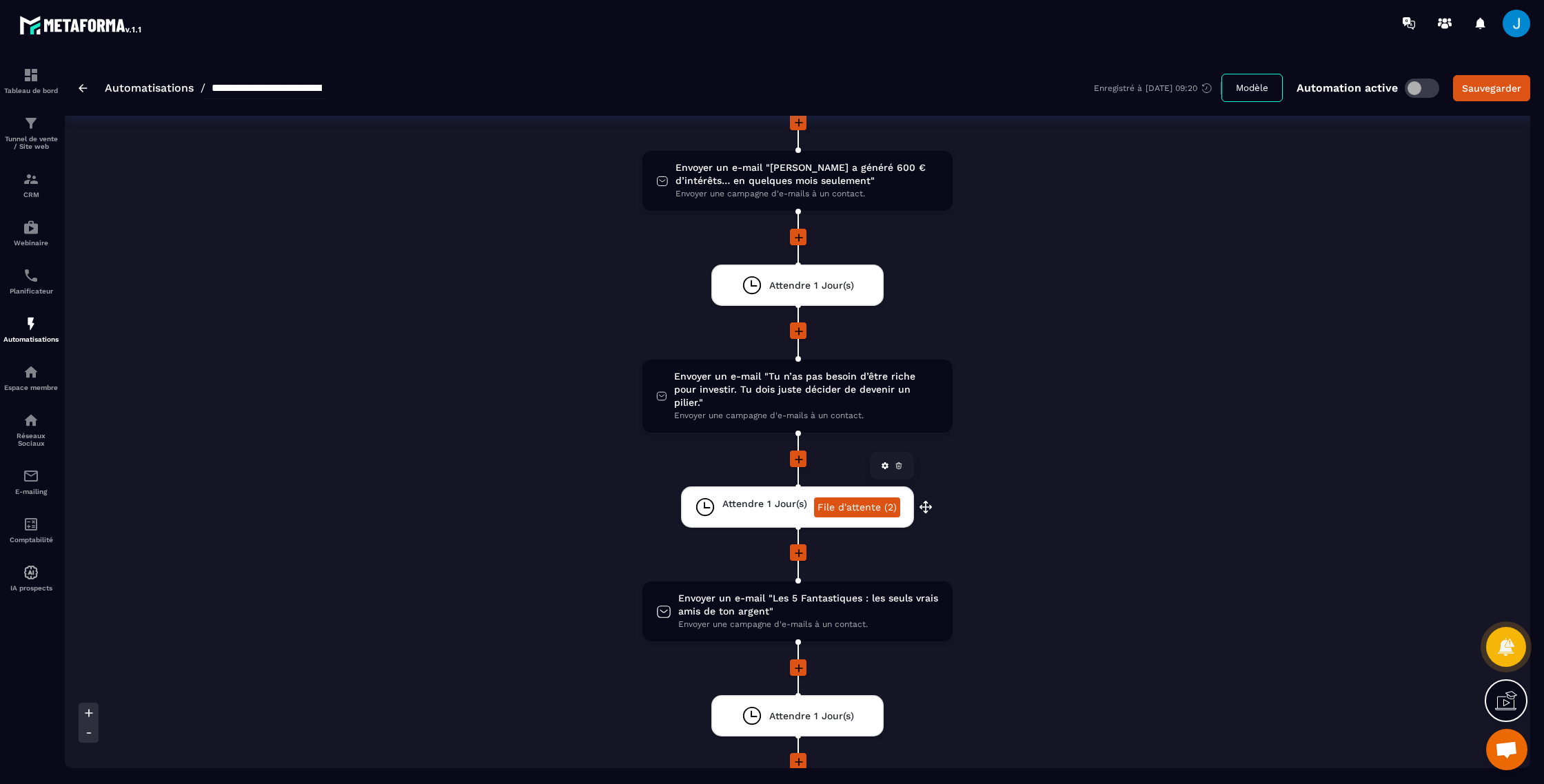
click at [845, 498] on link "File d'attente (2)" at bounding box center [857, 508] width 86 height 20
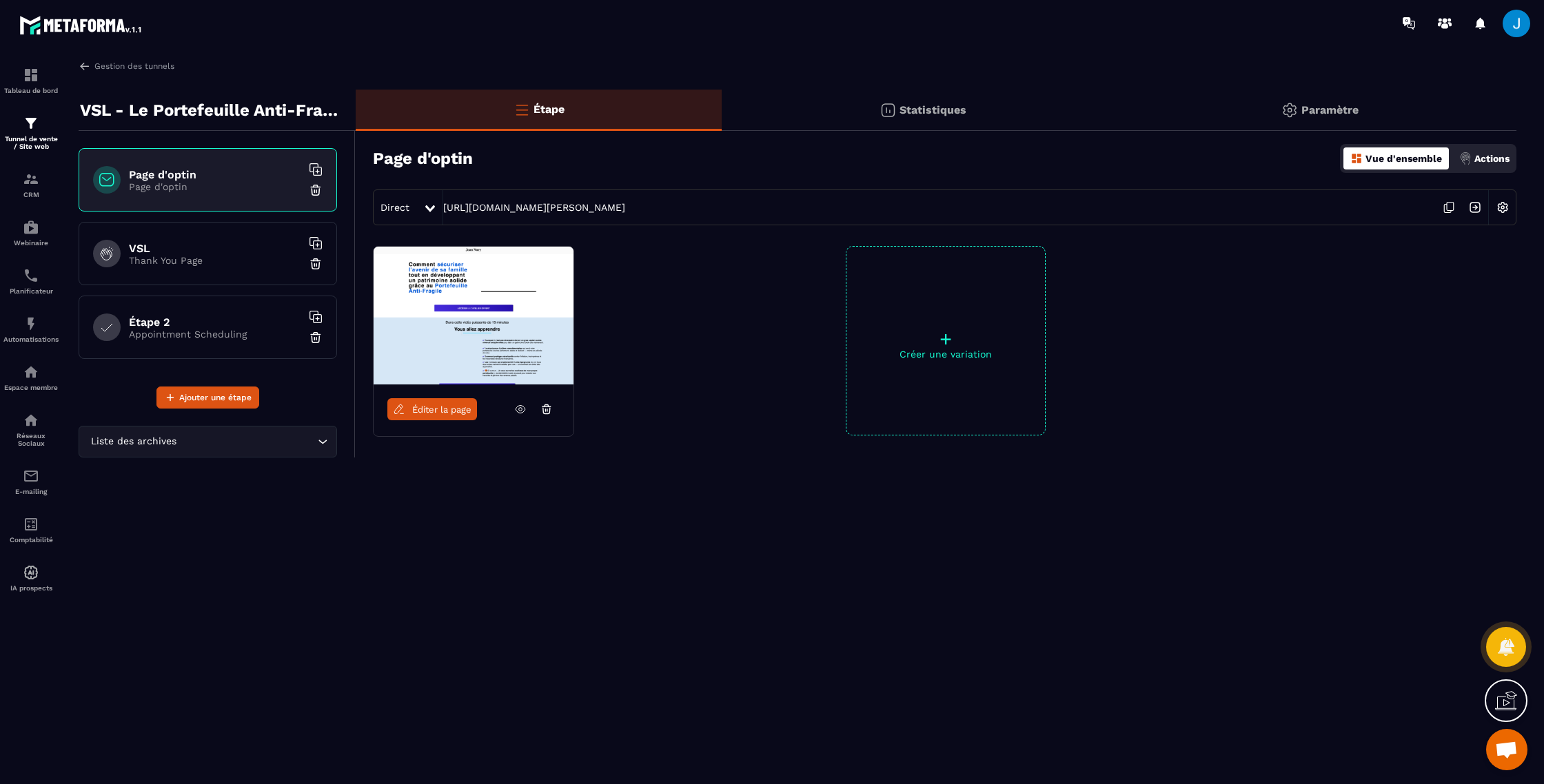
click at [1125, 98] on div "Statistiques" at bounding box center [1320, 110] width 392 height 41
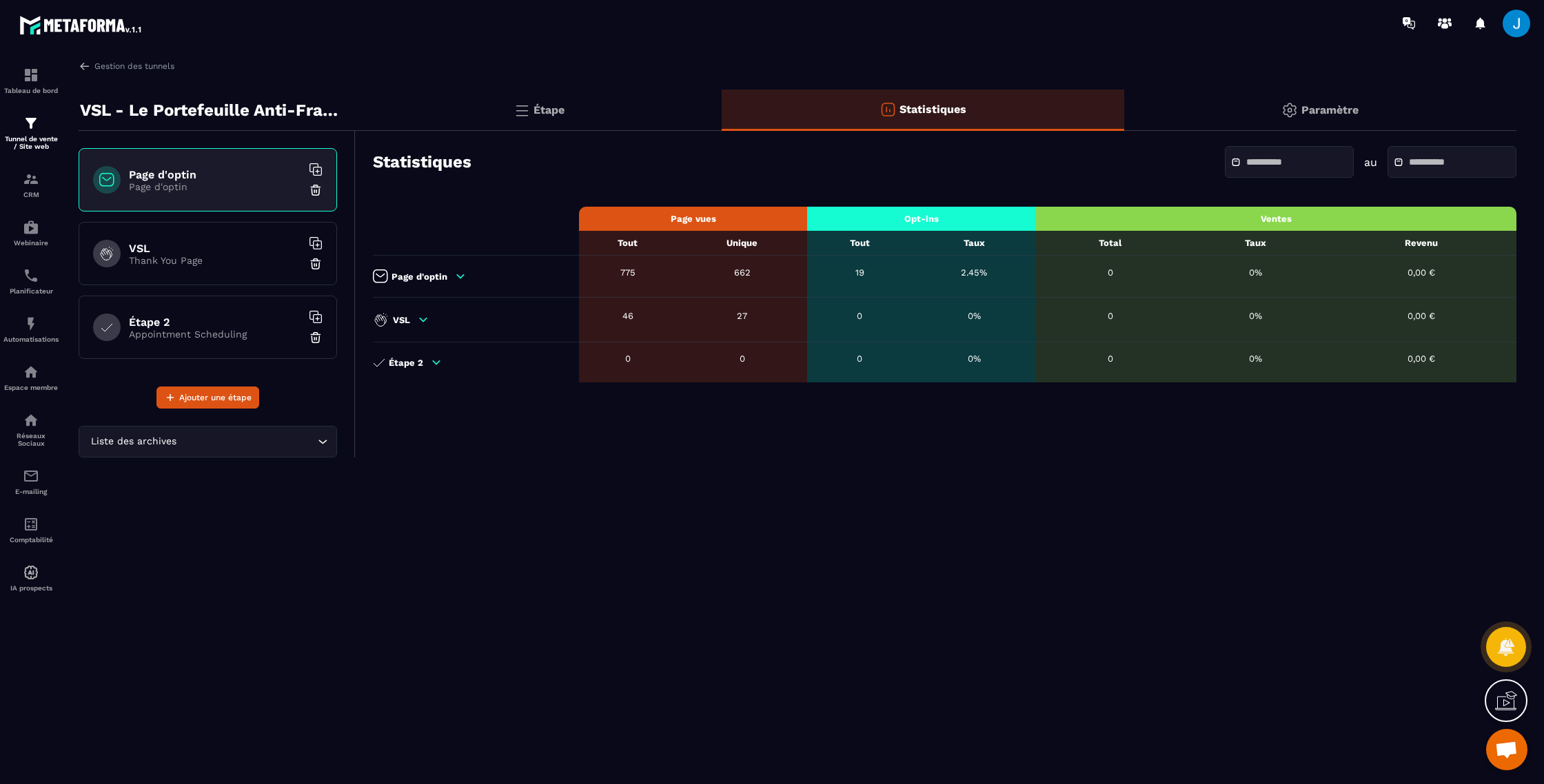
click at [1317, 164] on input "text" at bounding box center [1295, 162] width 97 height 11
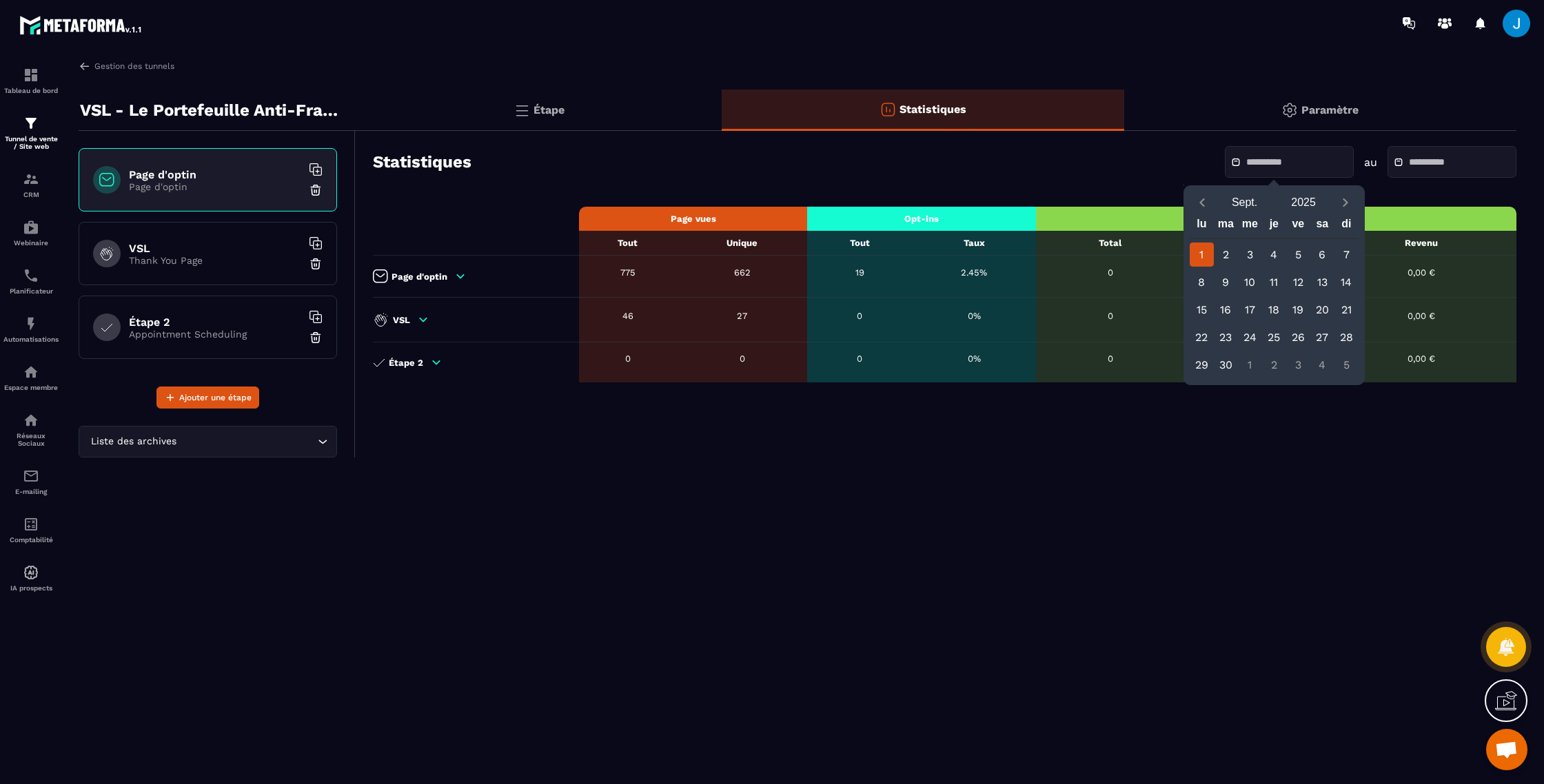
click at [1202, 261] on div "1" at bounding box center [1202, 255] width 24 height 24
type input "**********"
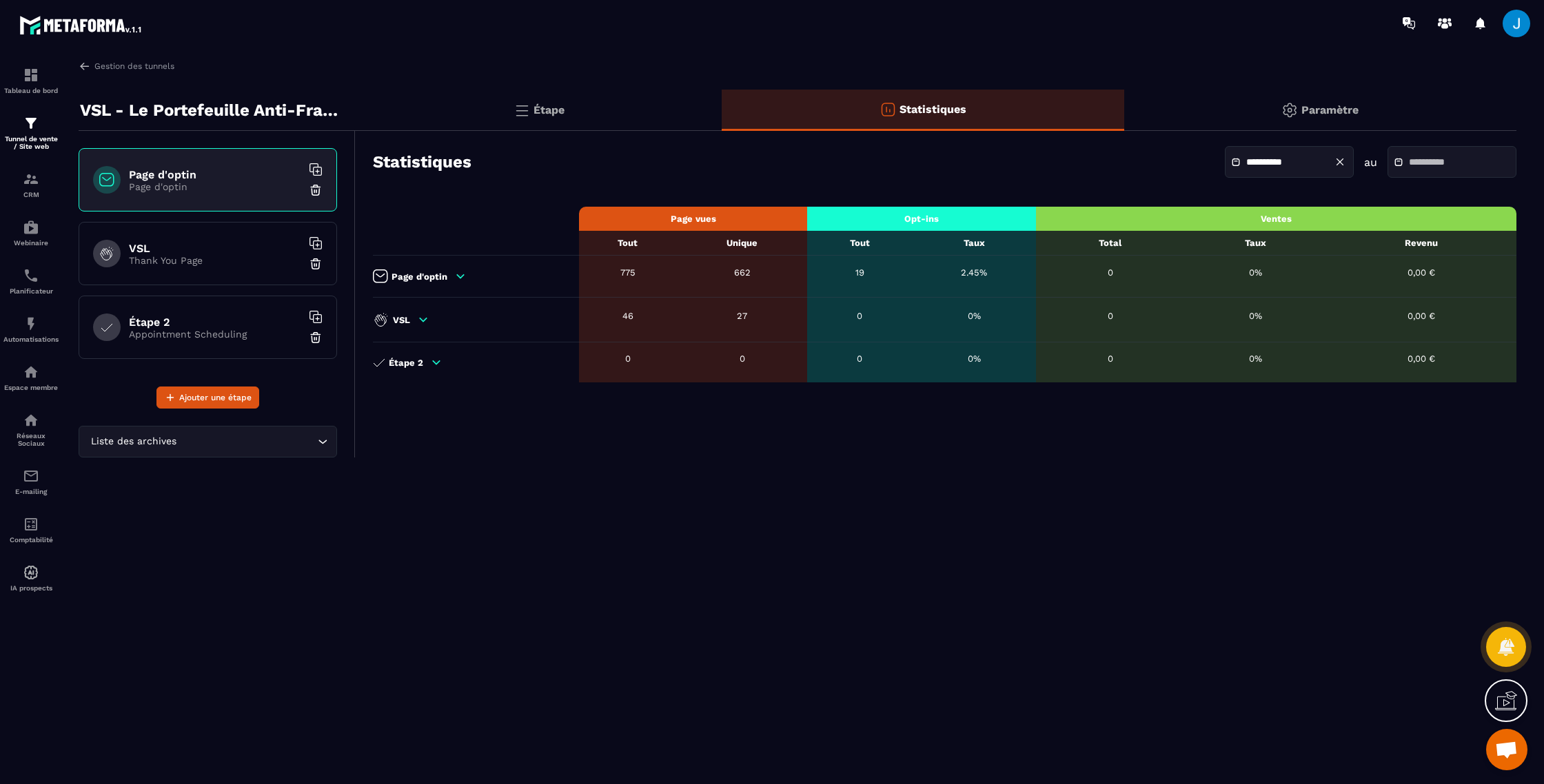
click at [1411, 163] on input "text" at bounding box center [1458, 162] width 97 height 11
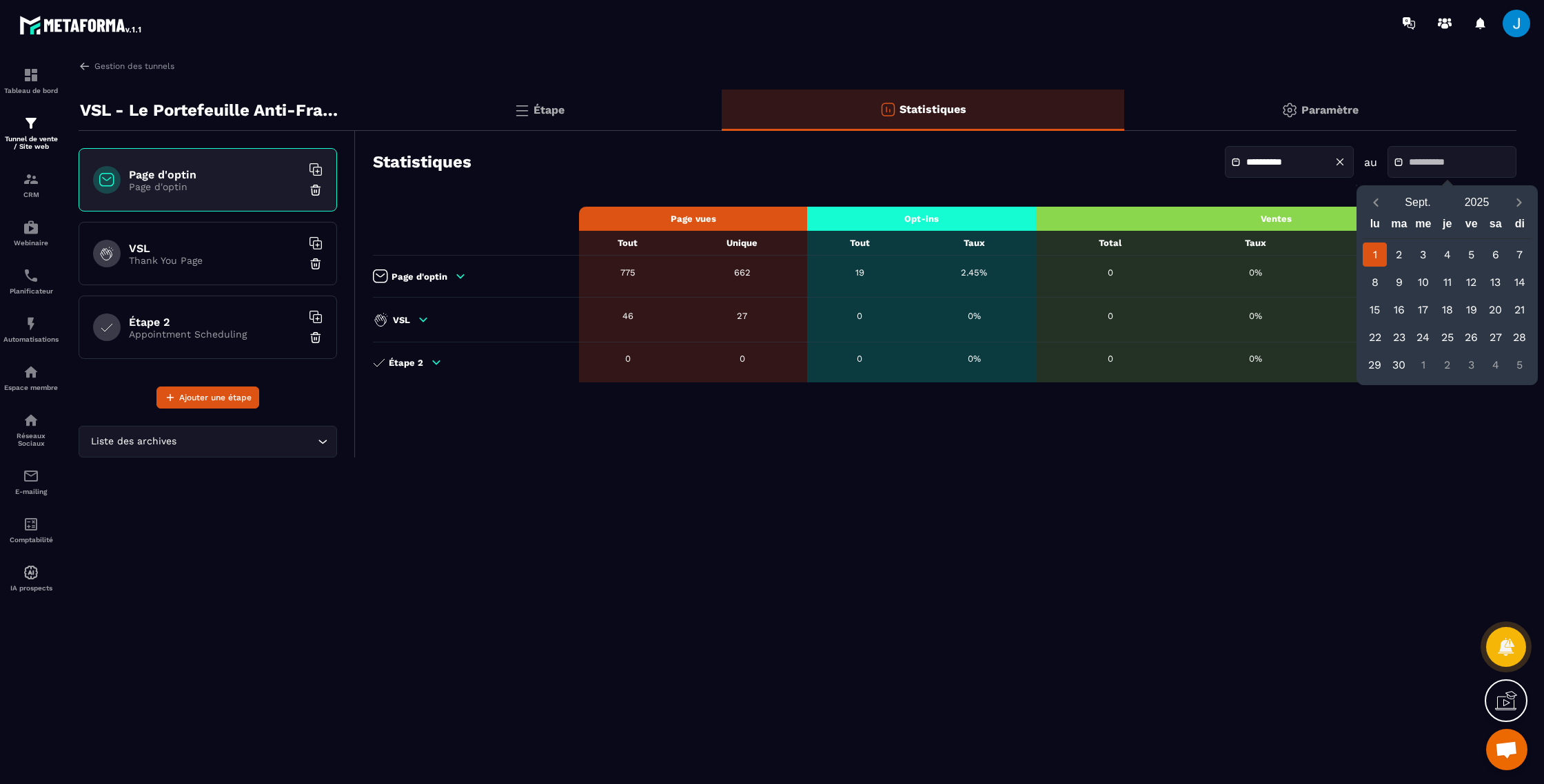
click at [1374, 249] on div "1" at bounding box center [1375, 255] width 24 height 24
type input "**********"
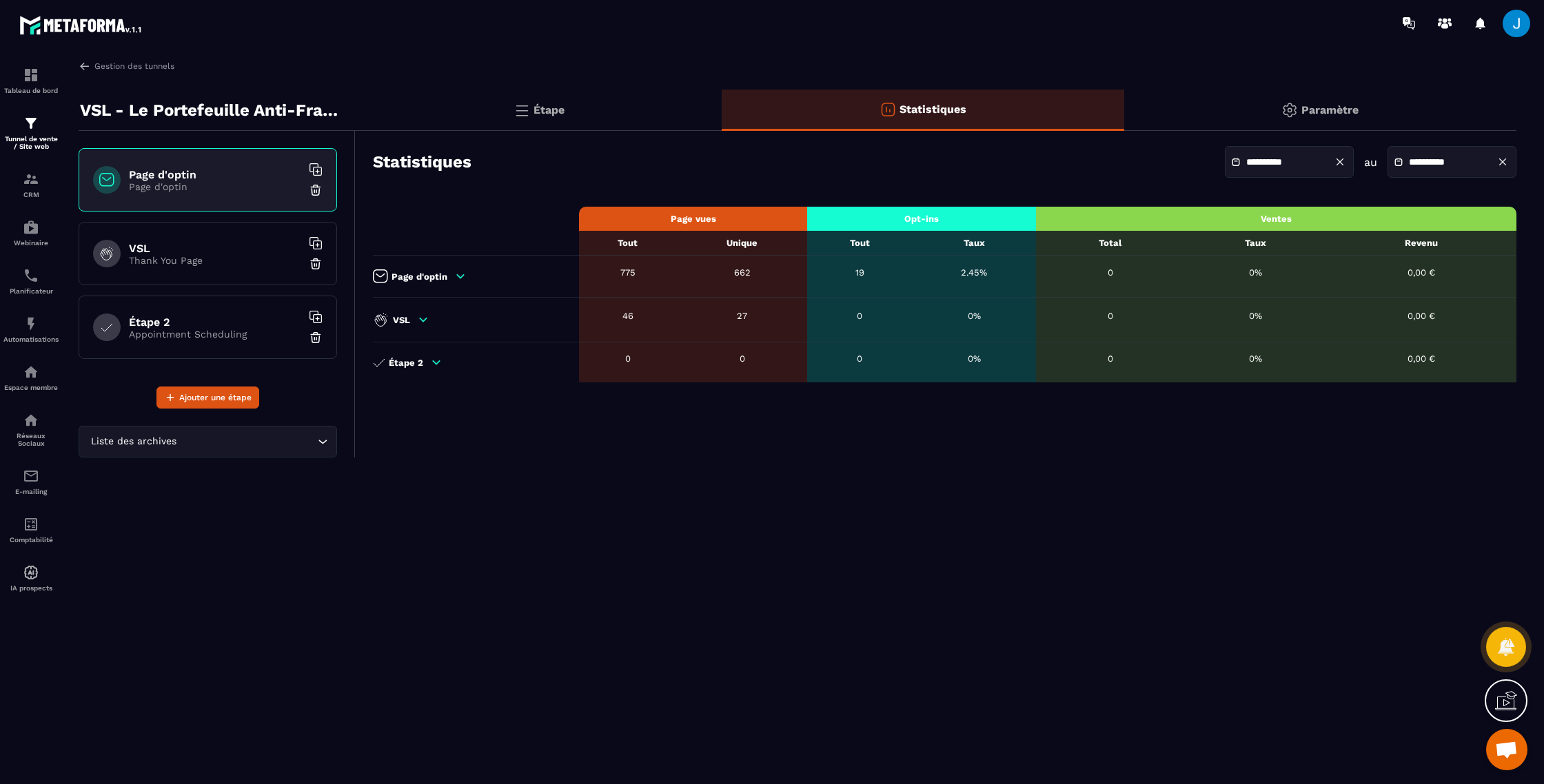
click at [1297, 162] on input "**********" at bounding box center [1295, 162] width 97 height 11
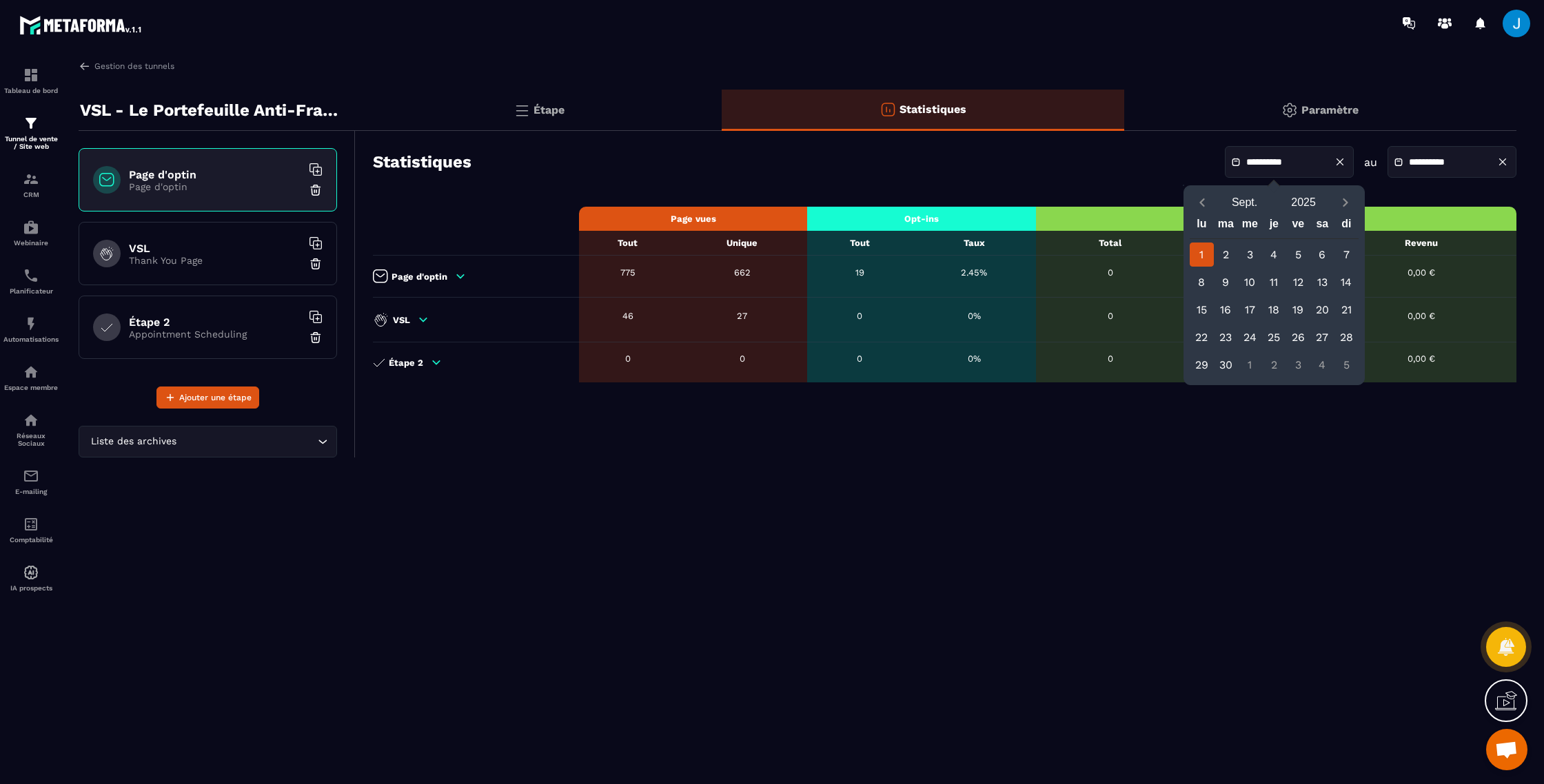
click at [1185, 193] on div "[DATE] lu ma me je ve sa di 1 2 3 4 5 6 7 8 9 10 11 12 13 14 15 16 17 18 19 20 …" at bounding box center [1274, 285] width 180 height 198
click at [1190, 197] on button "Previous month" at bounding box center [1202, 202] width 25 height 19
click at [1205, 198] on icon "Previous month" at bounding box center [1202, 203] width 14 height 14
click at [1347, 200] on icon "Next month" at bounding box center [1345, 203] width 14 height 14
click at [1195, 369] on div "25" at bounding box center [1202, 365] width 24 height 24
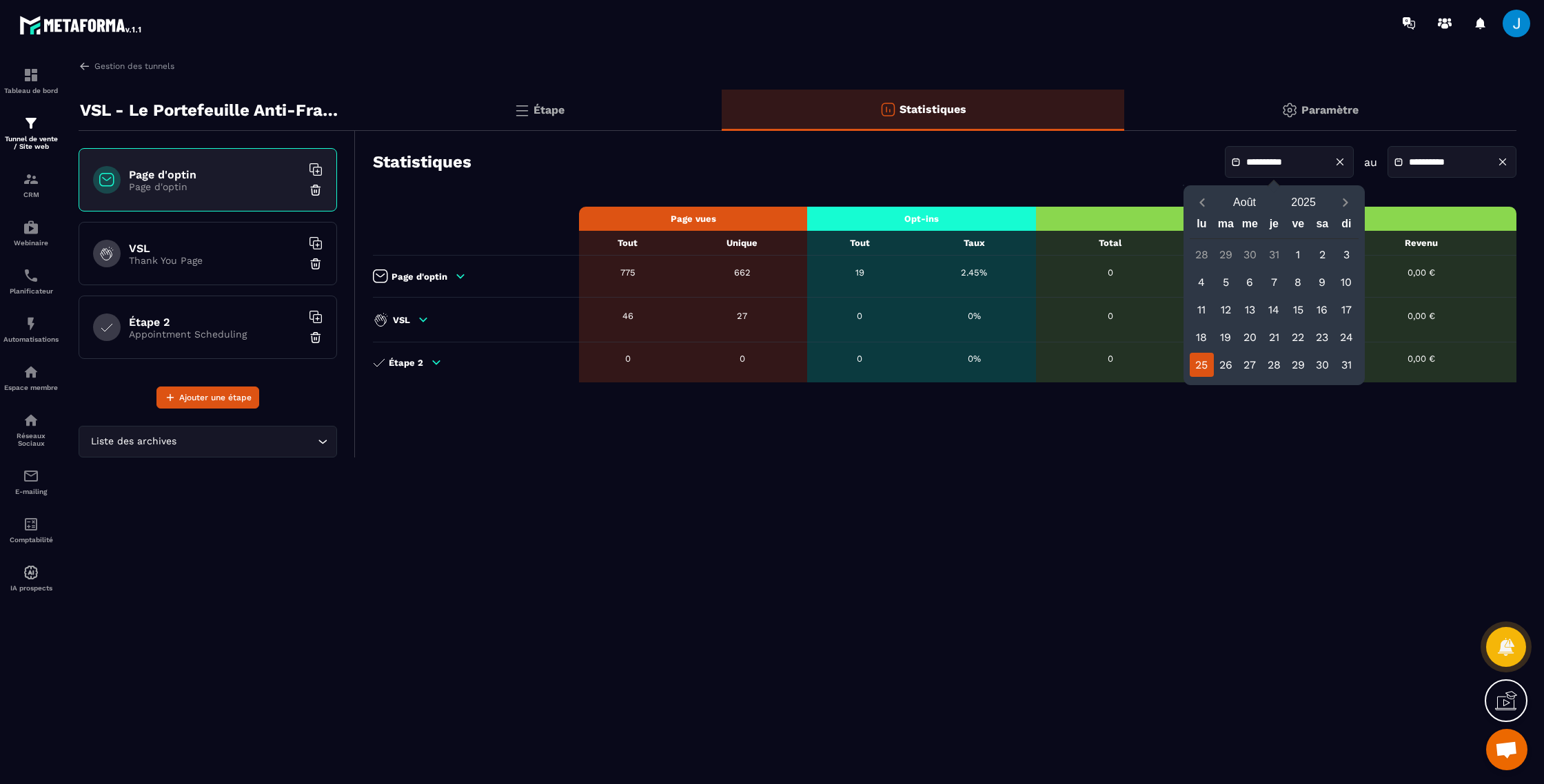
type input "**********"
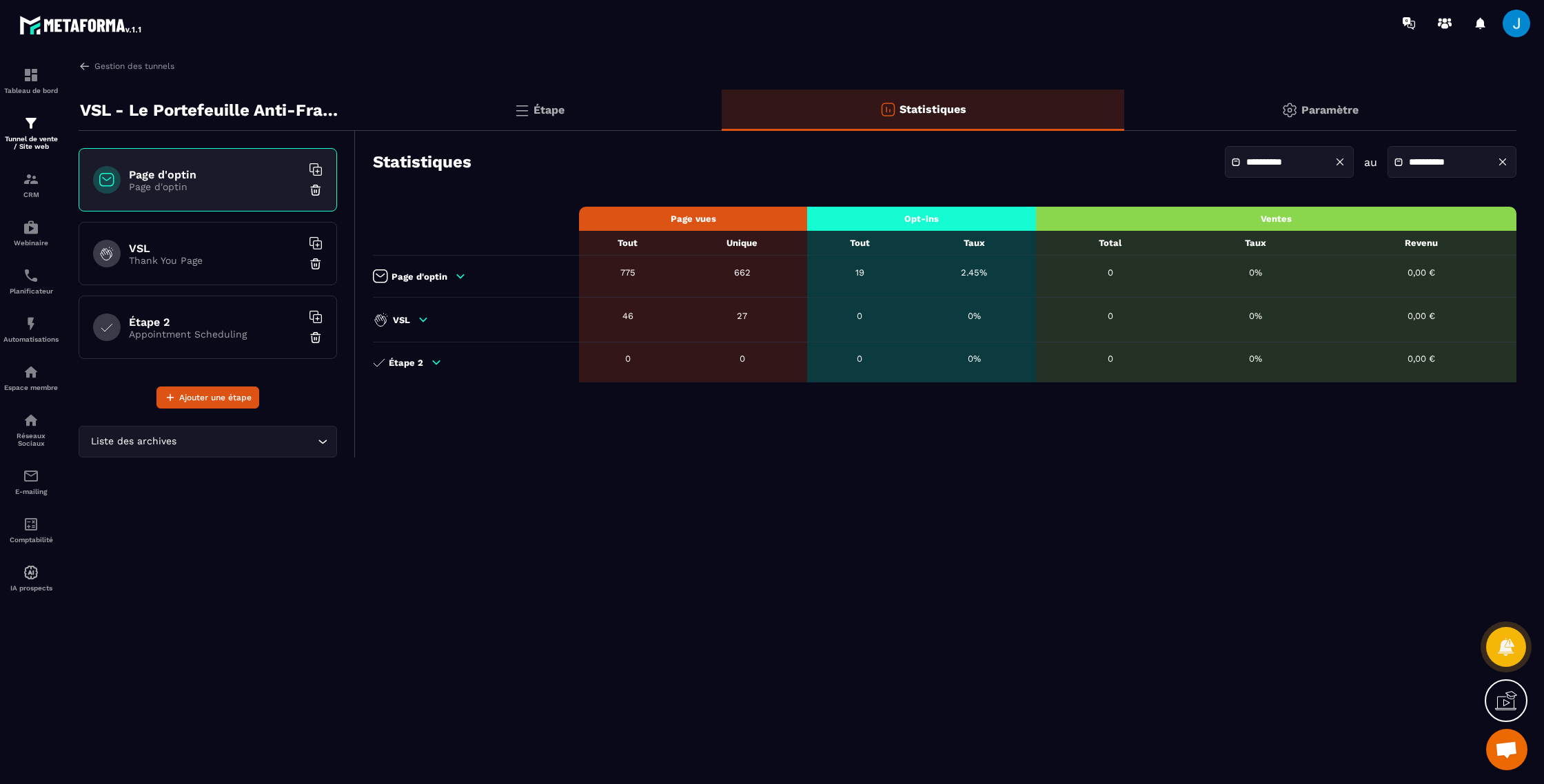
click at [1444, 157] on input "**********" at bounding box center [1458, 162] width 97 height 11
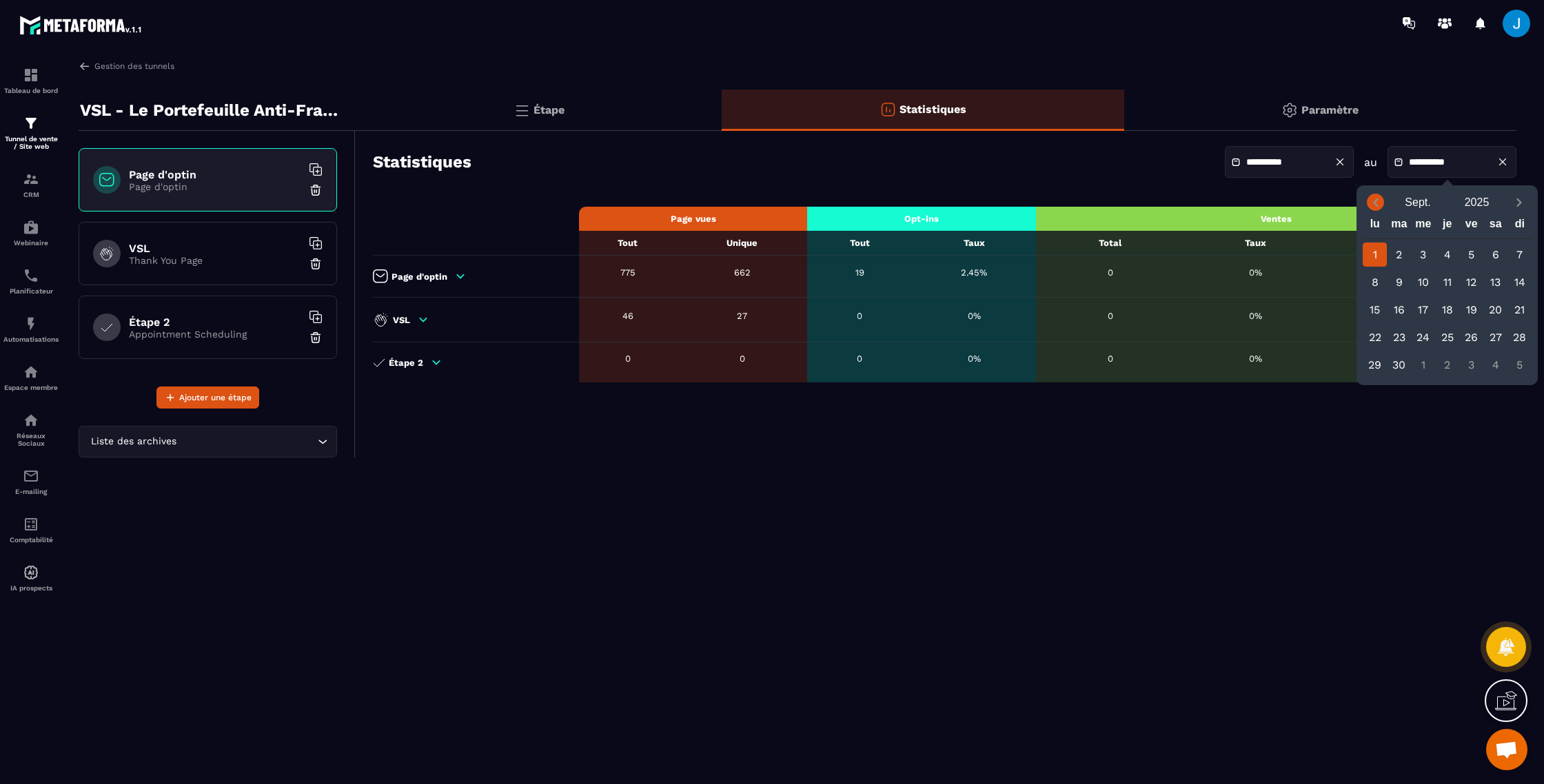
click at [1375, 203] on icon "Previous month" at bounding box center [1376, 203] width 5 height 8
click at [1523, 366] on div "31" at bounding box center [1519, 365] width 24 height 24
type input "**********"
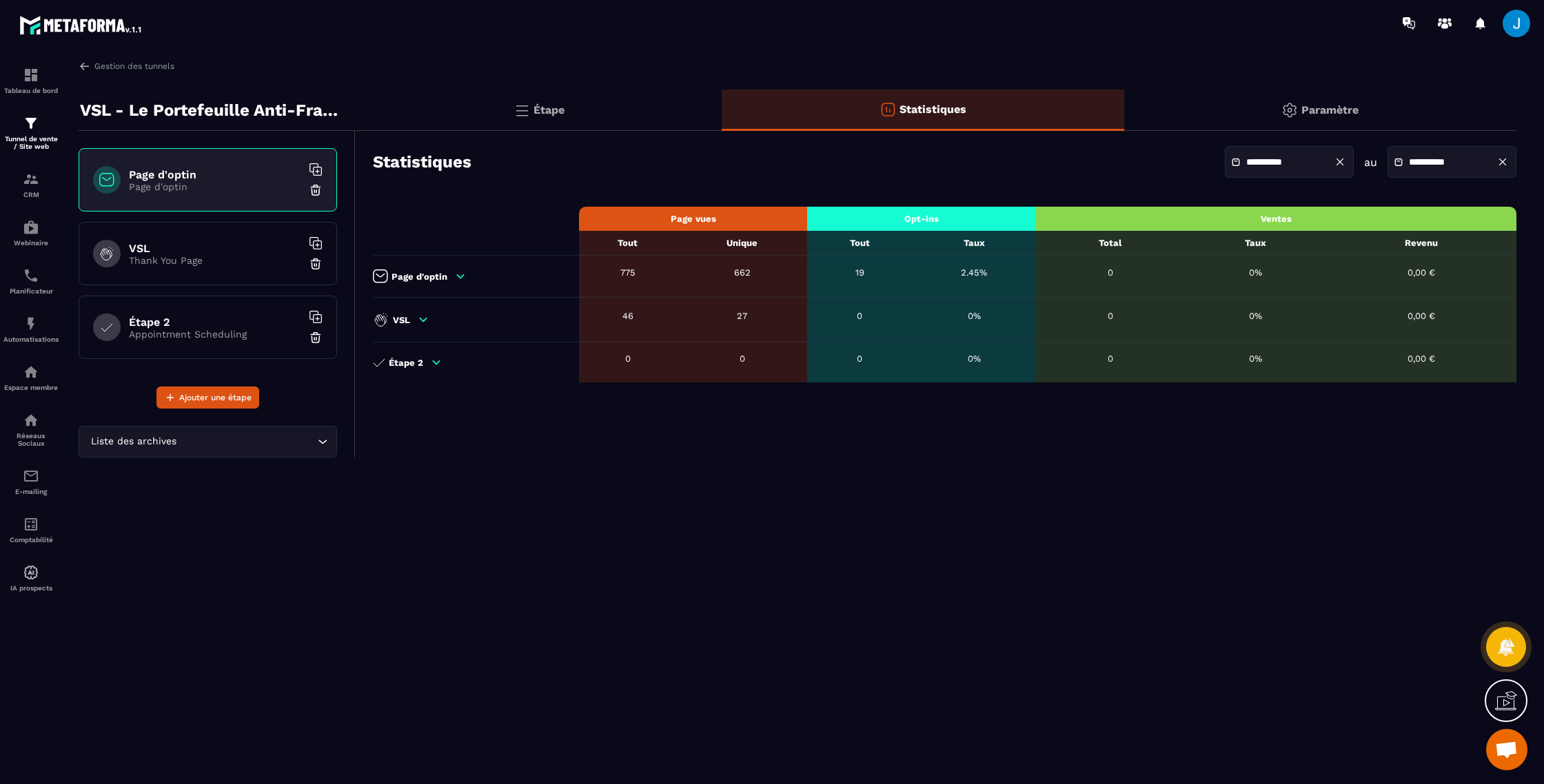
click at [319, 441] on icon "Search for option" at bounding box center [323, 442] width 14 height 14
click at [321, 442] on icon "Search for option" at bounding box center [323, 442] width 14 height 14
